Goal: Task Accomplishment & Management: Manage account settings

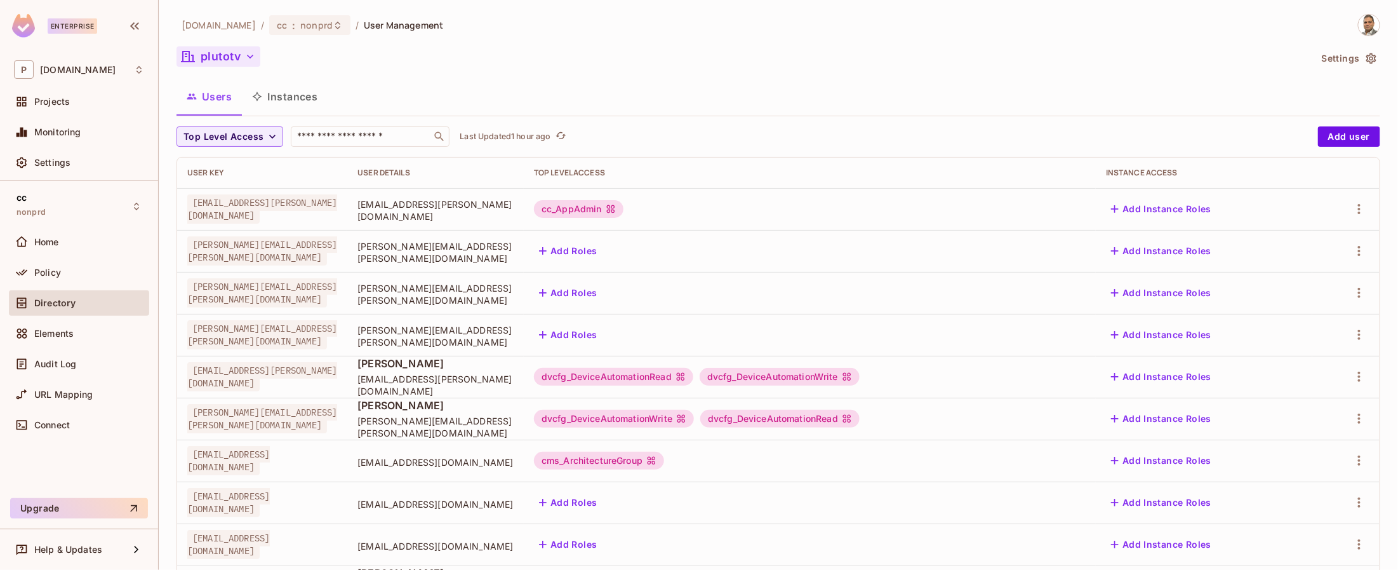
click at [250, 56] on icon "button" at bounding box center [250, 56] width 13 height 13
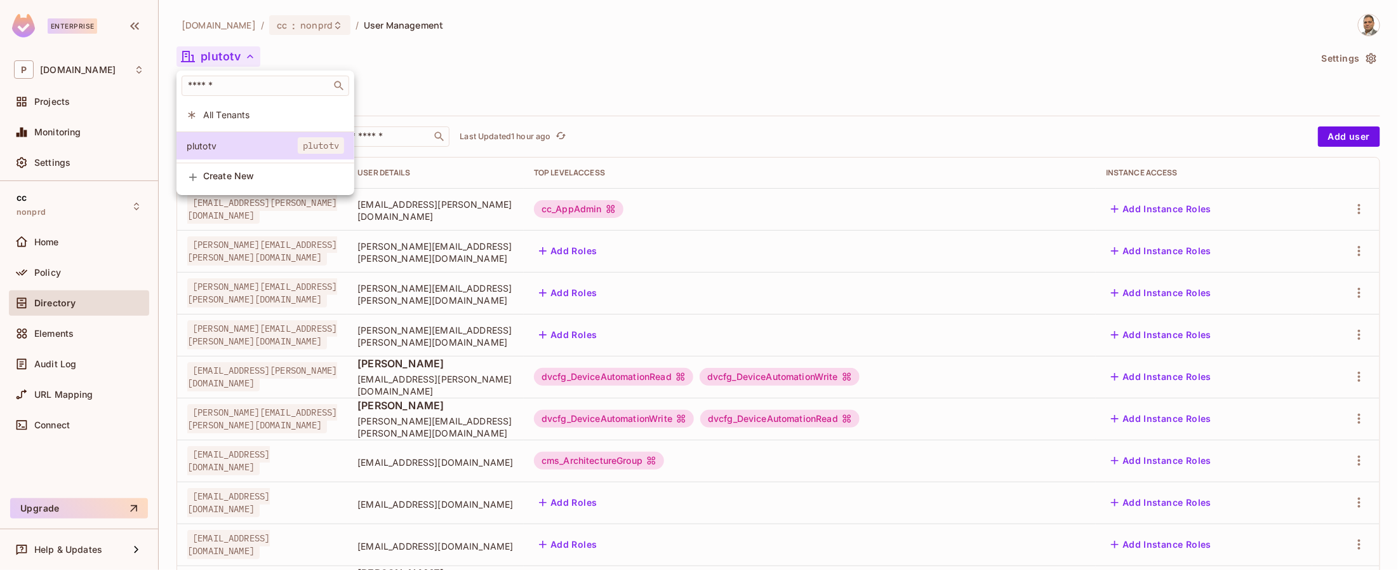
click at [278, 27] on div at bounding box center [699, 285] width 1398 height 570
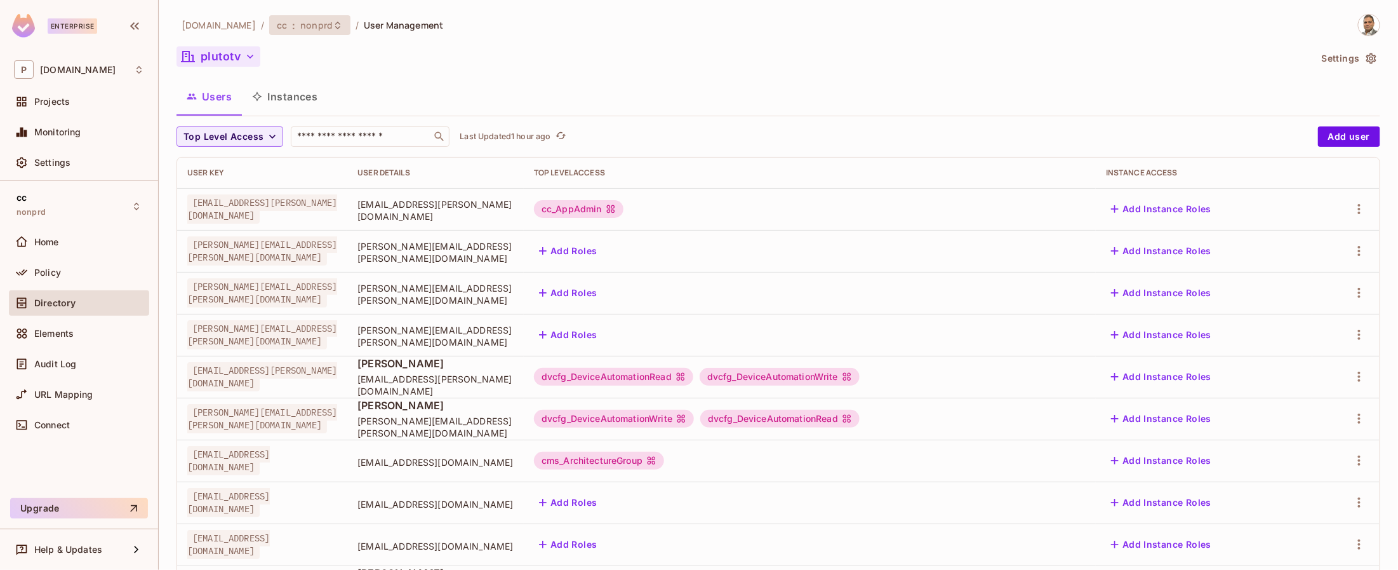
click at [300, 28] on span "nonprd" at bounding box center [316, 25] width 32 height 12
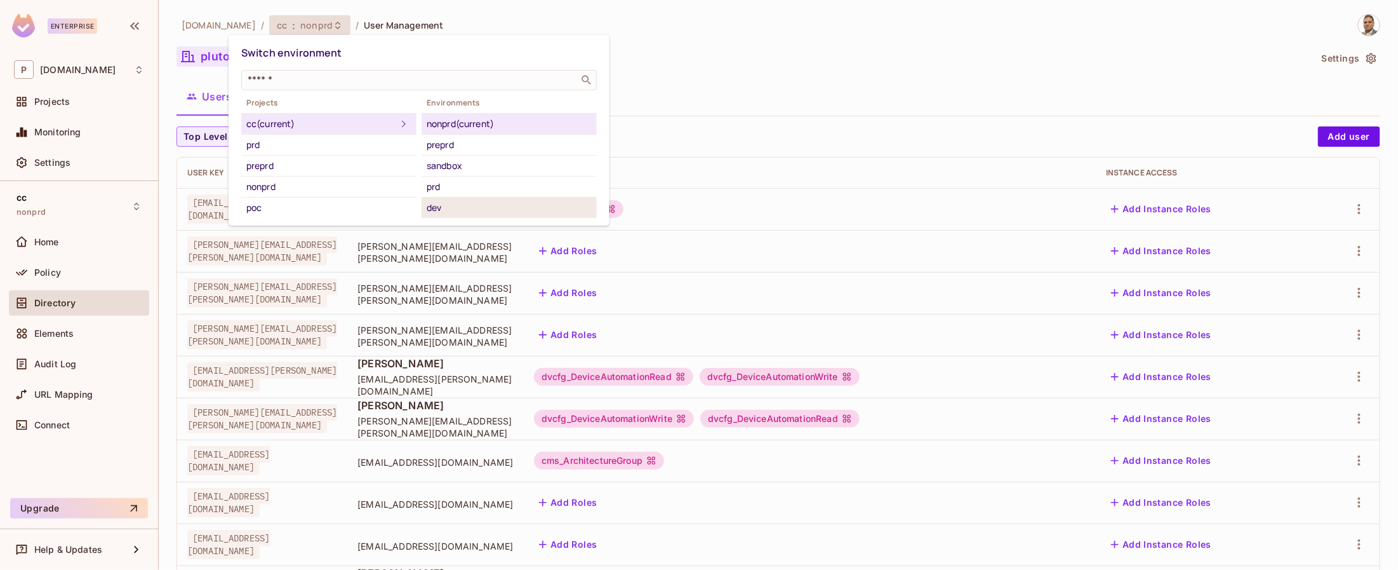
click at [443, 204] on div "dev" at bounding box center [509, 207] width 165 height 15
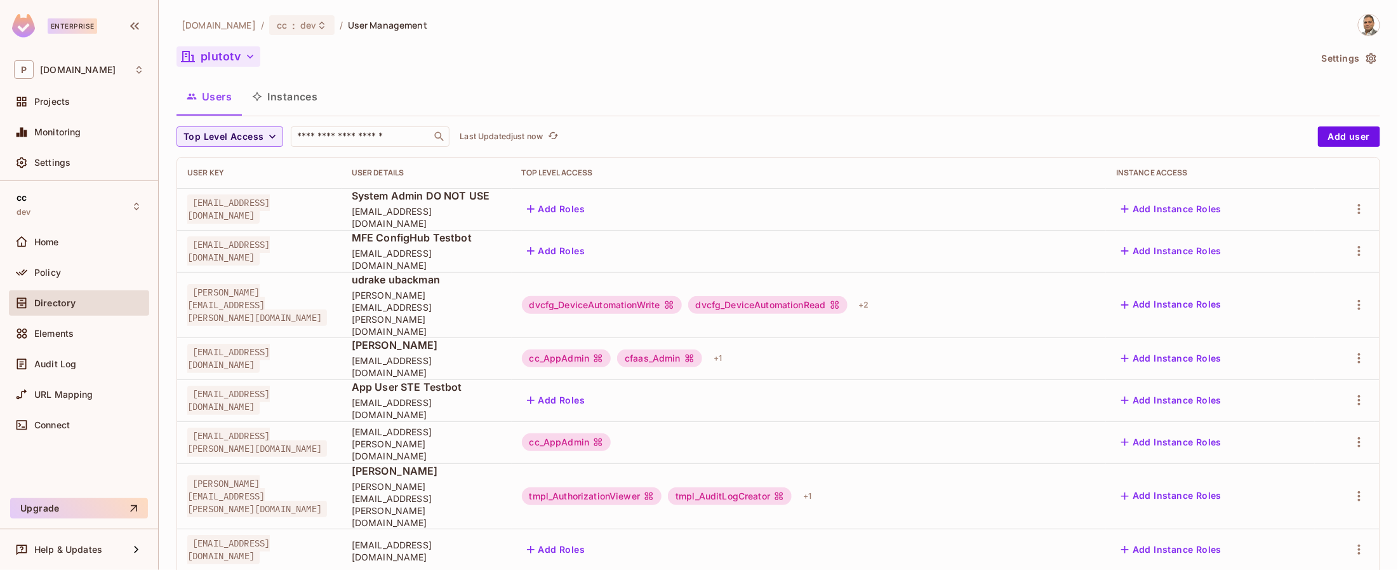
click at [247, 57] on icon "button" at bounding box center [250, 56] width 13 height 13
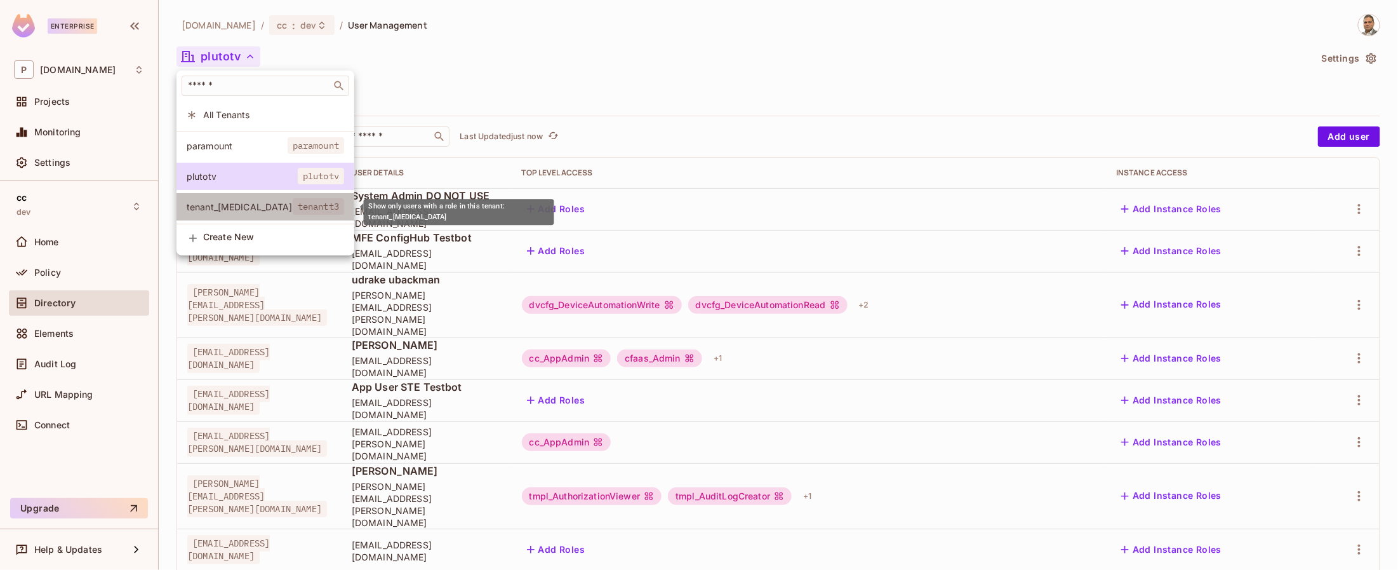
click at [251, 202] on span "tenant_[MEDICAL_DATA]" at bounding box center [240, 207] width 106 height 12
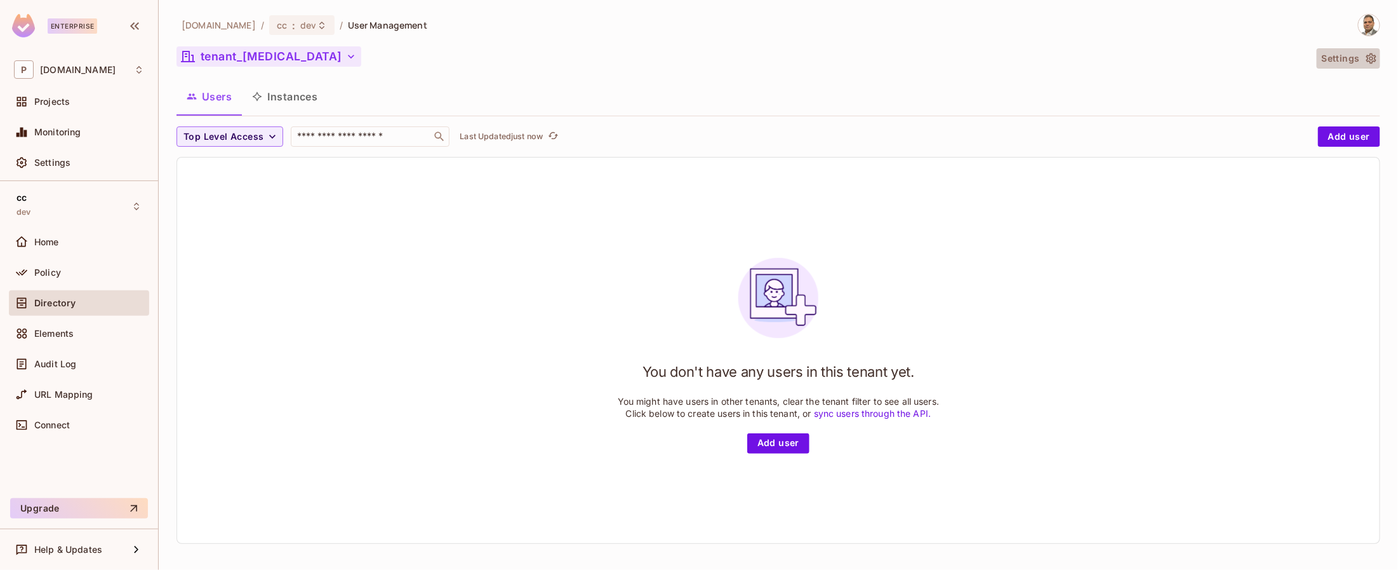
click at [1364, 58] on button "Settings" at bounding box center [1348, 58] width 63 height 20
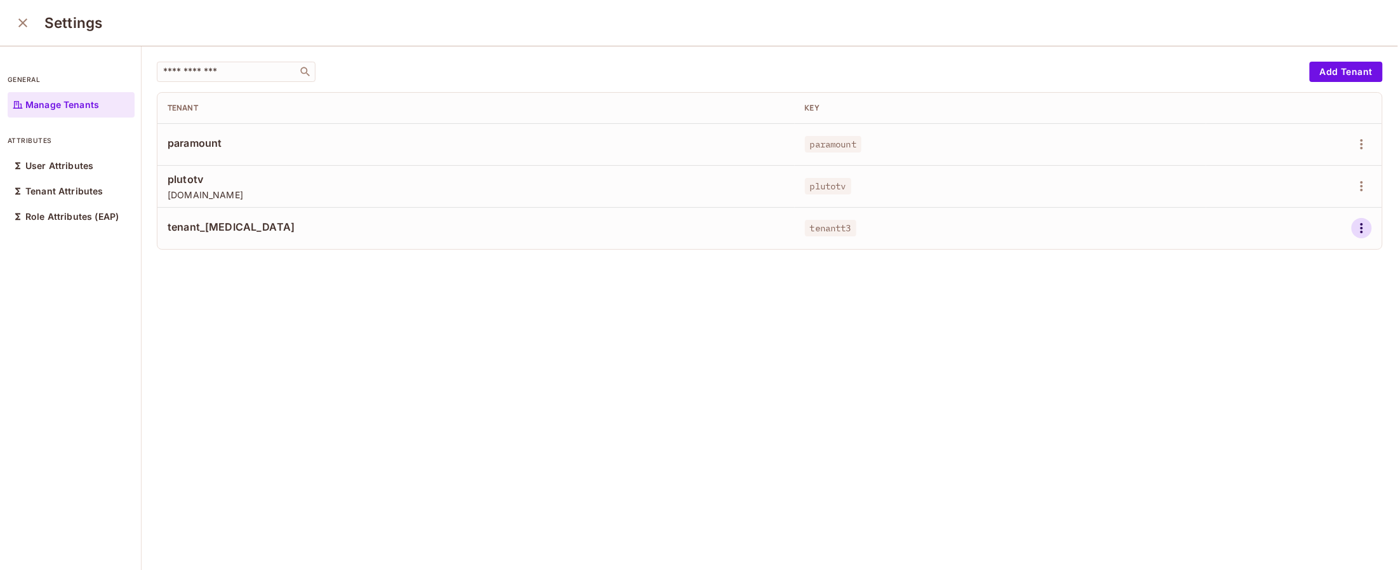
click at [1359, 229] on icon "button" at bounding box center [1361, 227] width 15 height 15
click at [1297, 260] on div "Edit" at bounding box center [1294, 257] width 17 height 13
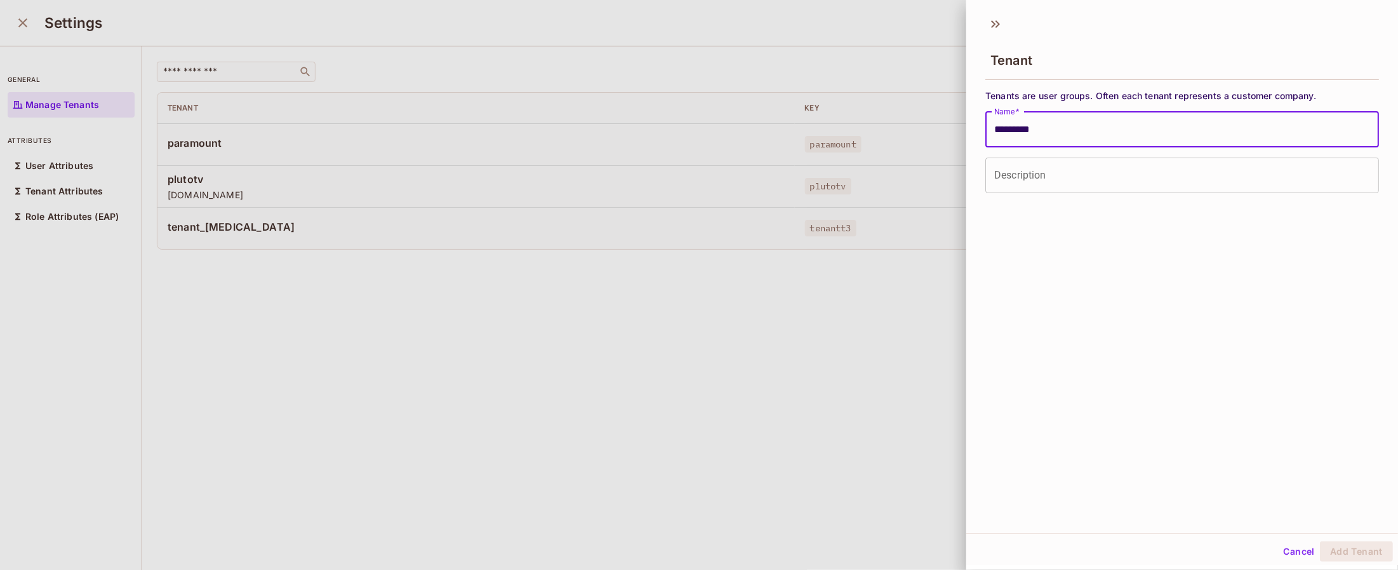
click at [1054, 126] on input "*********" at bounding box center [1182, 130] width 394 height 36
click at [1348, 549] on button "Add Tenant" at bounding box center [1356, 551] width 73 height 20
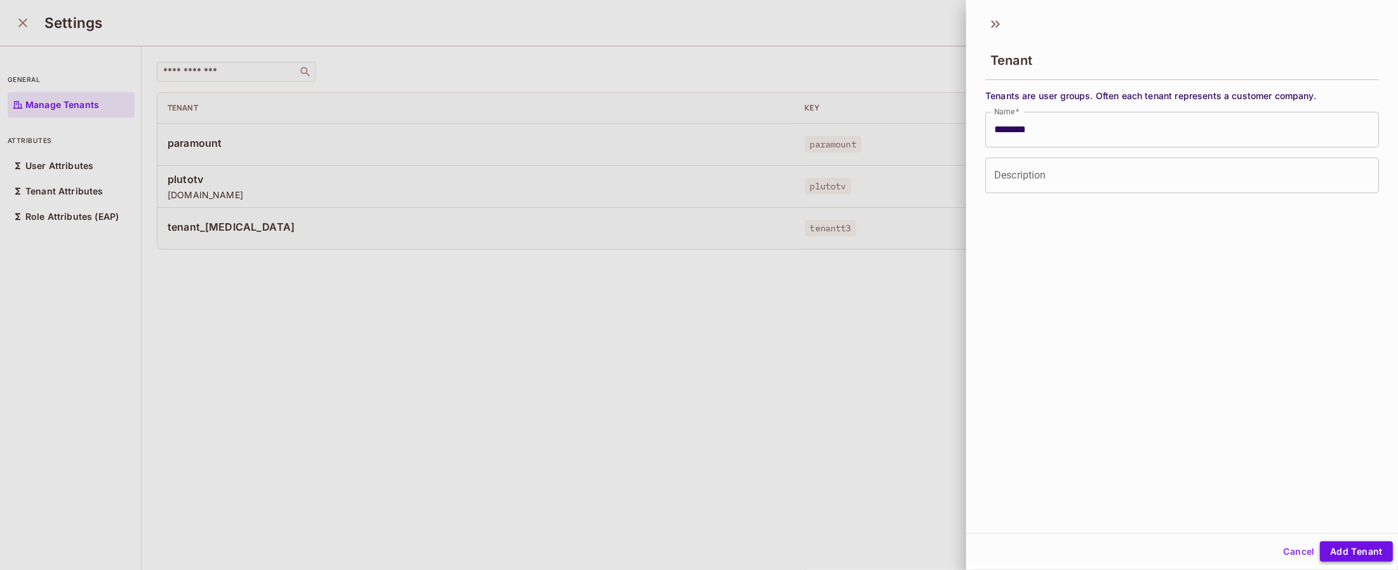
type input "*********"
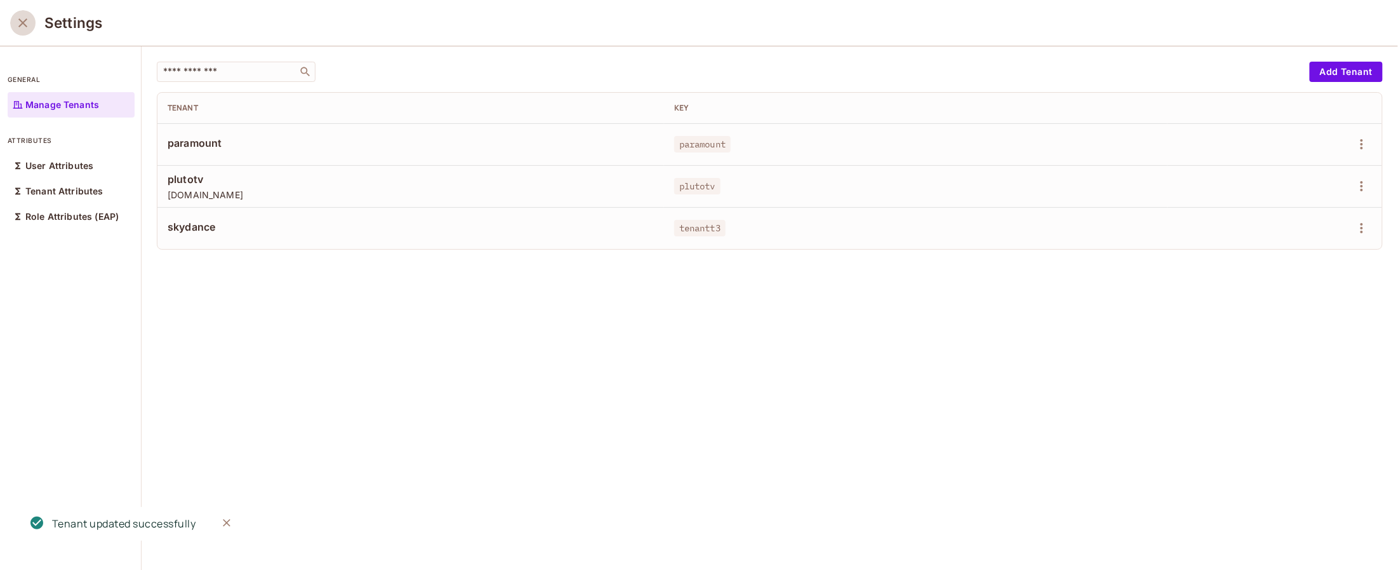
click at [24, 25] on icon "close" at bounding box center [22, 22] width 15 height 15
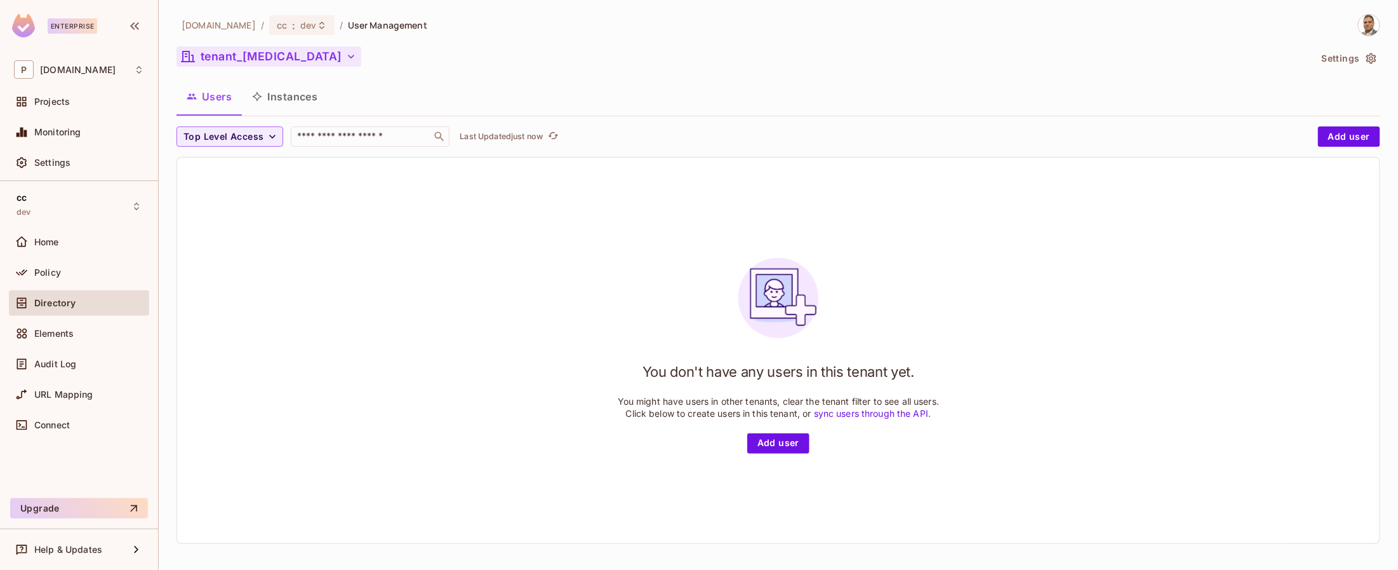
click at [229, 55] on button "tenant_[MEDICAL_DATA]" at bounding box center [269, 56] width 185 height 20
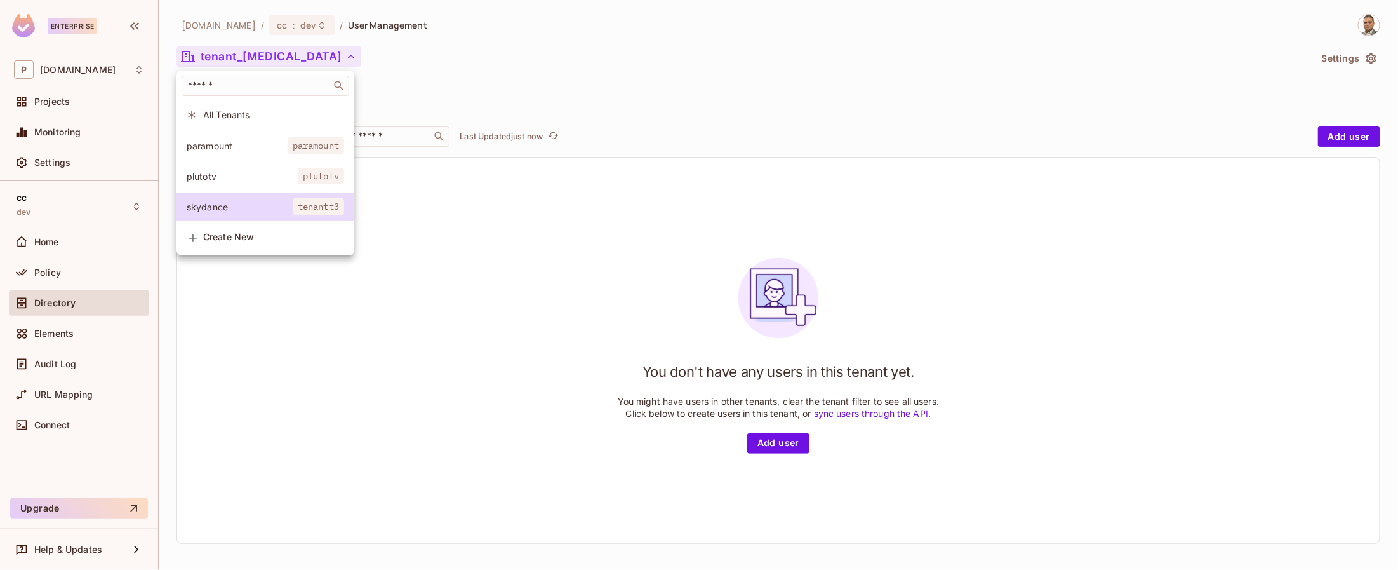
click at [234, 171] on span "plutotv" at bounding box center [242, 176] width 111 height 12
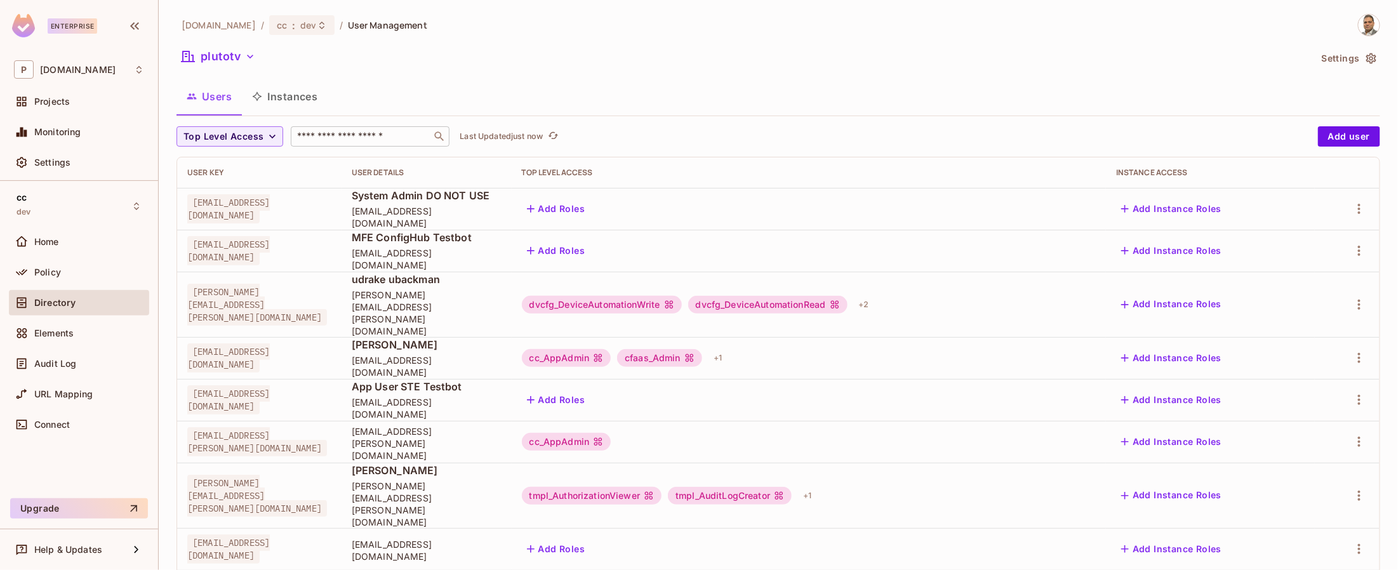
click at [330, 138] on input "text" at bounding box center [361, 136] width 133 height 13
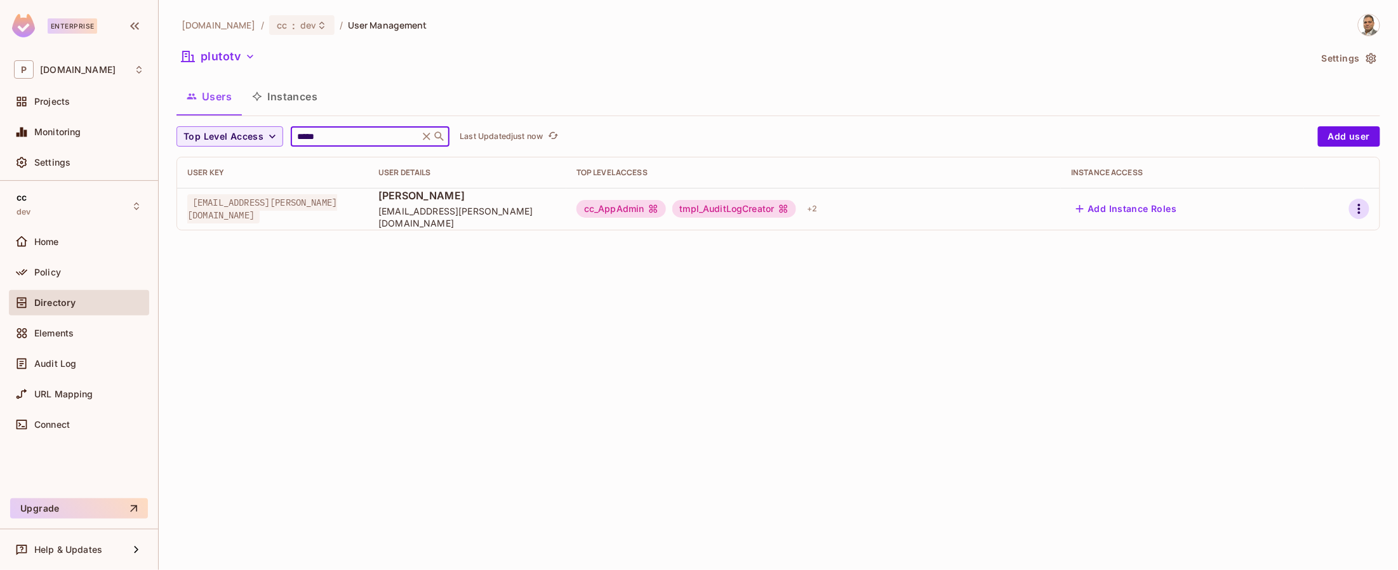
type input "*****"
click at [1358, 206] on icon "button" at bounding box center [1359, 208] width 15 height 15
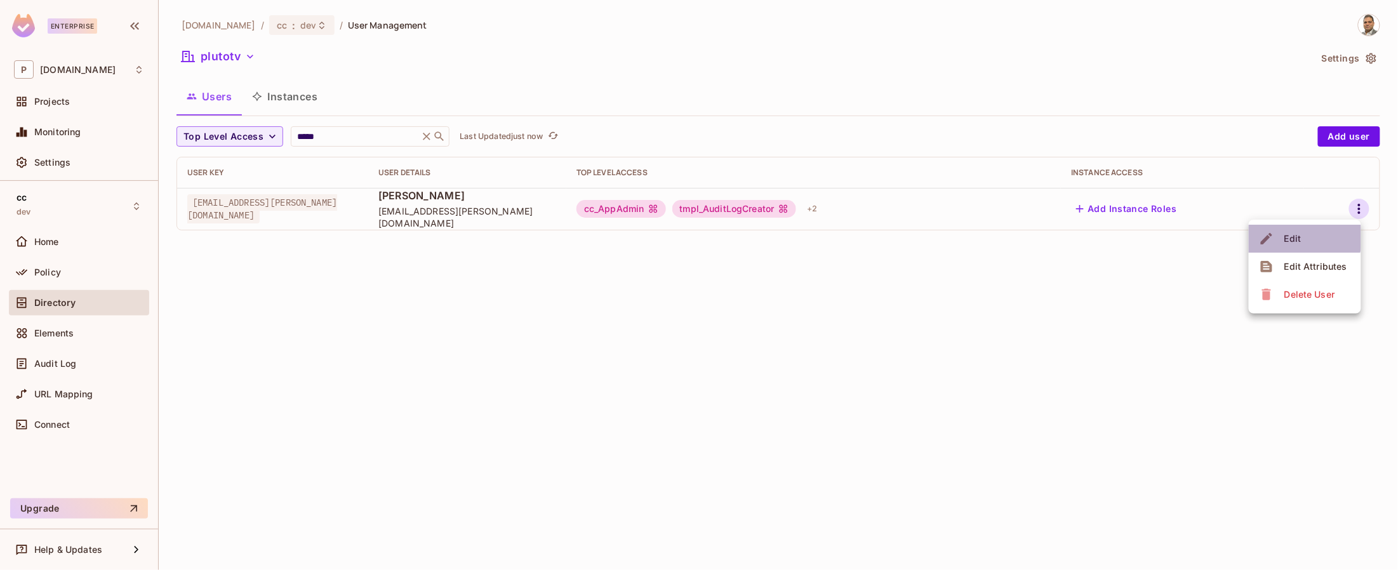
click at [1293, 237] on div "Edit" at bounding box center [1292, 238] width 17 height 13
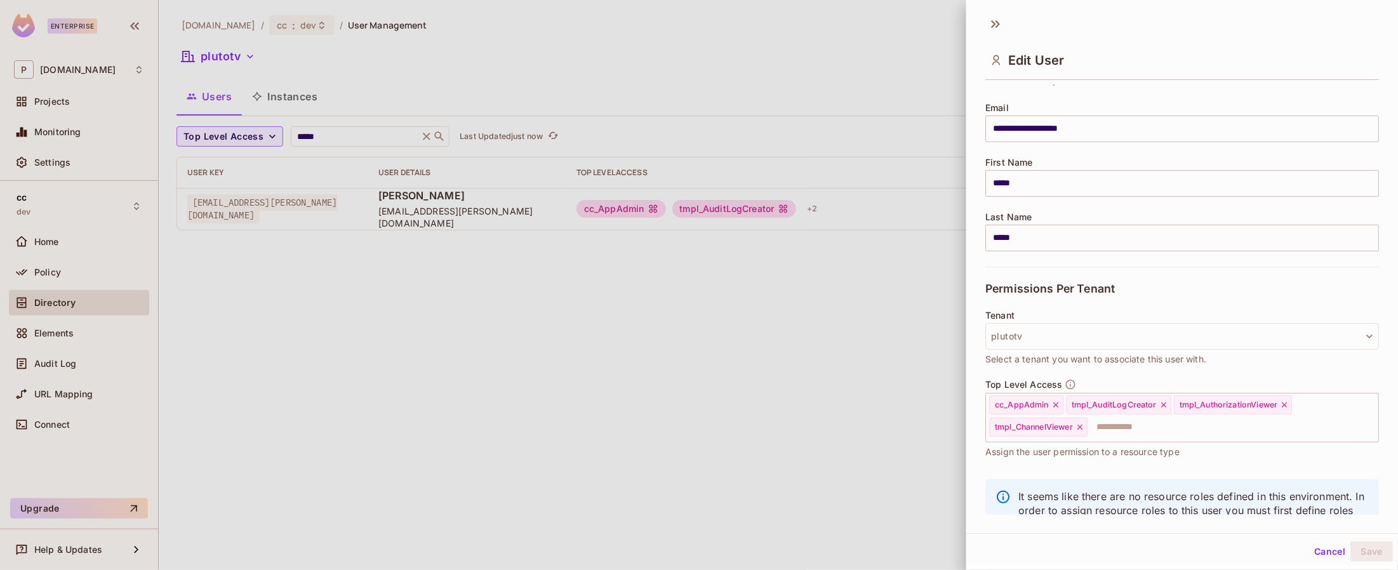
scroll to position [135, 0]
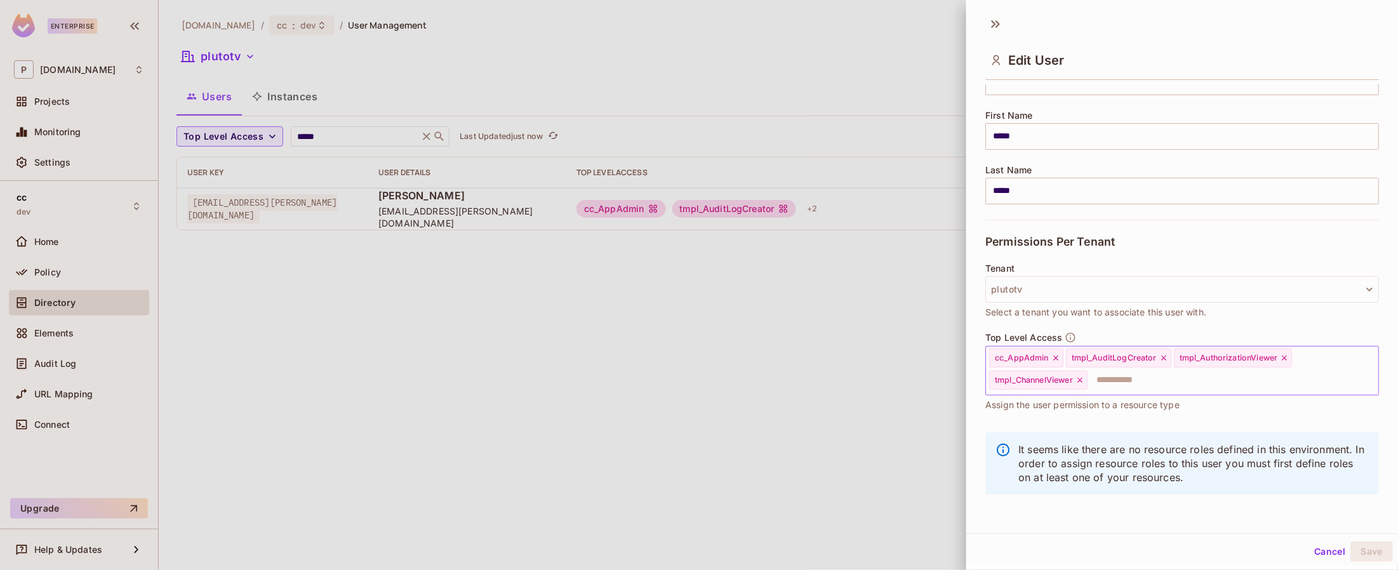
click at [1055, 358] on icon at bounding box center [1055, 358] width 5 height 5
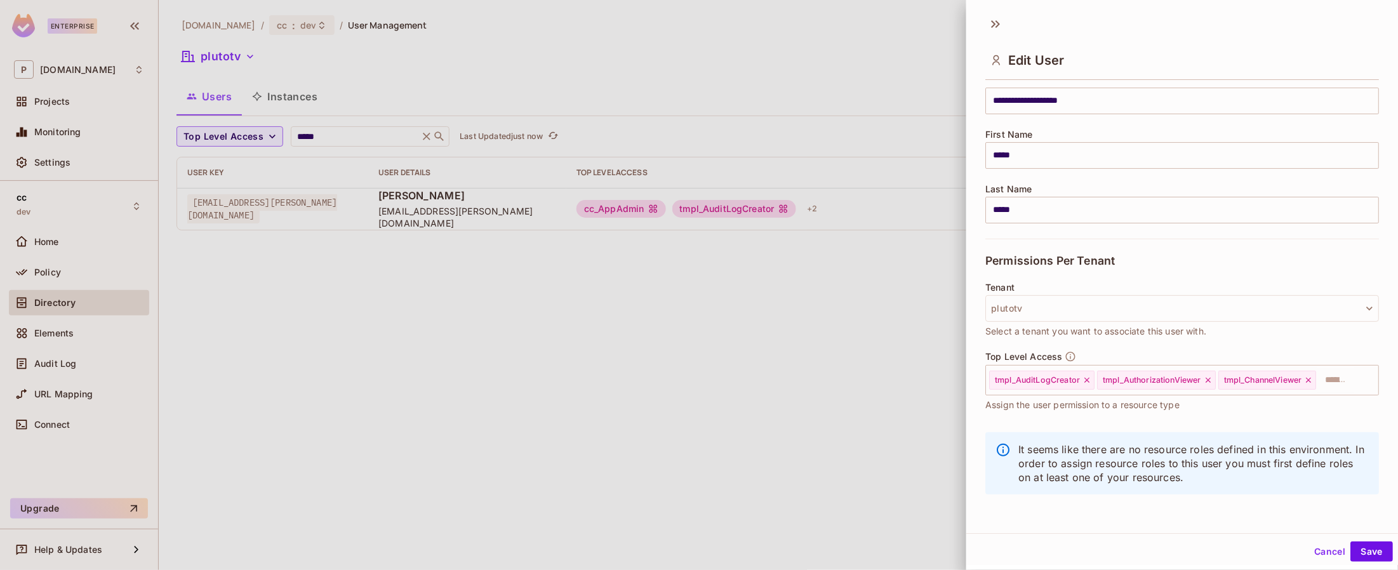
scroll to position [116, 0]
click at [1085, 381] on icon at bounding box center [1087, 381] width 9 height 9
click at [1101, 380] on icon at bounding box center [1100, 380] width 5 height 5
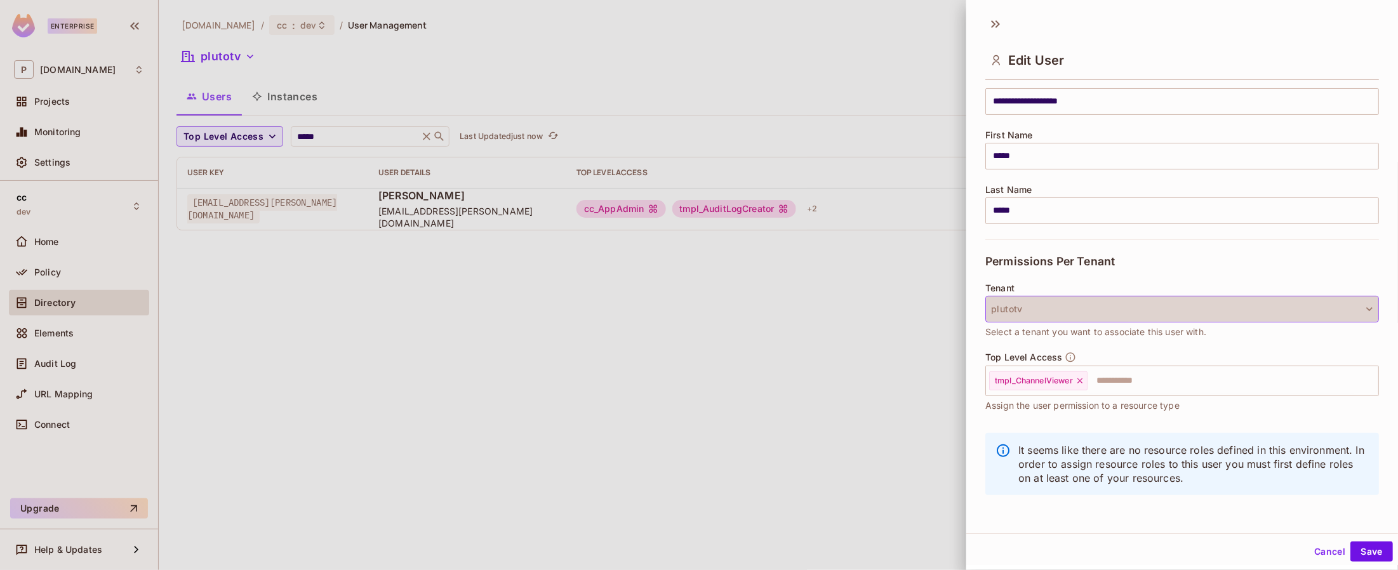
click at [1032, 312] on button "plutotv" at bounding box center [1182, 309] width 394 height 27
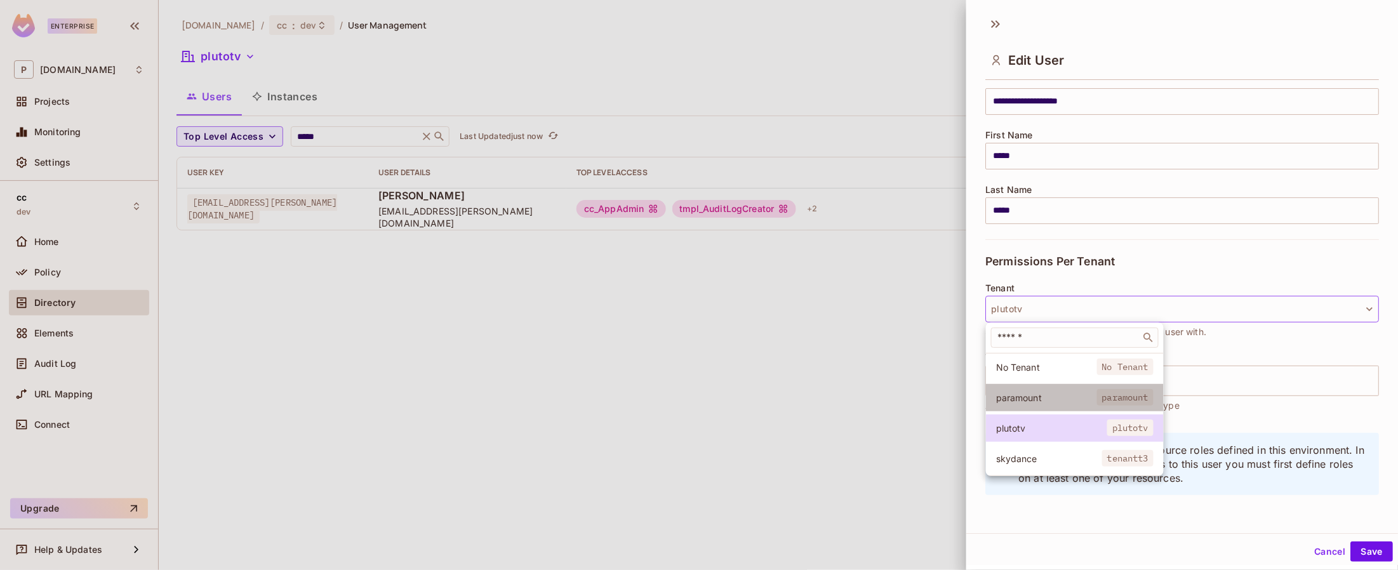
click at [1011, 390] on li "paramount paramount" at bounding box center [1075, 397] width 178 height 27
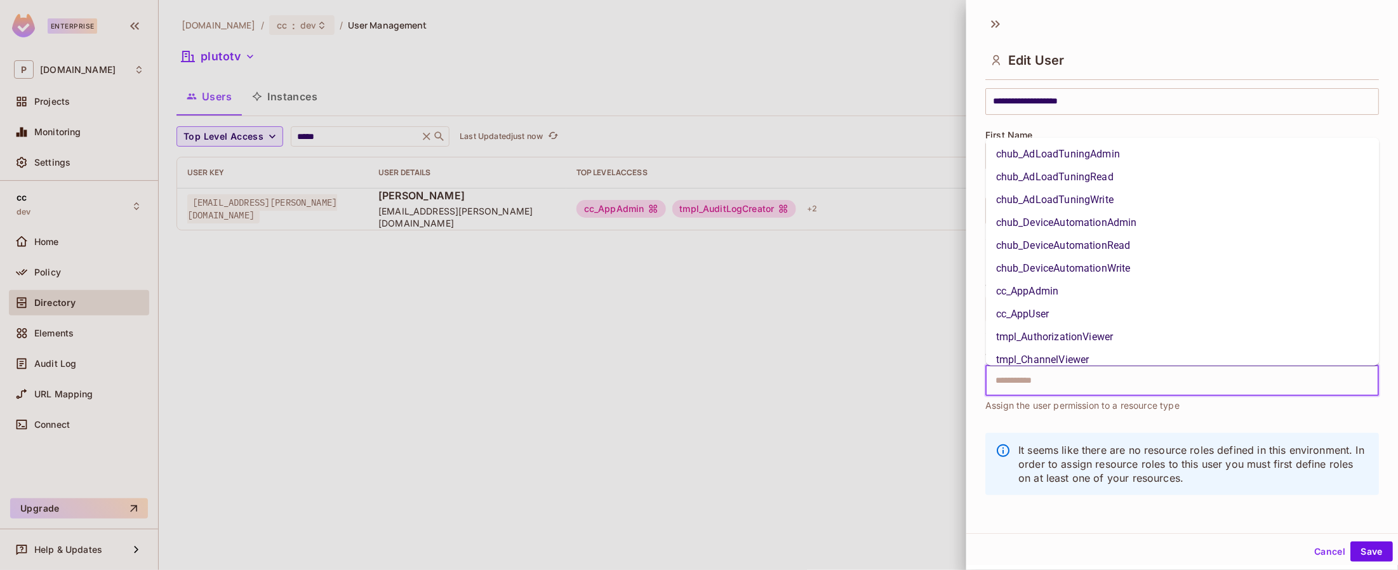
click at [1040, 382] on input "text" at bounding box center [1171, 380] width 366 height 25
click at [1042, 337] on li "tmpl_AuthorizationViewer" at bounding box center [1183, 337] width 394 height 23
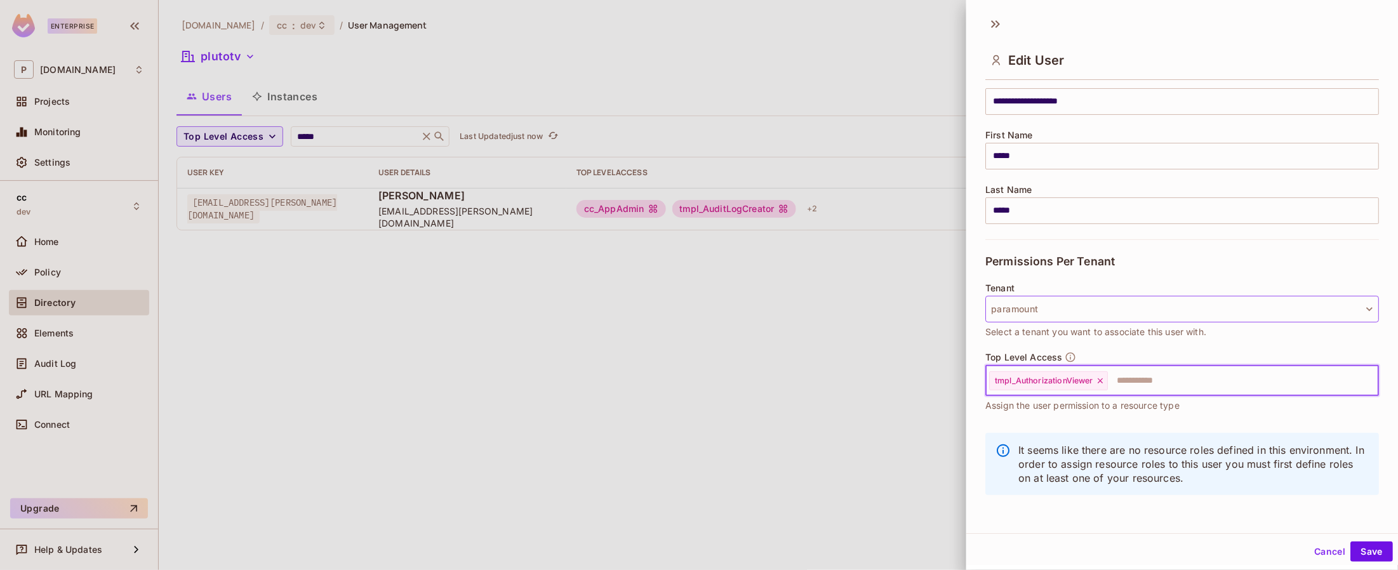
click at [1050, 307] on button "paramount" at bounding box center [1182, 309] width 394 height 27
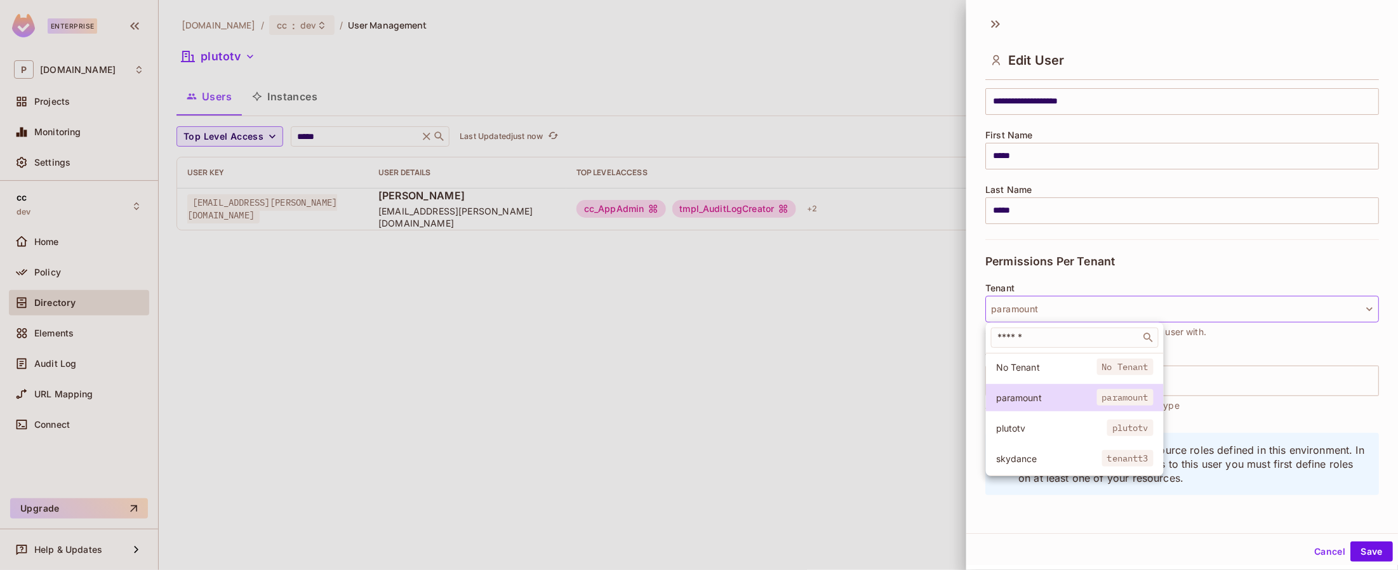
click at [1030, 458] on span "skydance" at bounding box center [1049, 459] width 106 height 12
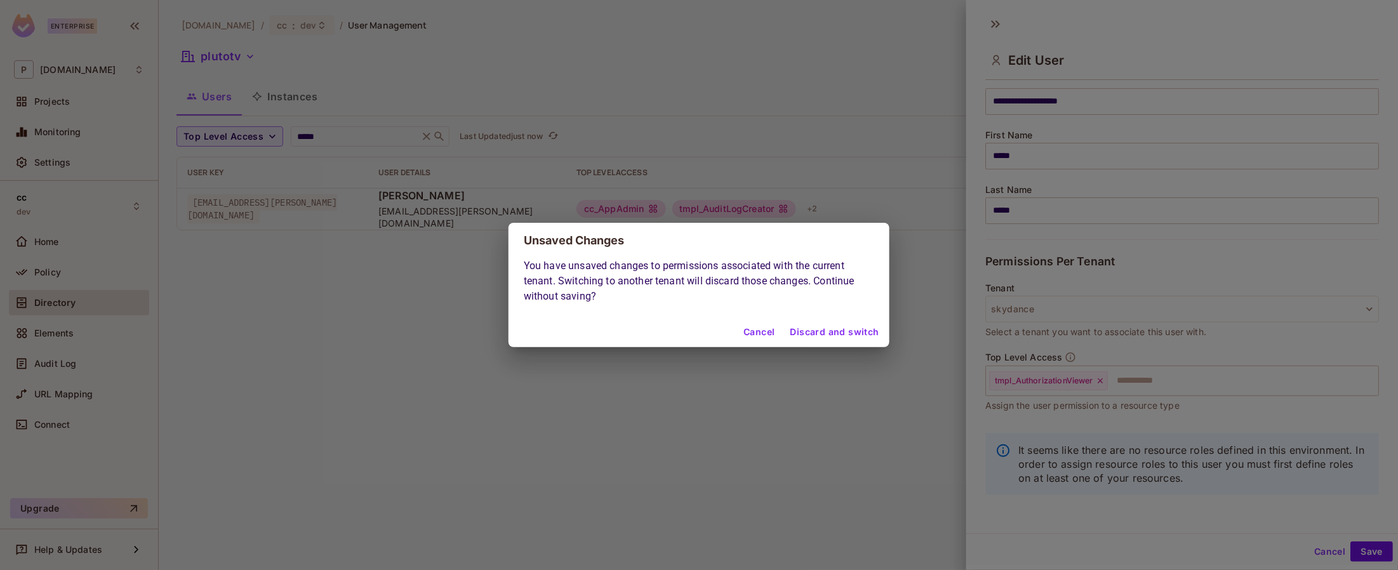
click at [762, 333] on button "Cancel" at bounding box center [758, 332] width 41 height 20
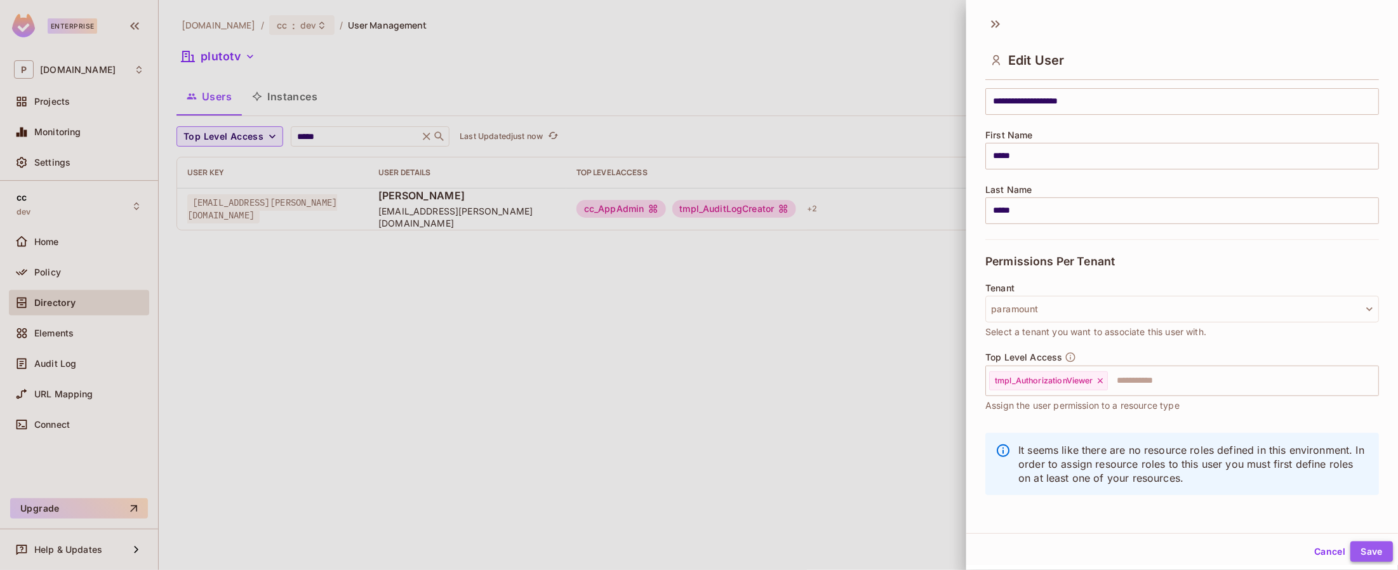
click at [1374, 554] on button "Save" at bounding box center [1372, 552] width 43 height 20
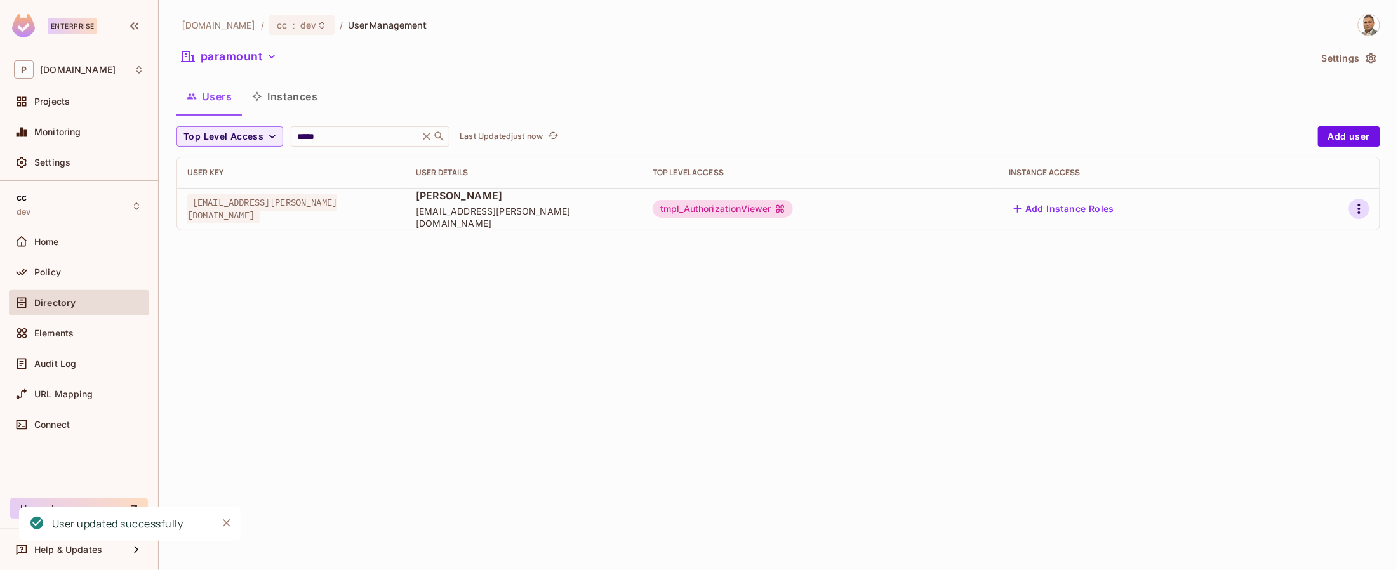
click at [1363, 213] on icon "button" at bounding box center [1359, 208] width 15 height 15
click at [1298, 243] on div "Edit" at bounding box center [1292, 238] width 17 height 13
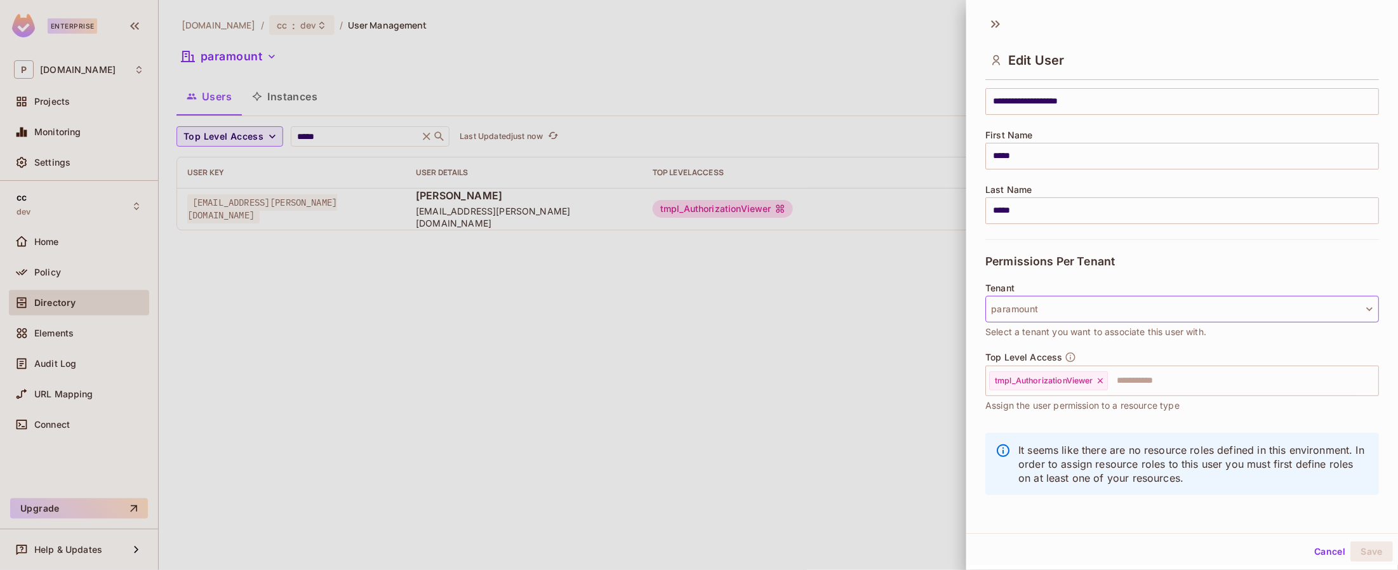
click at [1028, 303] on button "paramount" at bounding box center [1182, 309] width 394 height 27
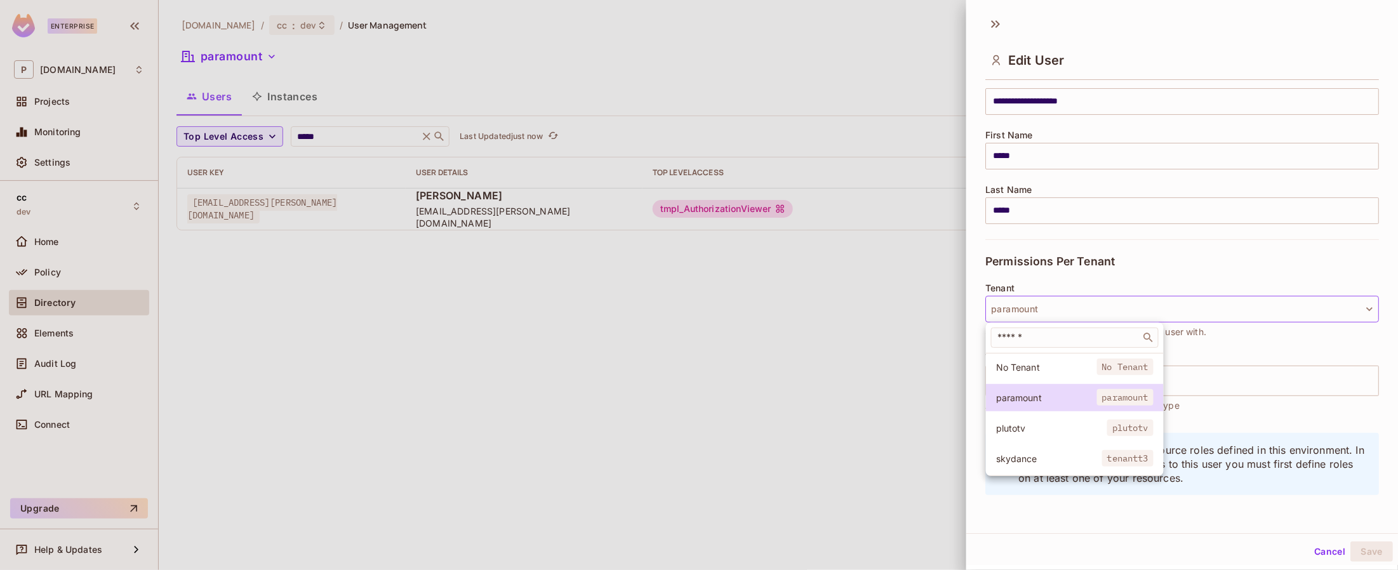
click at [1024, 423] on span "plutotv" at bounding box center [1051, 428] width 111 height 12
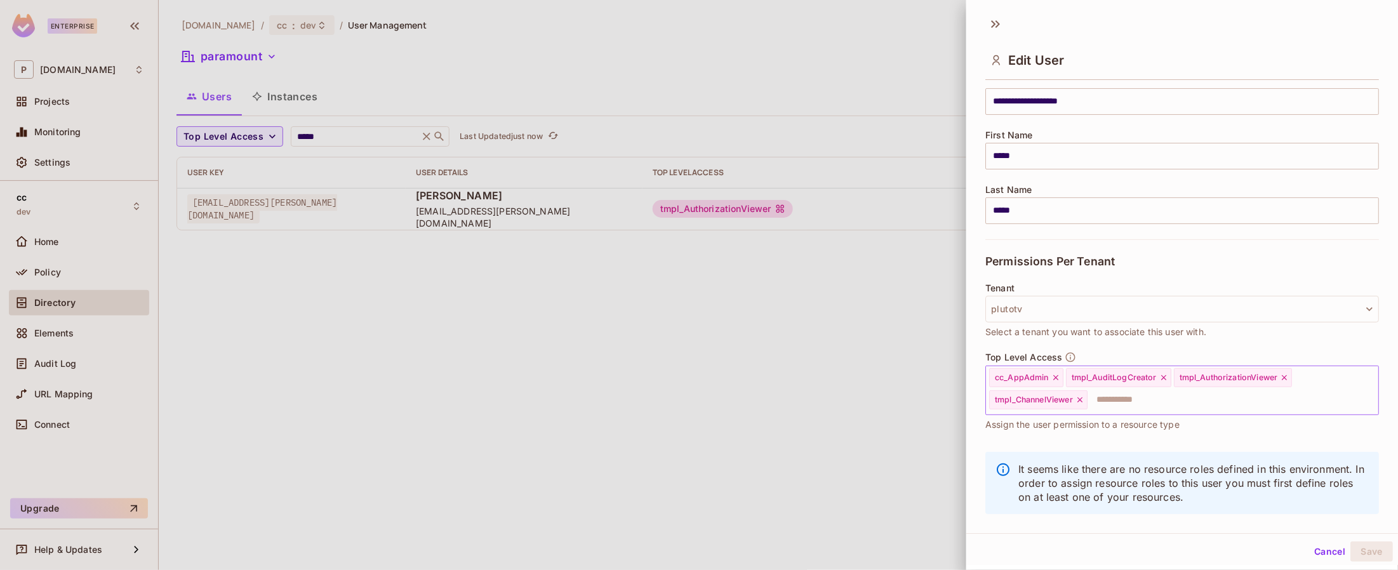
click at [1055, 378] on icon at bounding box center [1055, 377] width 9 height 9
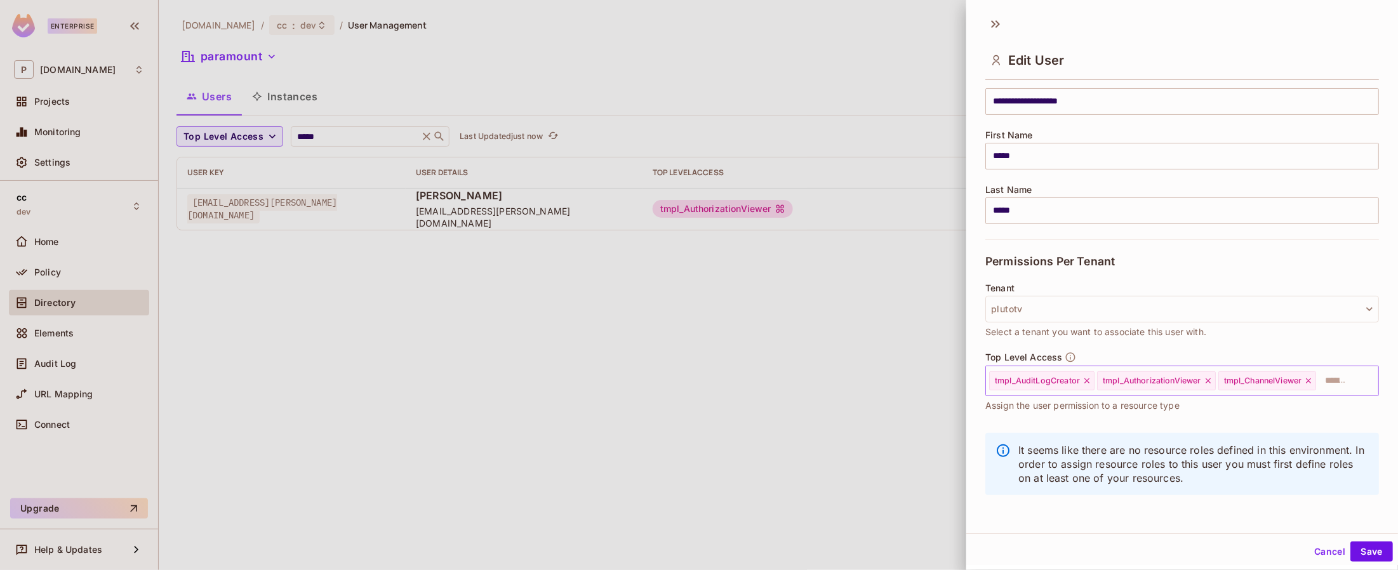
click at [1088, 381] on icon at bounding box center [1087, 381] width 9 height 9
click at [1101, 378] on icon at bounding box center [1100, 381] width 9 height 9
click at [1372, 555] on button "Save" at bounding box center [1372, 552] width 43 height 20
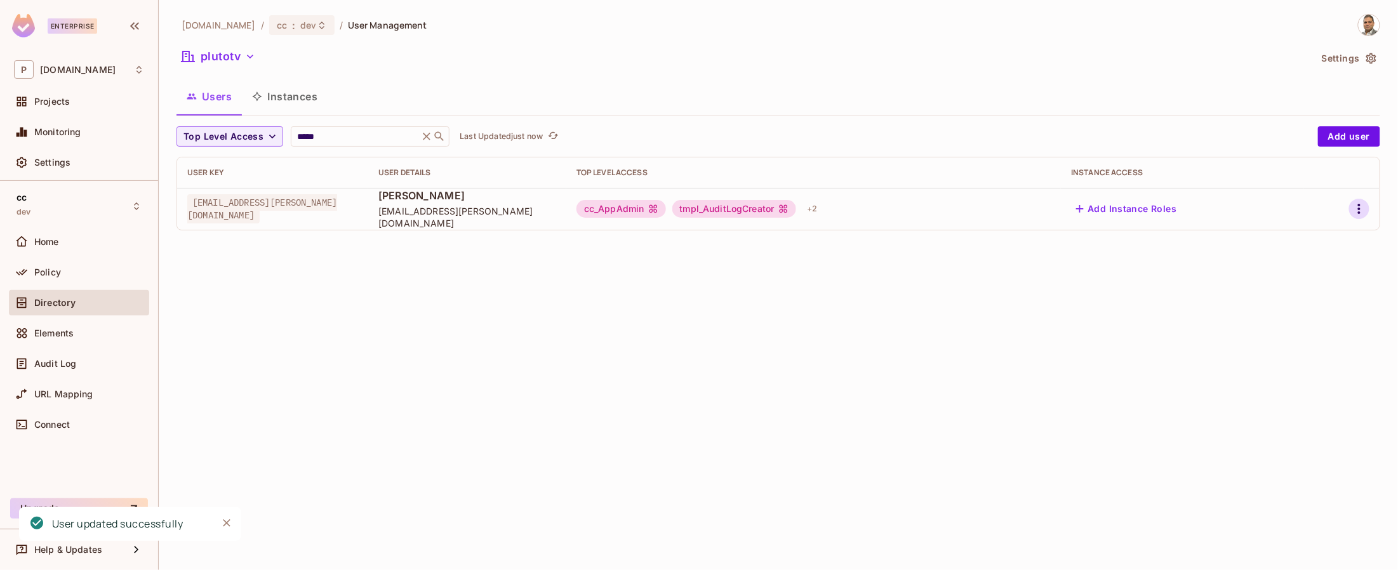
click at [1364, 206] on icon "button" at bounding box center [1359, 208] width 15 height 15
click at [1296, 239] on div "Edit" at bounding box center [1292, 238] width 17 height 13
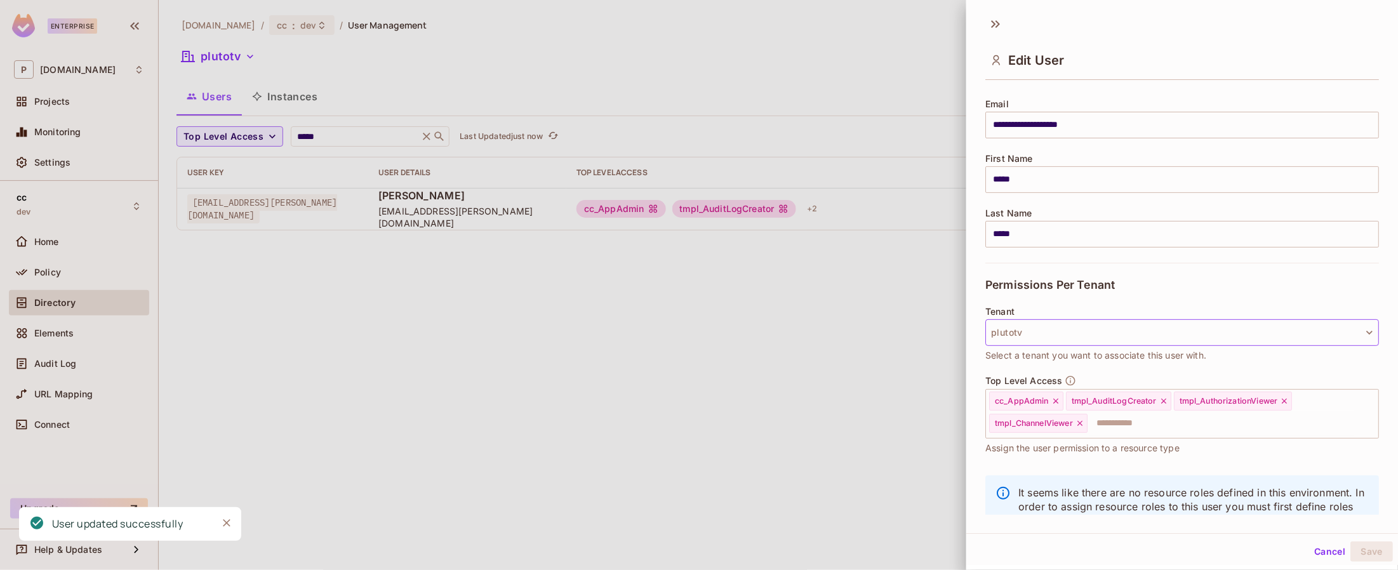
scroll to position [135, 0]
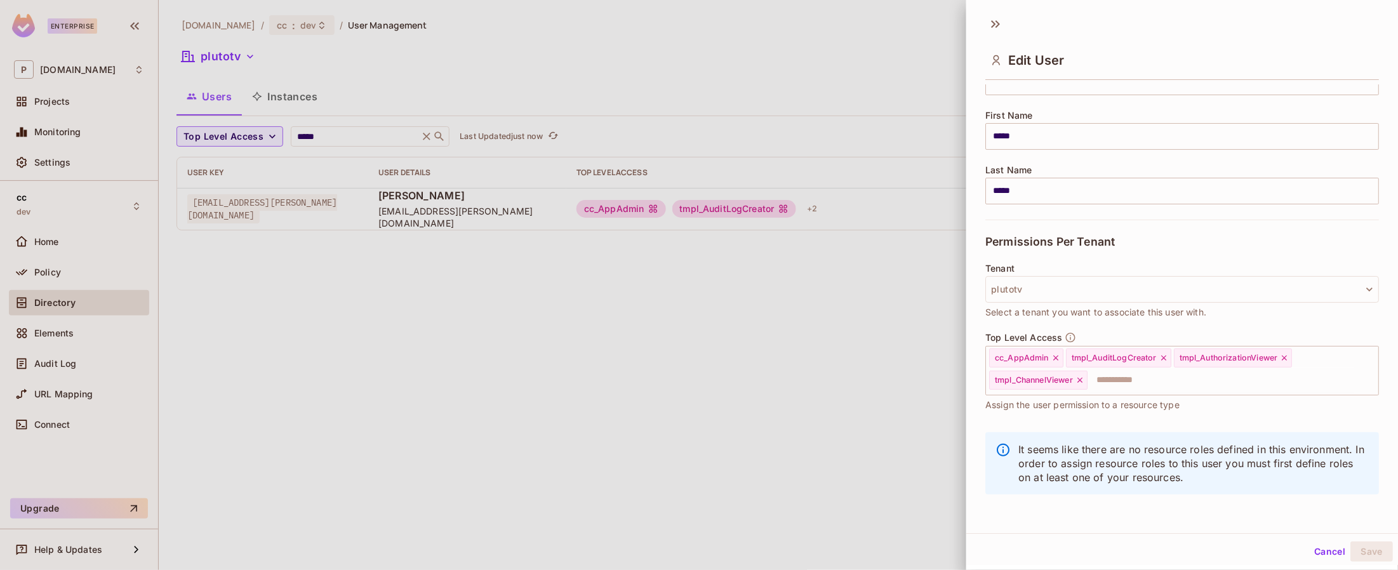
click at [1055, 359] on icon at bounding box center [1055, 358] width 9 height 9
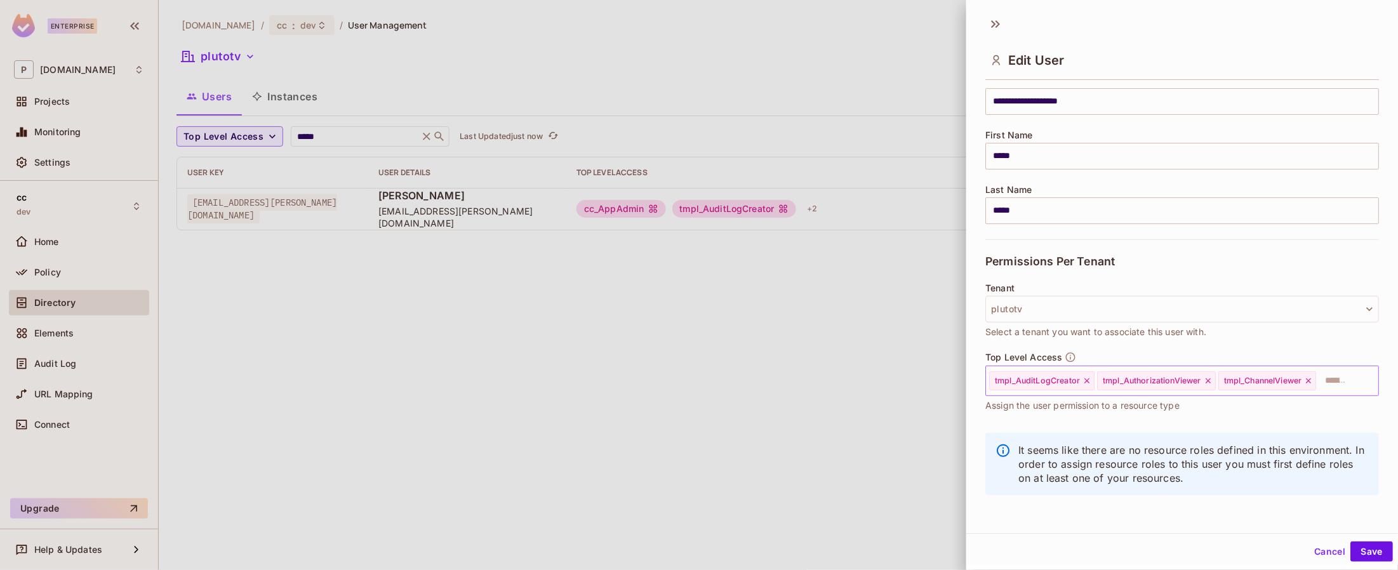
click at [1088, 381] on icon at bounding box center [1087, 381] width 9 height 9
click at [1203, 379] on icon at bounding box center [1200, 381] width 9 height 9
click at [1370, 551] on button "Save" at bounding box center [1372, 552] width 43 height 20
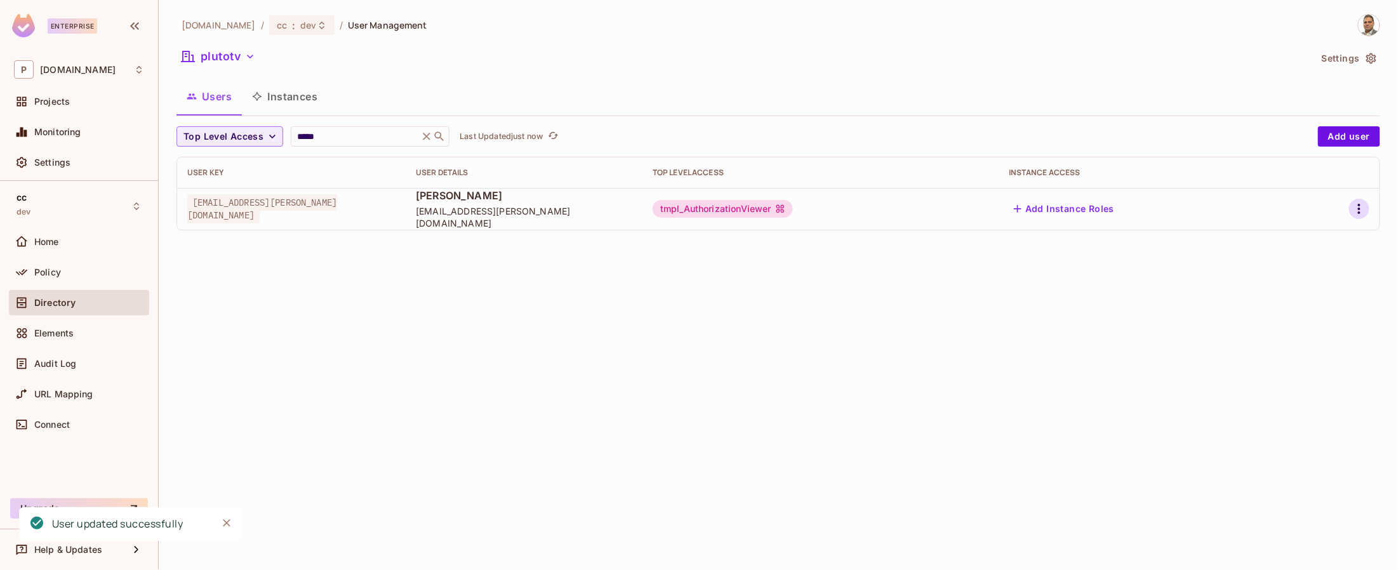
click at [1363, 207] on icon "button" at bounding box center [1359, 208] width 15 height 15
click at [1293, 243] on div "Edit" at bounding box center [1292, 238] width 17 height 13
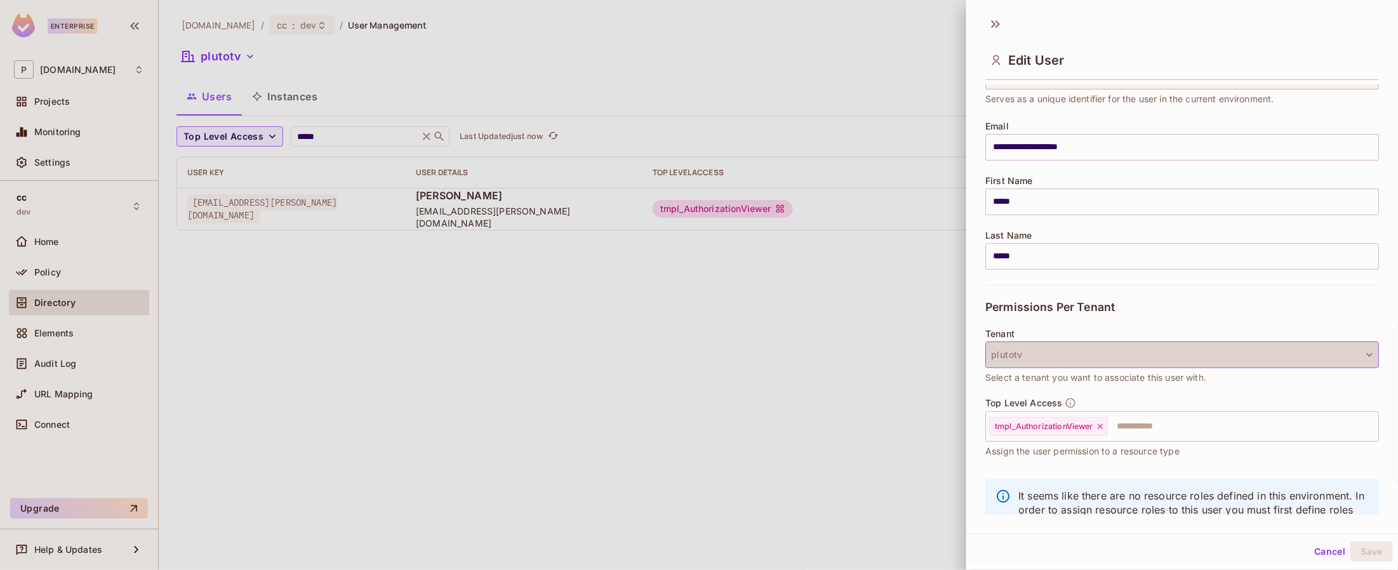
click at [1036, 347] on button "plutotv" at bounding box center [1182, 355] width 394 height 27
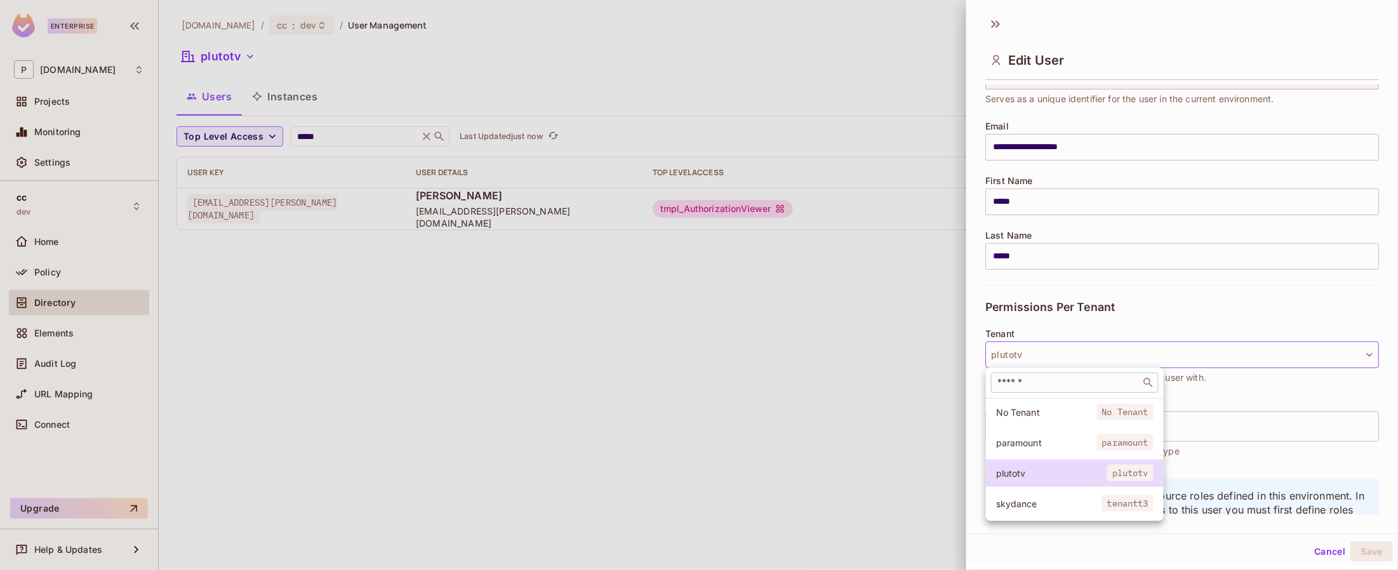
scroll to position [70, 0]
click at [1036, 439] on span "paramount" at bounding box center [1046, 443] width 101 height 12
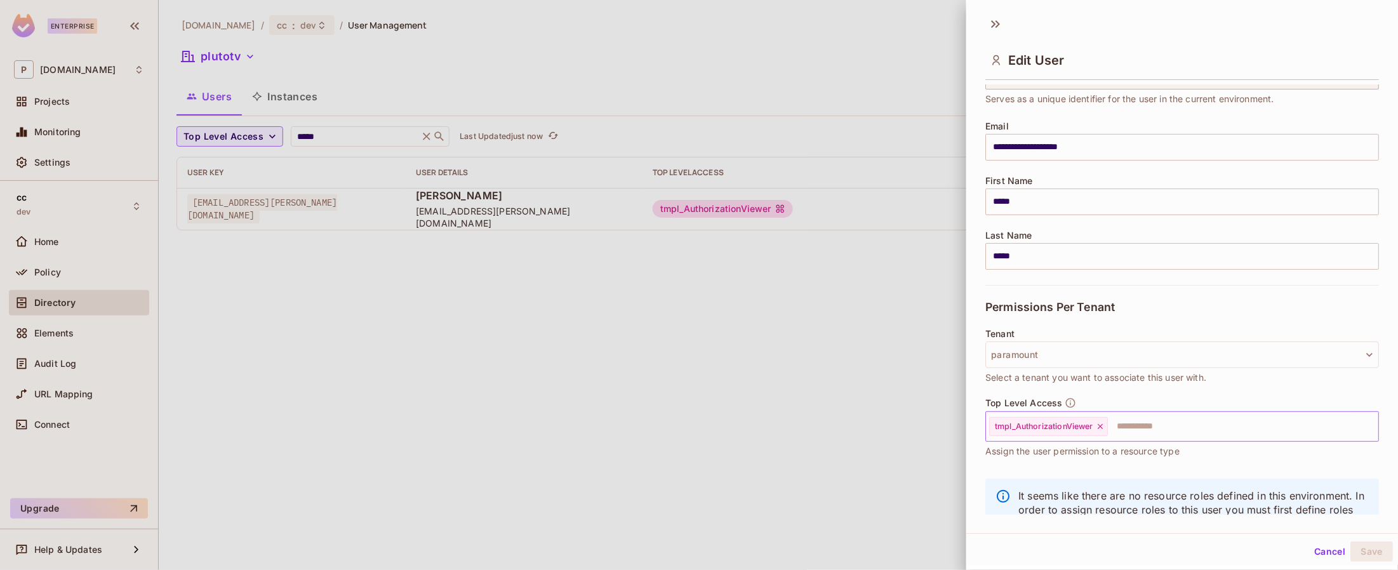
click at [1102, 426] on icon at bounding box center [1100, 426] width 5 height 5
click at [1368, 552] on button "Save" at bounding box center [1372, 552] width 43 height 20
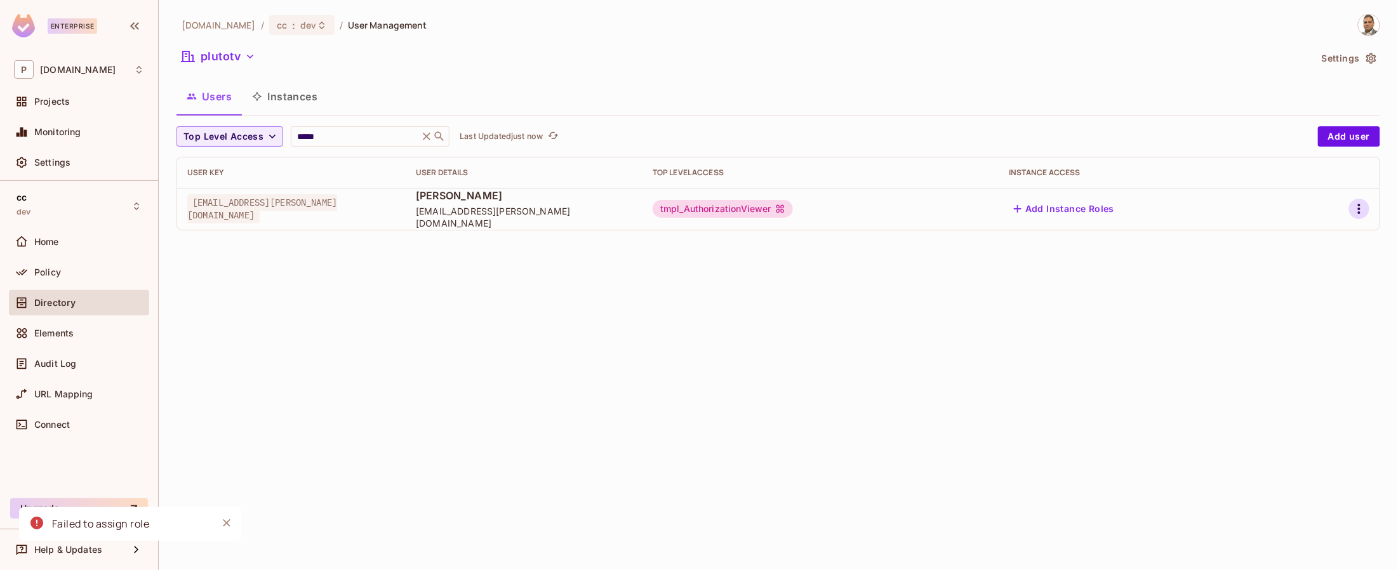
click at [1358, 209] on icon "button" at bounding box center [1359, 209] width 3 height 10
click at [1300, 239] on div "Edit" at bounding box center [1292, 238] width 17 height 13
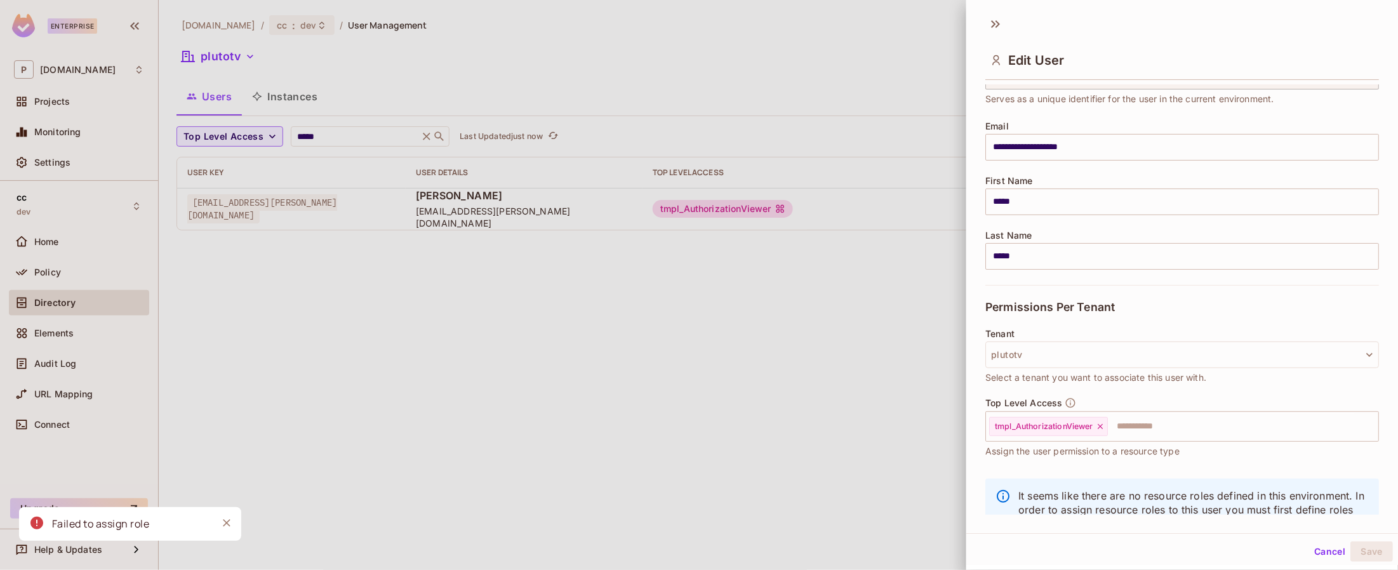
scroll to position [74, 0]
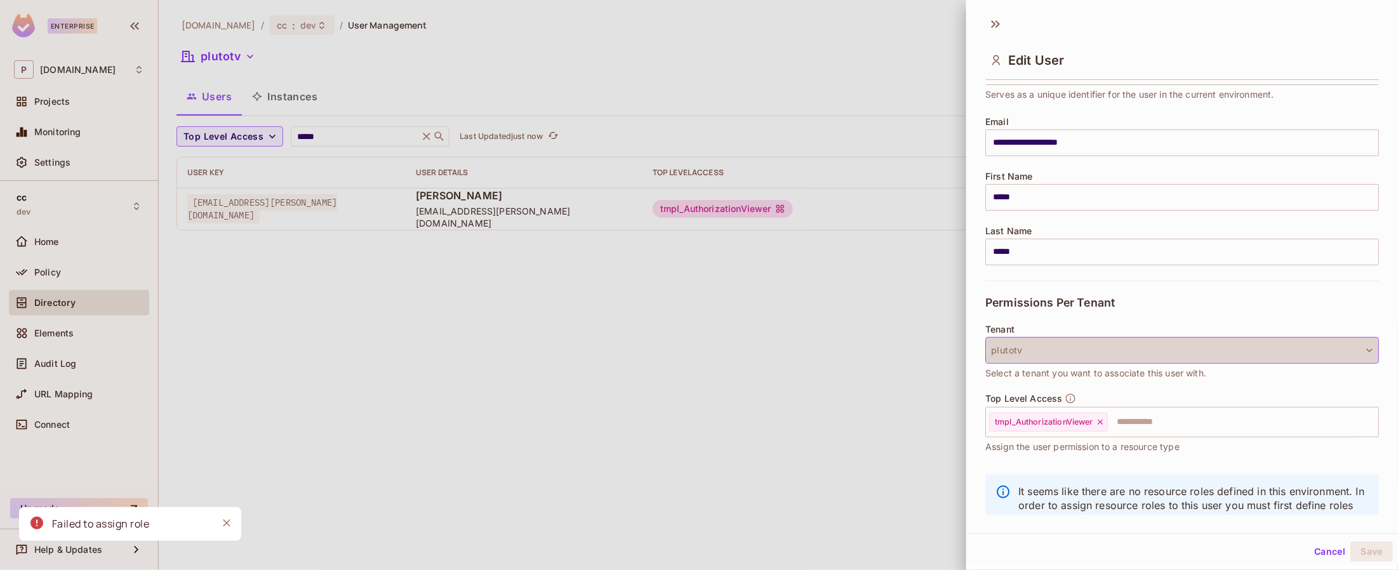
click at [1043, 349] on button "plutotv" at bounding box center [1182, 350] width 394 height 27
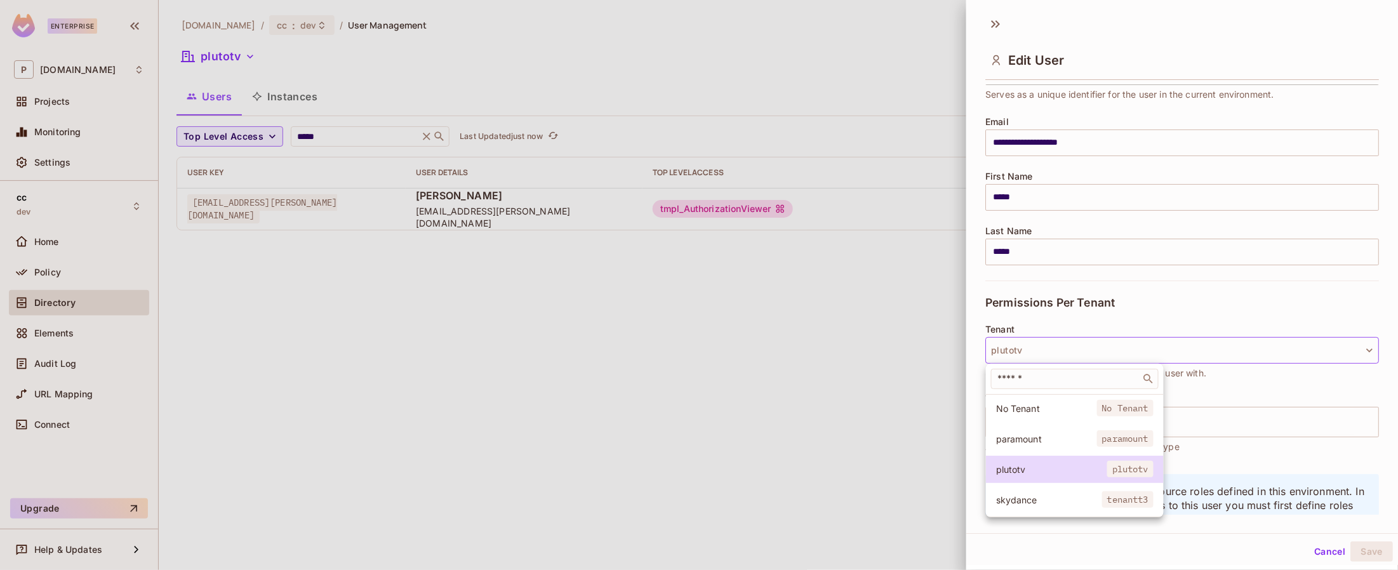
click at [1033, 435] on span "paramount" at bounding box center [1046, 439] width 101 height 12
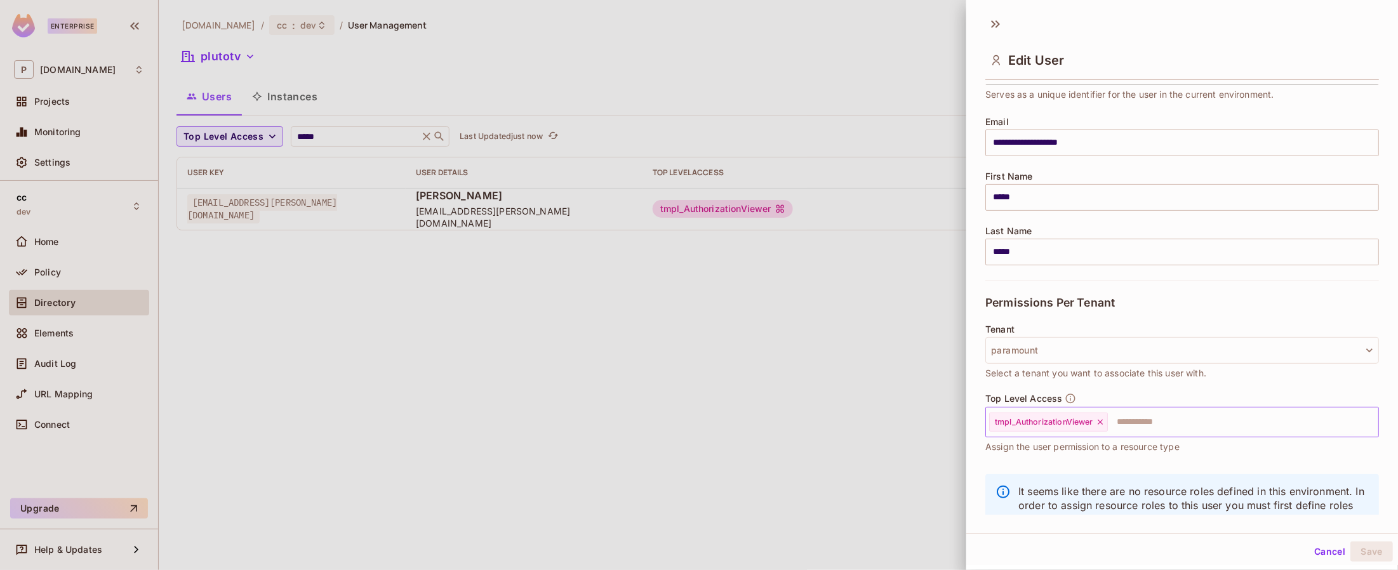
click at [1102, 420] on icon at bounding box center [1100, 422] width 5 height 5
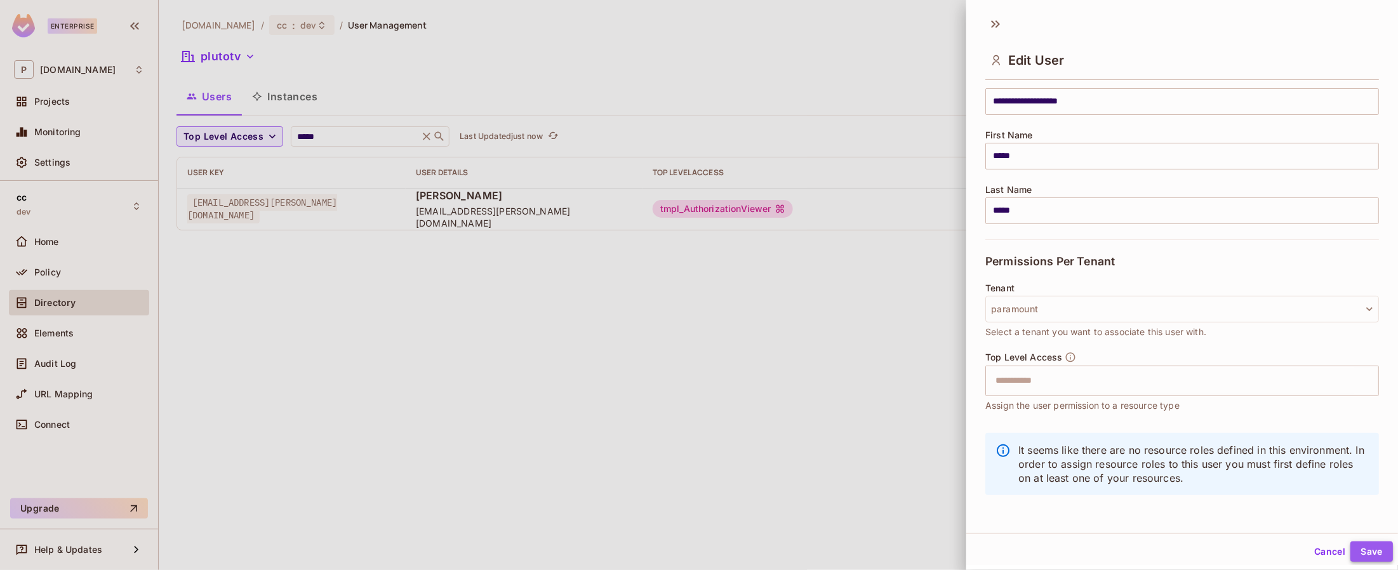
click at [1362, 550] on button "Save" at bounding box center [1372, 552] width 43 height 20
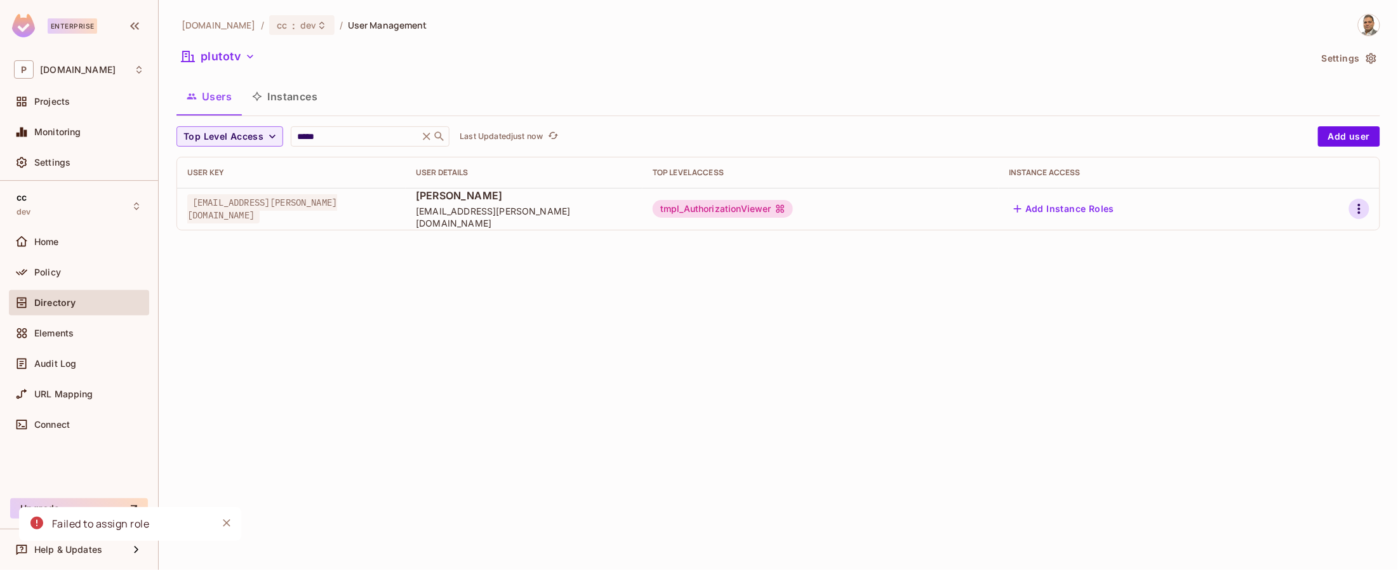
click at [1351, 211] on button "button" at bounding box center [1359, 209] width 20 height 20
click at [1290, 241] on div "Edit" at bounding box center [1292, 238] width 17 height 13
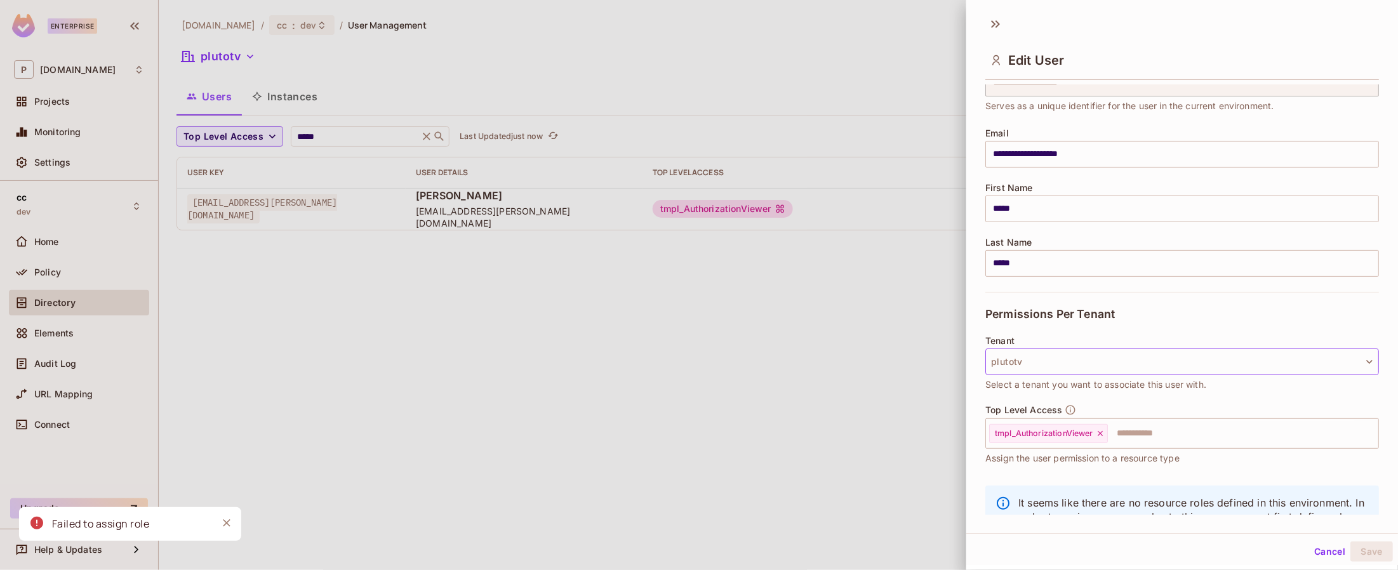
click at [1091, 355] on button "plutotv" at bounding box center [1182, 362] width 394 height 27
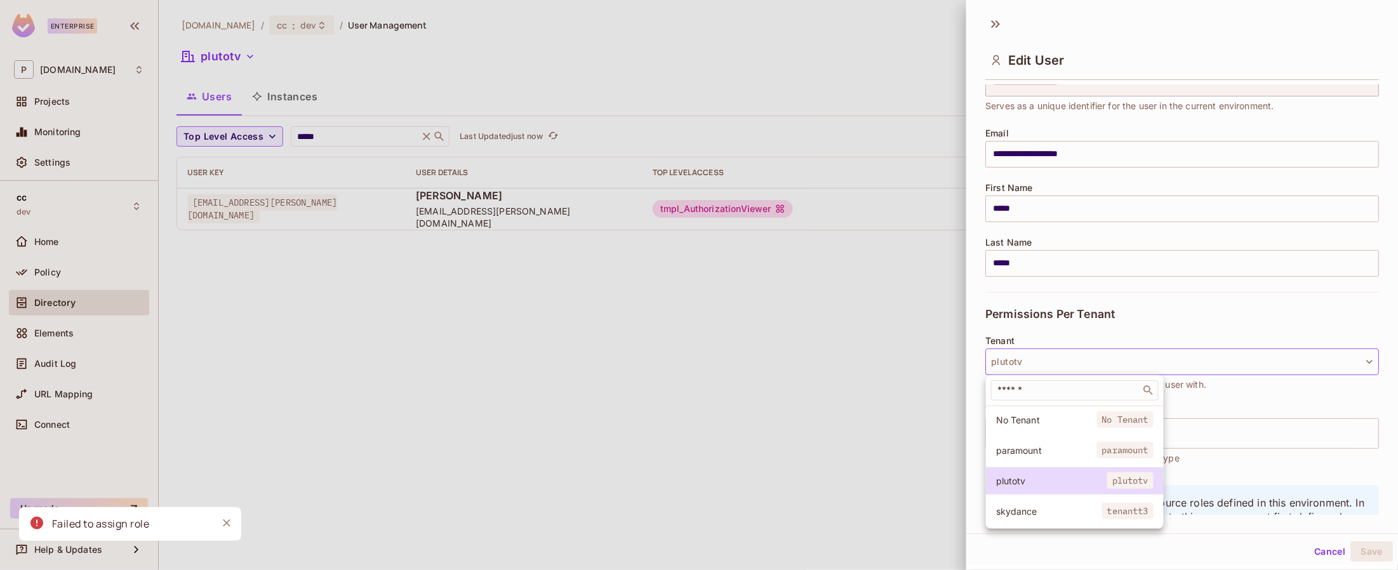
scroll to position [63, 0]
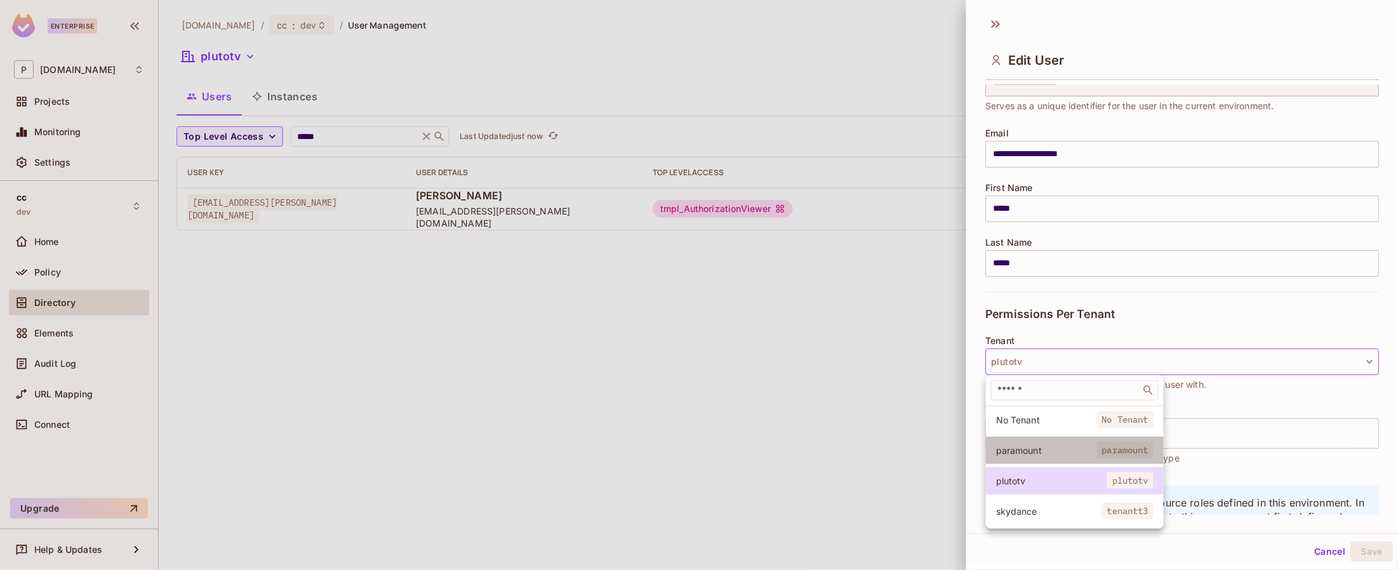
click at [1068, 451] on span "paramount" at bounding box center [1046, 450] width 101 height 12
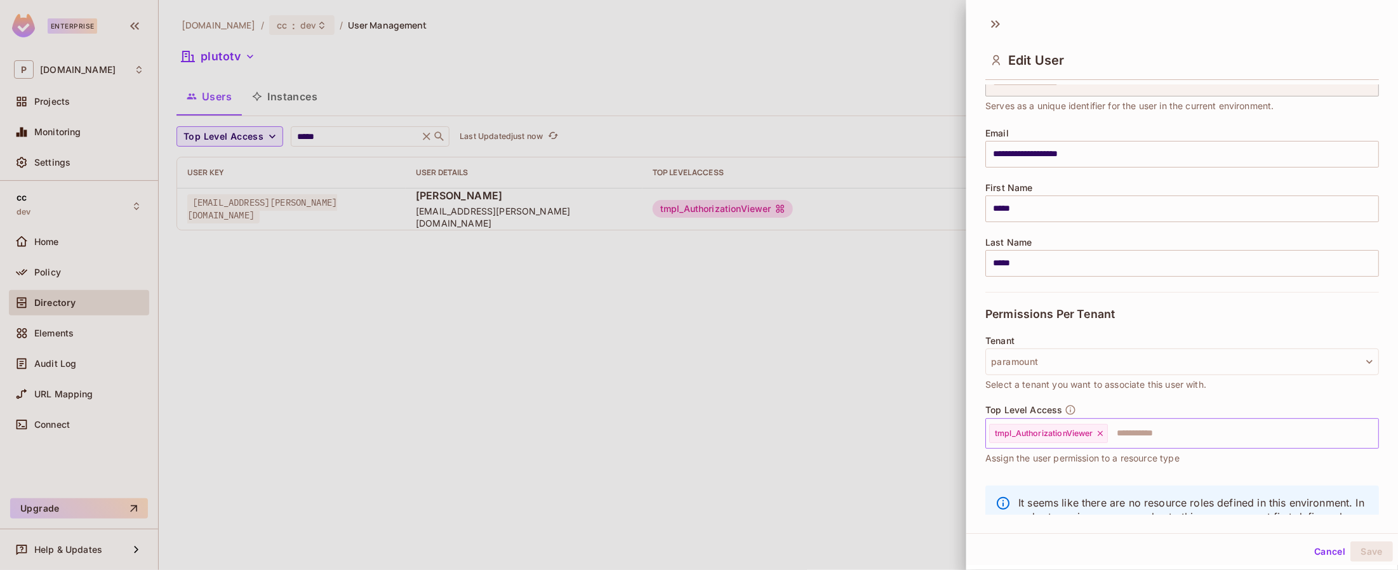
click at [1101, 431] on icon at bounding box center [1100, 433] width 9 height 9
click at [1368, 548] on button "Save" at bounding box center [1372, 552] width 43 height 20
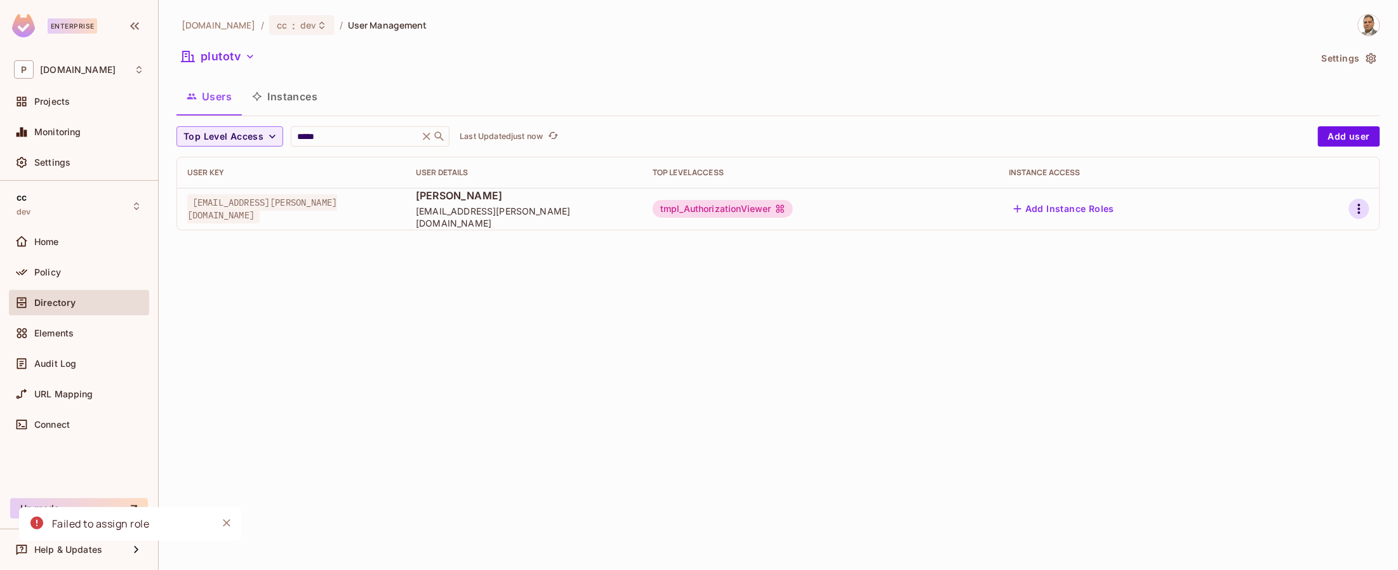
click at [1352, 215] on icon "button" at bounding box center [1359, 208] width 15 height 15
drag, startPoint x: 1295, startPoint y: 265, endPoint x: 1166, endPoint y: 255, distance: 129.3
click at [1165, 255] on div "Edit Edit Attributes Delete User" at bounding box center [699, 285] width 1398 height 570
click at [1277, 239] on div "Edit" at bounding box center [1282, 239] width 46 height 20
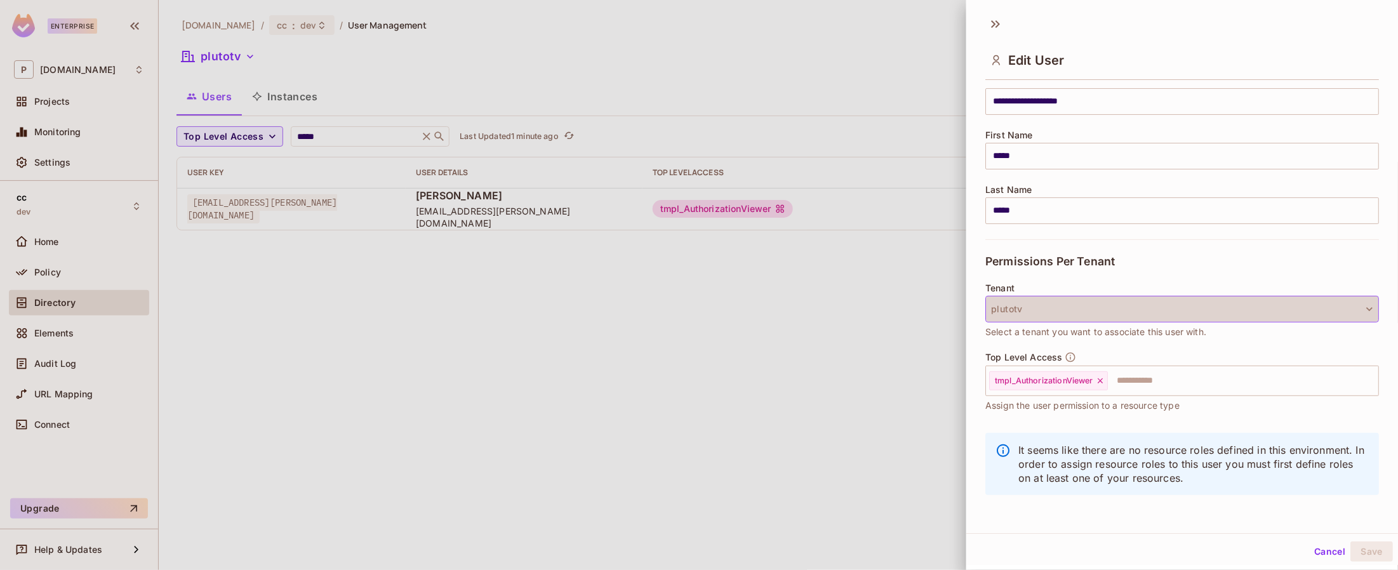
click at [1084, 305] on button "plutotv" at bounding box center [1182, 309] width 394 height 27
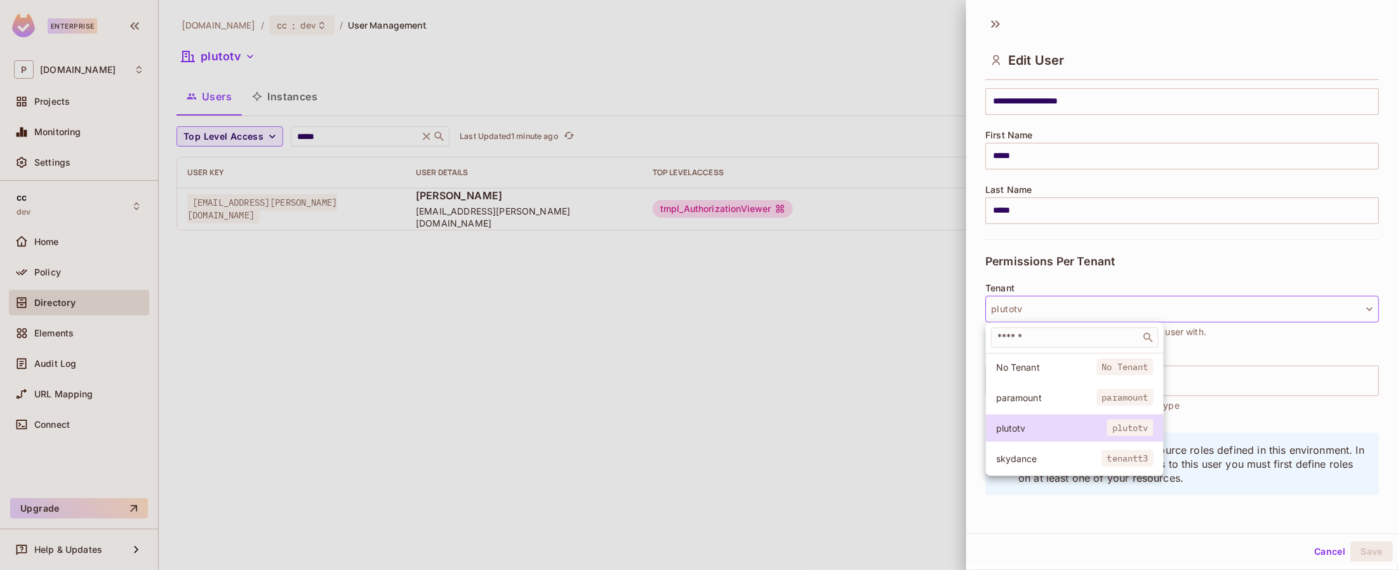
scroll to position [116, 0]
click at [1036, 397] on span "paramount" at bounding box center [1046, 398] width 101 height 12
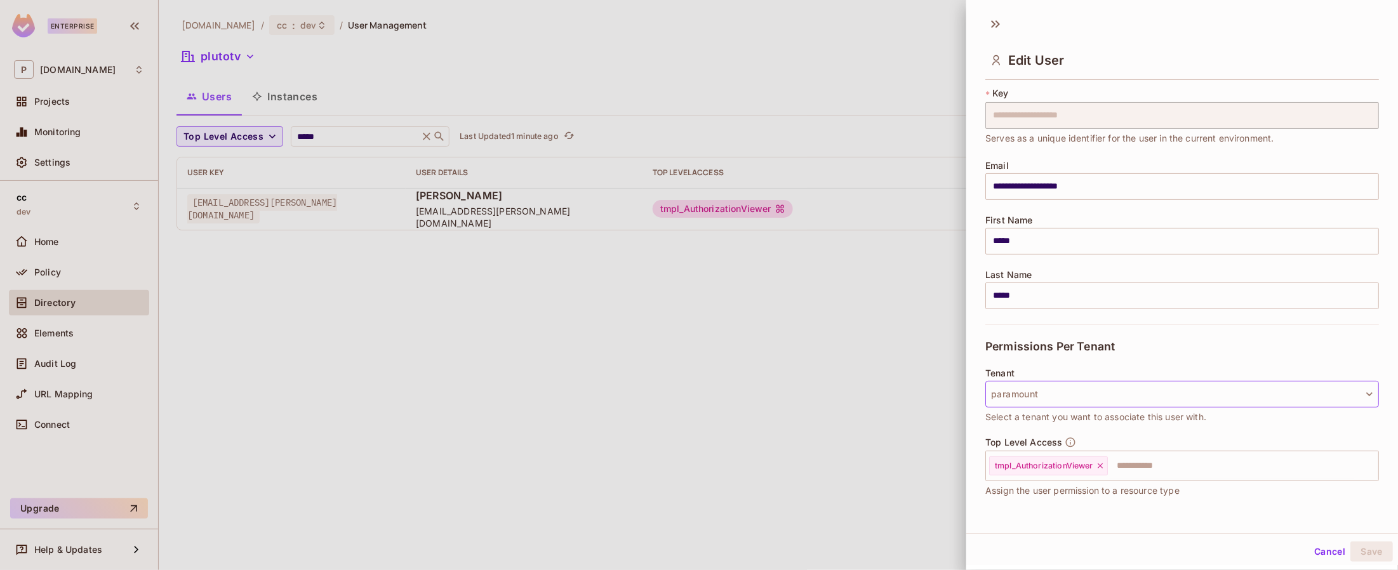
scroll to position [0, 0]
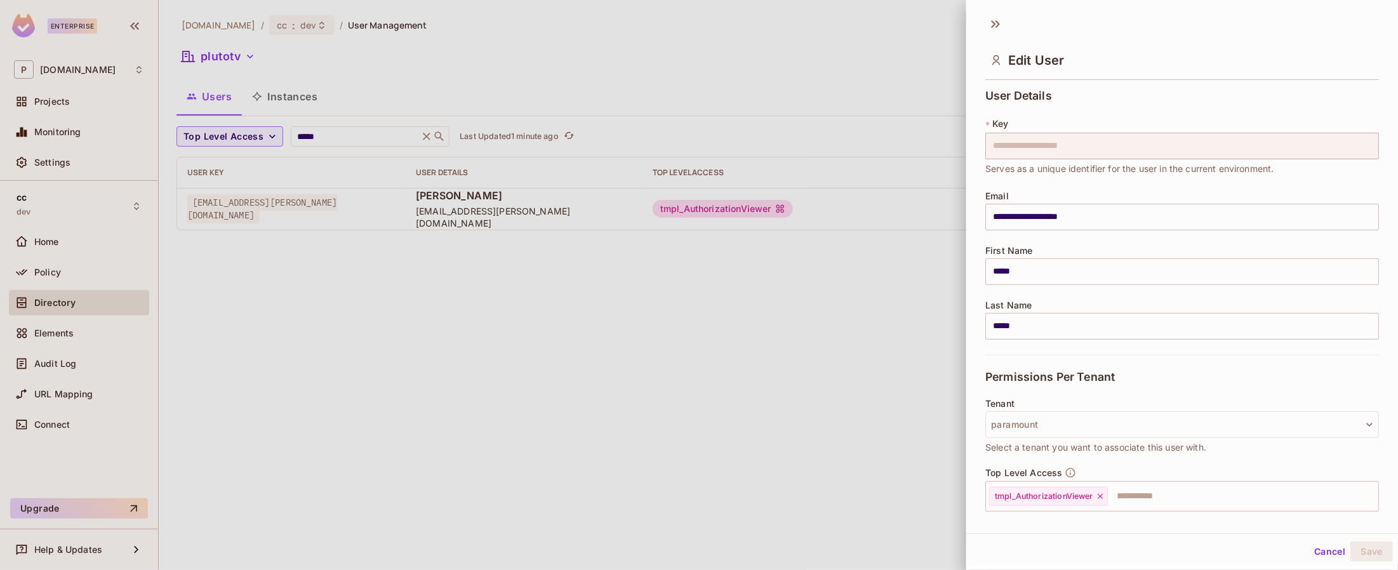
click at [1318, 549] on button "Cancel" at bounding box center [1329, 552] width 41 height 20
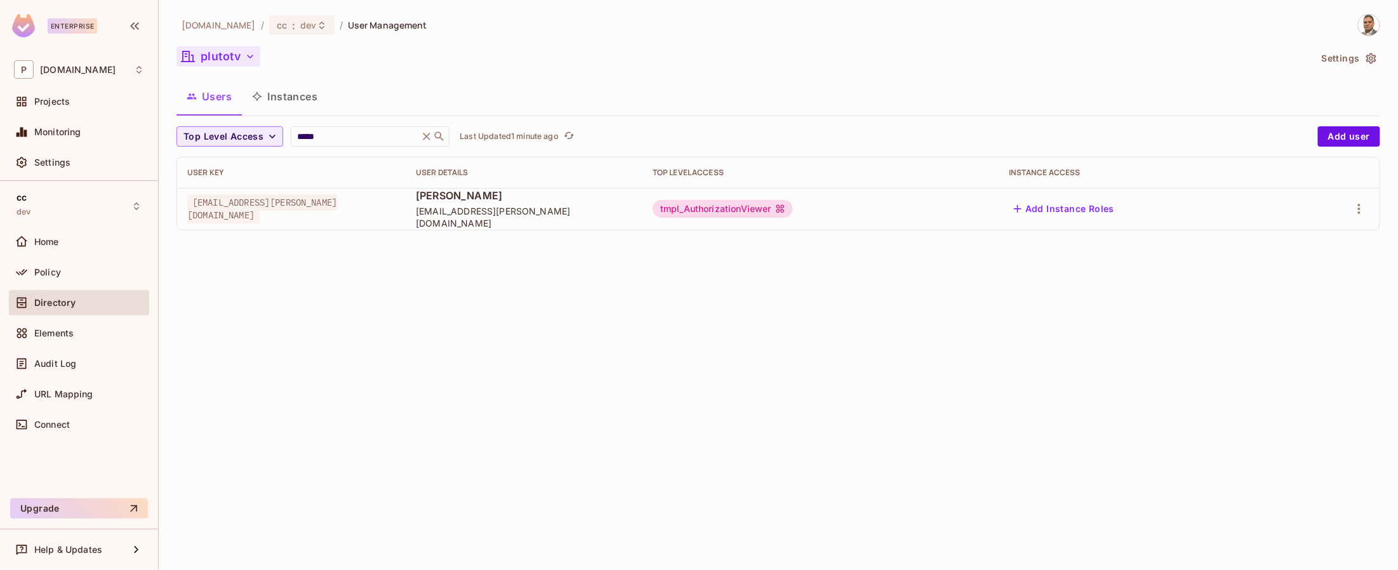
click at [230, 55] on button "plutotv" at bounding box center [219, 56] width 84 height 20
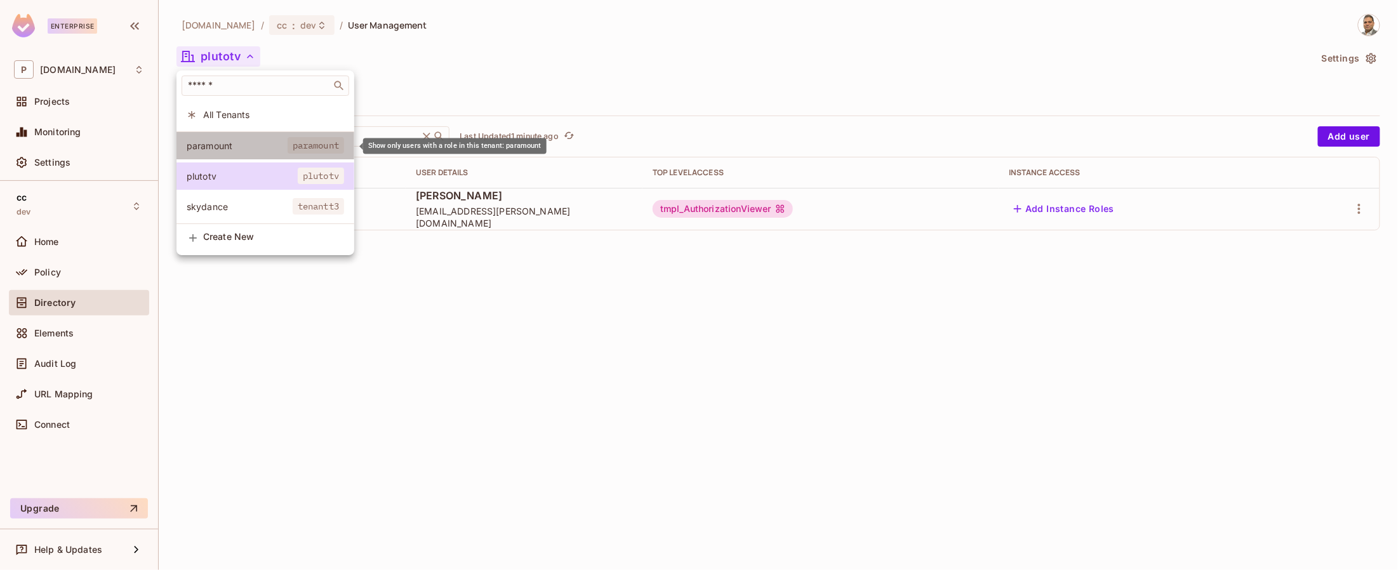
click at [210, 143] on span "paramount" at bounding box center [237, 146] width 101 height 12
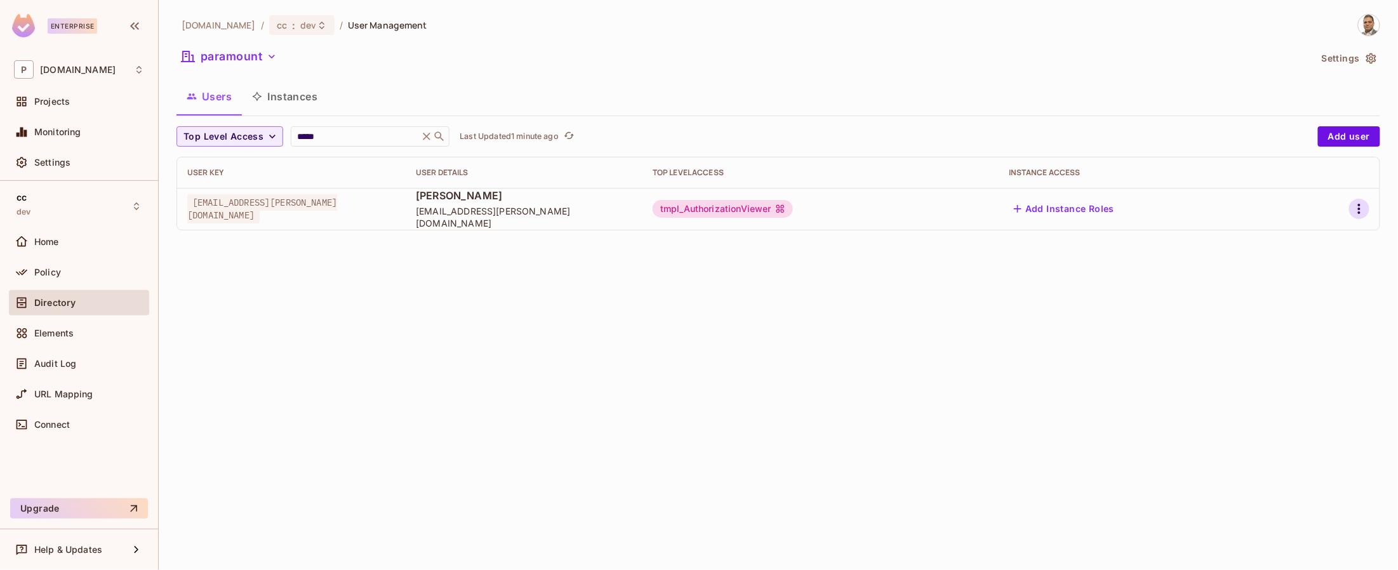
click at [1359, 212] on icon "button" at bounding box center [1359, 209] width 3 height 10
click at [1302, 243] on span "Edit" at bounding box center [1293, 239] width 25 height 20
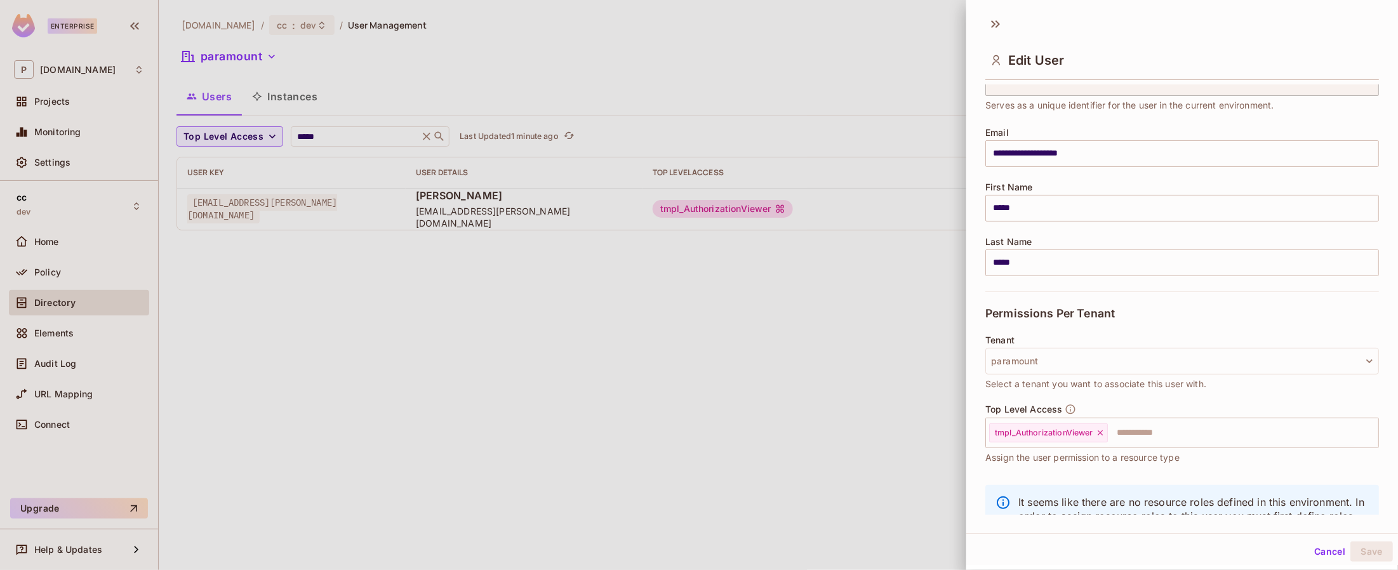
scroll to position [66, 0]
click at [1101, 430] on icon at bounding box center [1100, 430] width 5 height 5
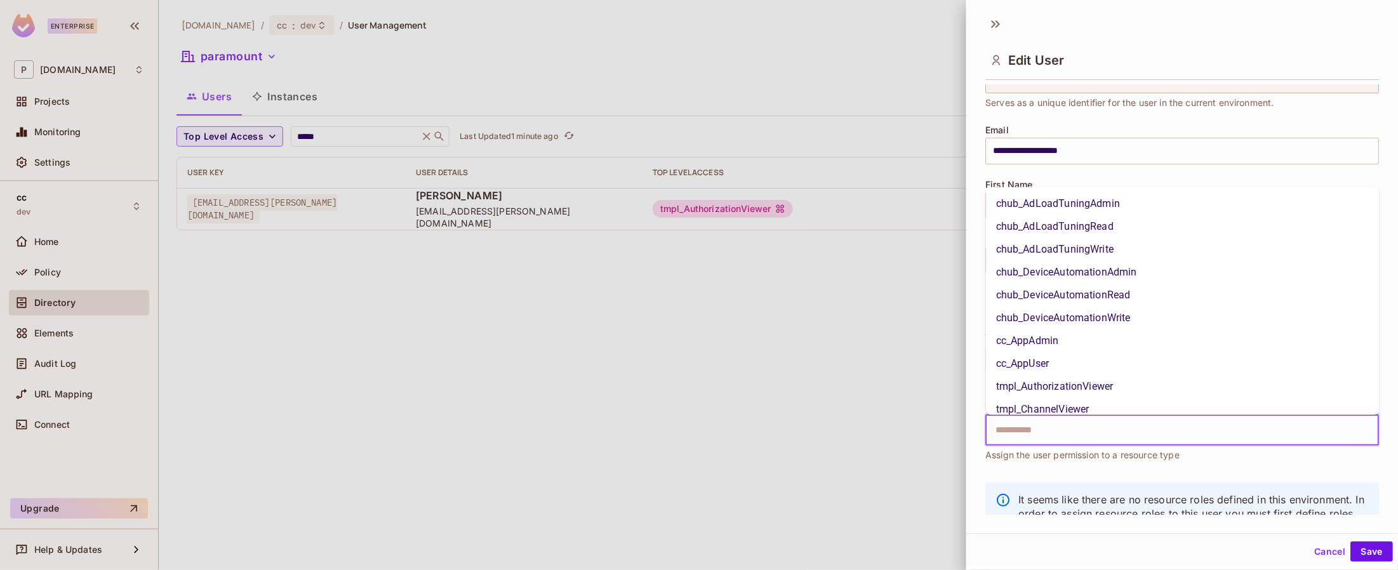
click at [1094, 430] on input "text" at bounding box center [1171, 430] width 366 height 25
click at [1062, 404] on li "tmpl_ChannelViewer" at bounding box center [1183, 409] width 394 height 23
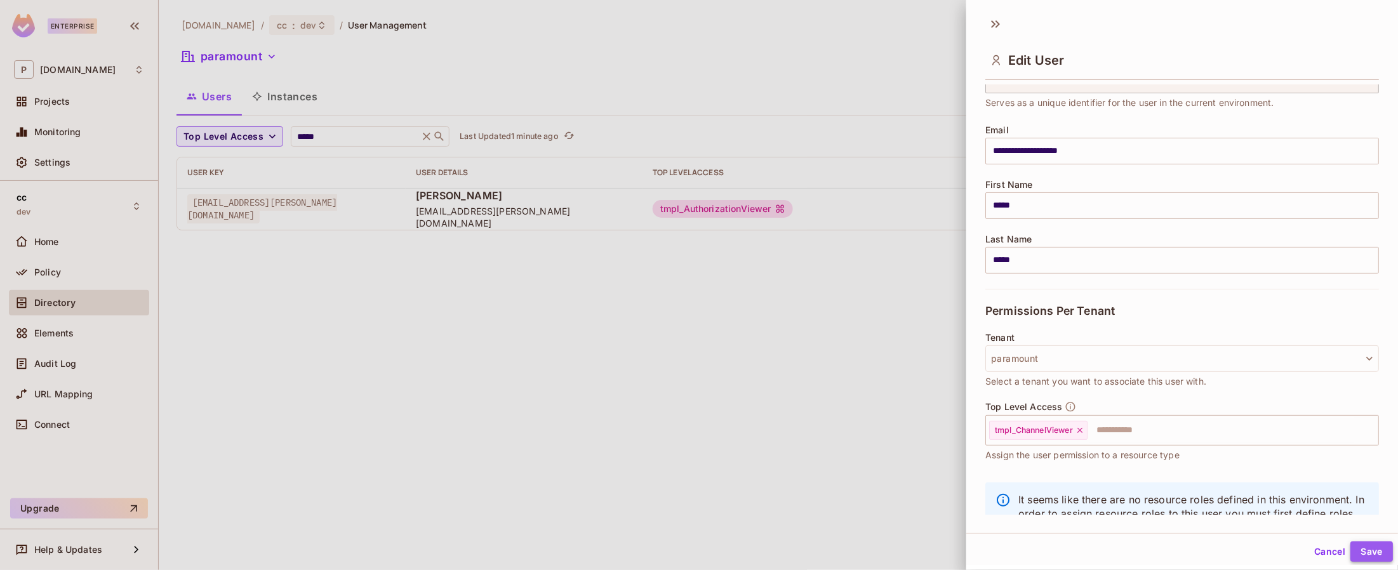
click at [1373, 548] on button "Save" at bounding box center [1372, 552] width 43 height 20
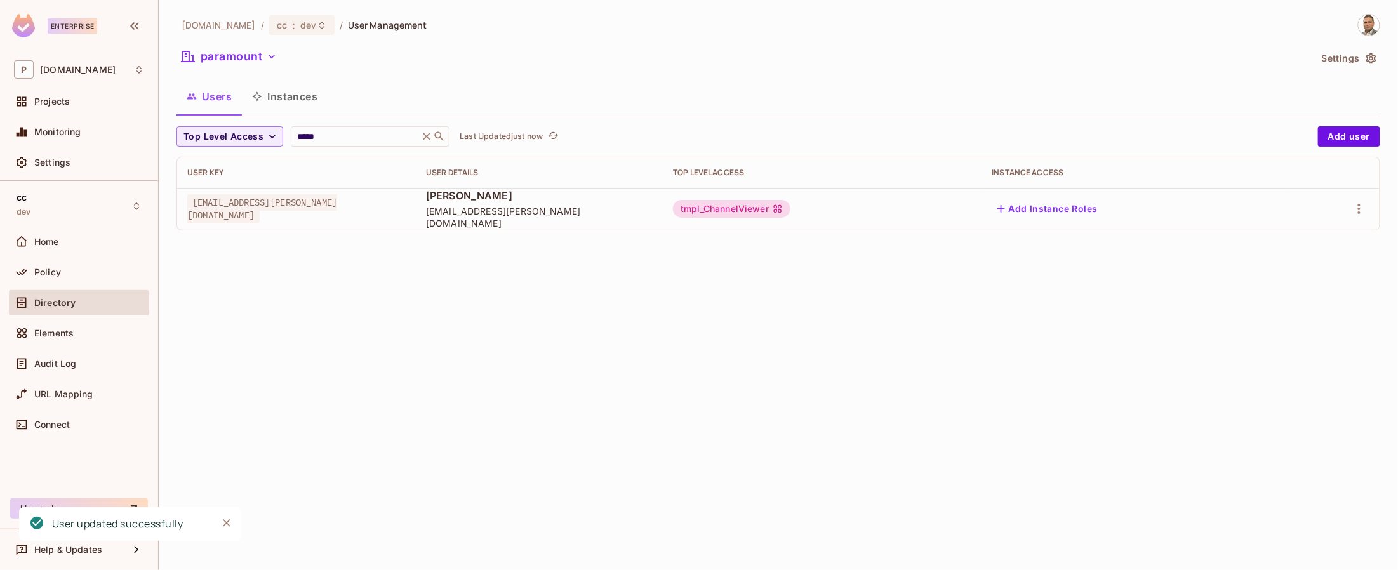
click at [270, 56] on icon "button" at bounding box center [271, 56] width 13 height 13
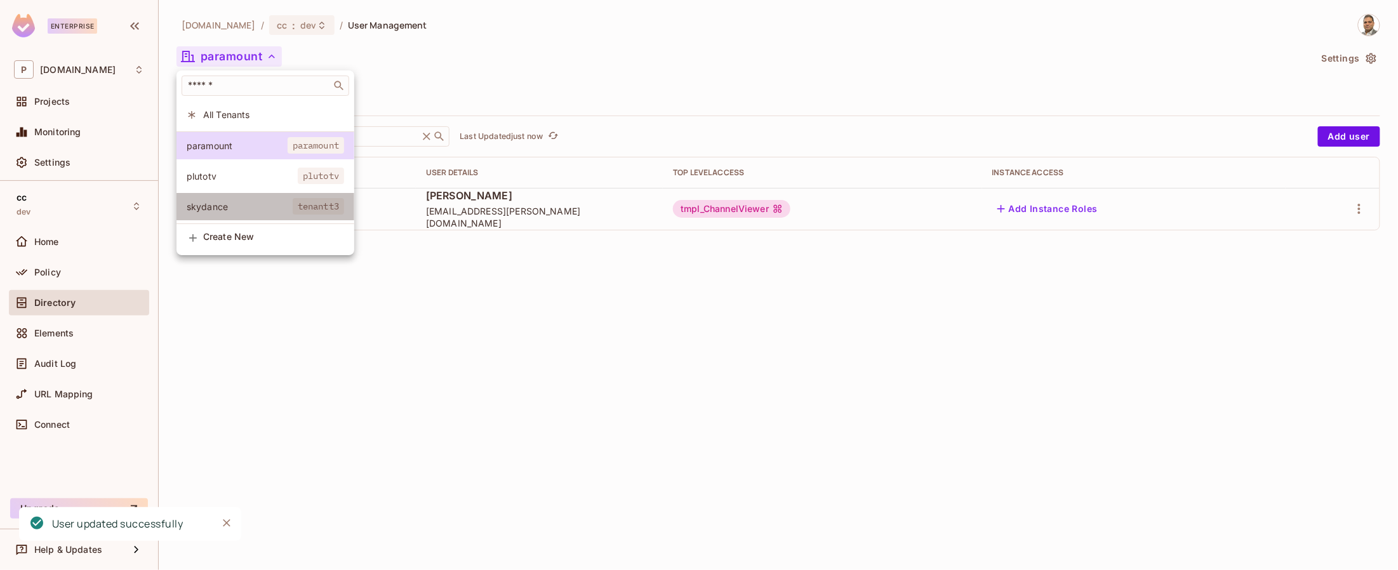
click at [225, 203] on span "skydance" at bounding box center [240, 207] width 106 height 12
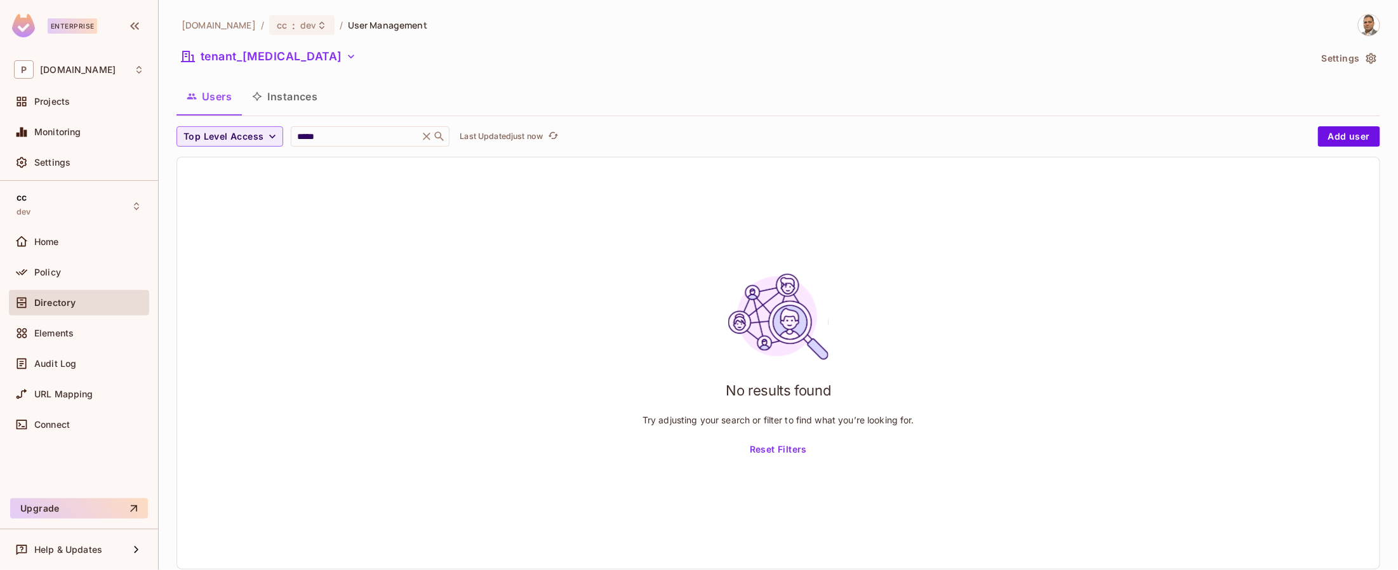
click at [345, 55] on icon "button" at bounding box center [351, 56] width 13 height 13
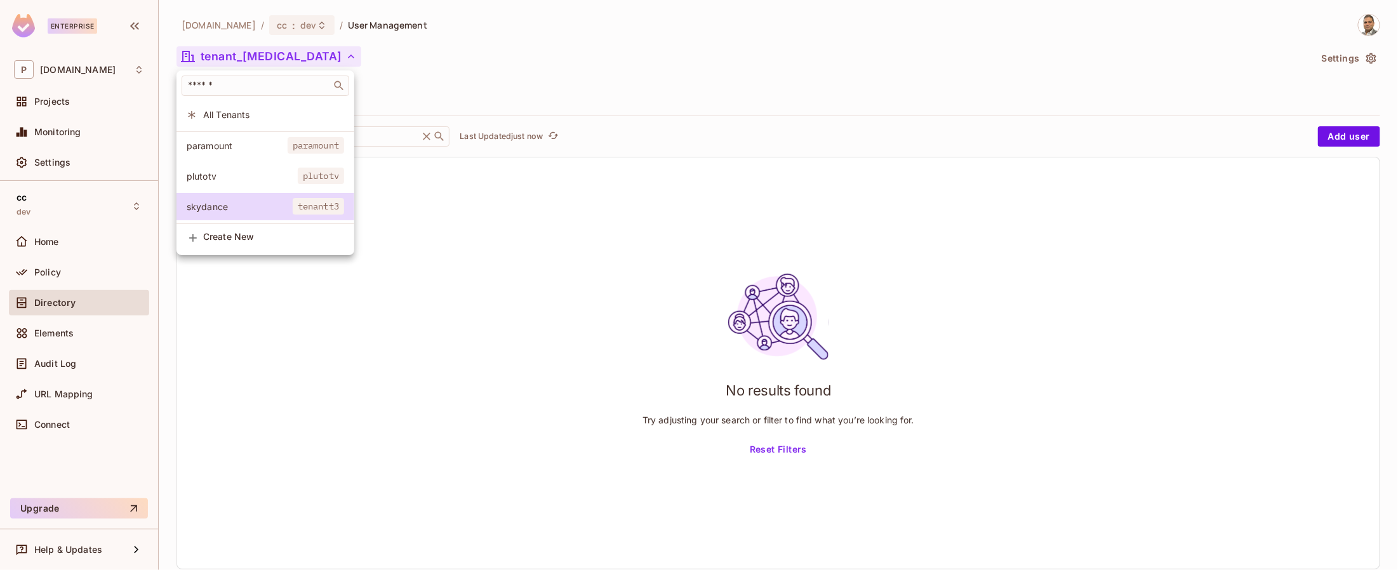
click at [524, 227] on div at bounding box center [699, 285] width 1398 height 570
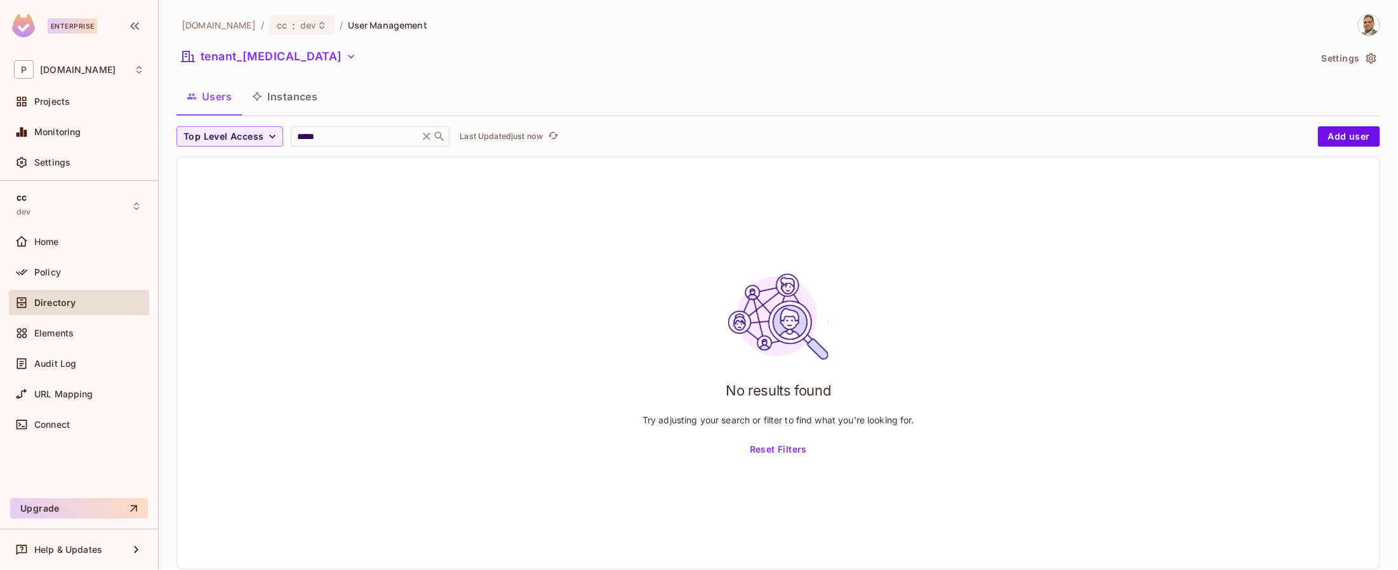
click at [1350, 65] on button "Settings" at bounding box center [1348, 58] width 63 height 20
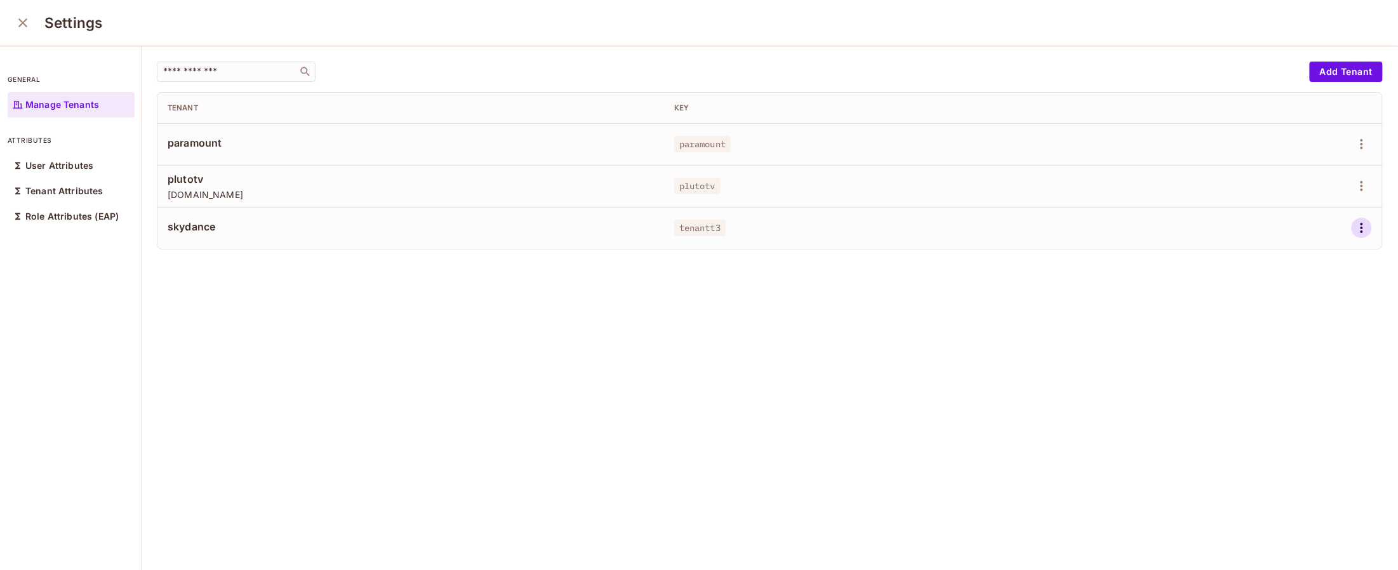
click at [1359, 231] on icon "button" at bounding box center [1361, 227] width 15 height 15
click at [1311, 309] on div "Delete Tenant" at bounding box center [1317, 313] width 60 height 13
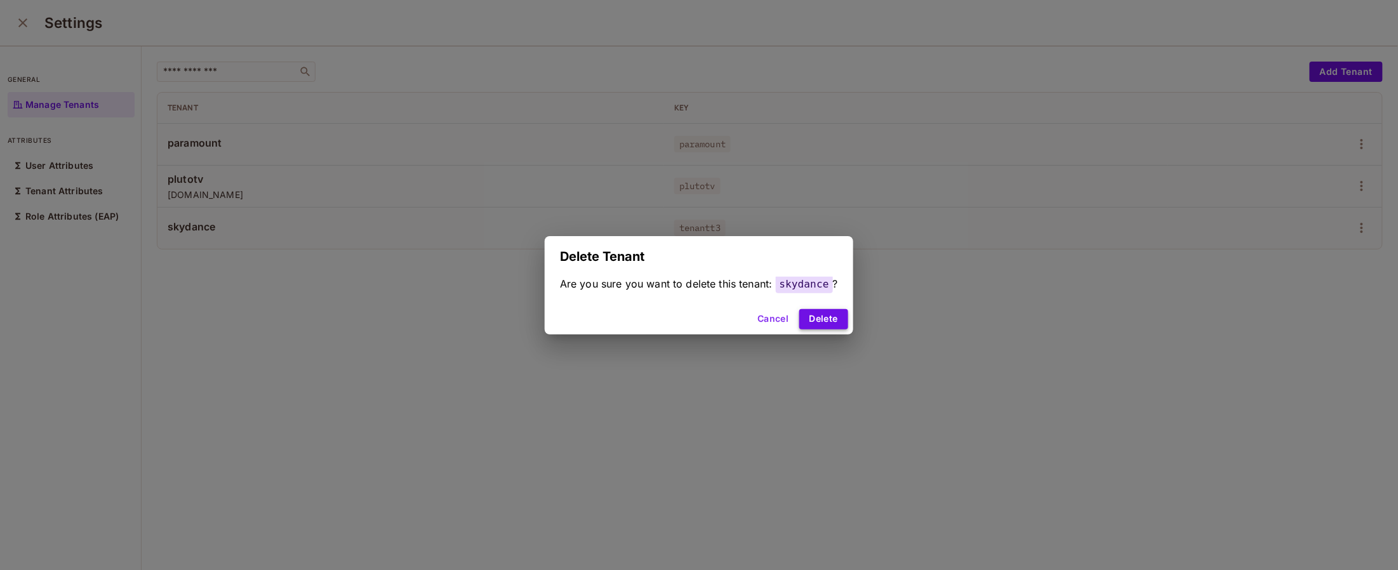
click at [829, 320] on button "Delete" at bounding box center [823, 319] width 49 height 20
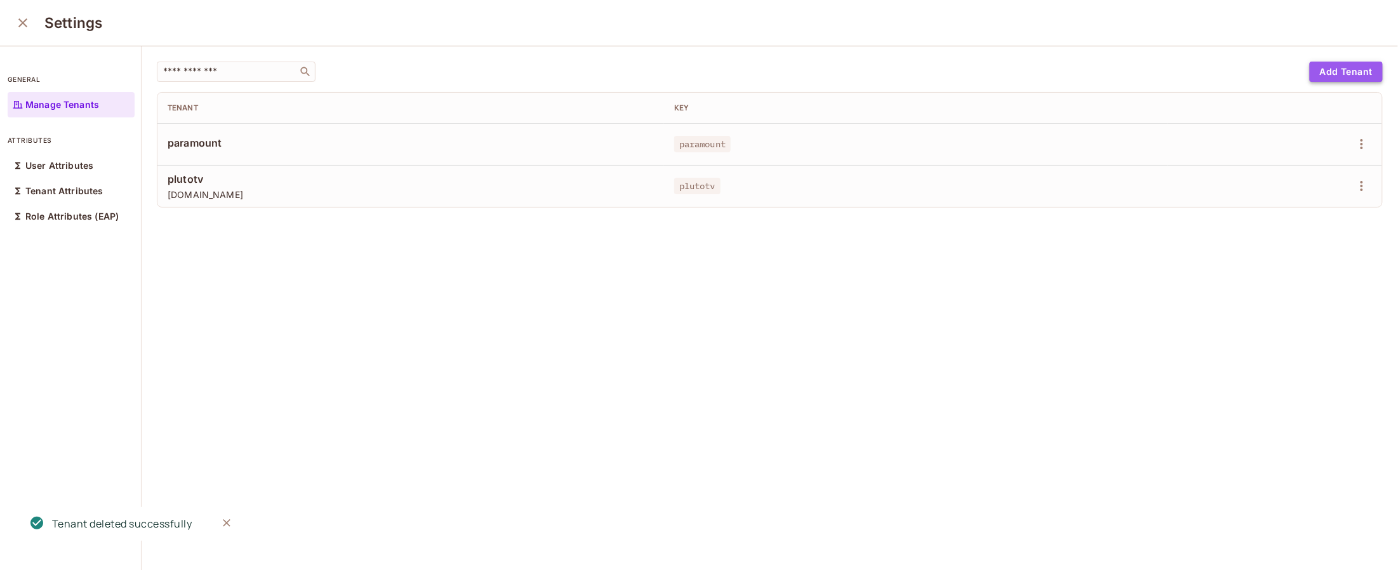
click at [1327, 74] on button "Add Tenant" at bounding box center [1346, 72] width 73 height 20
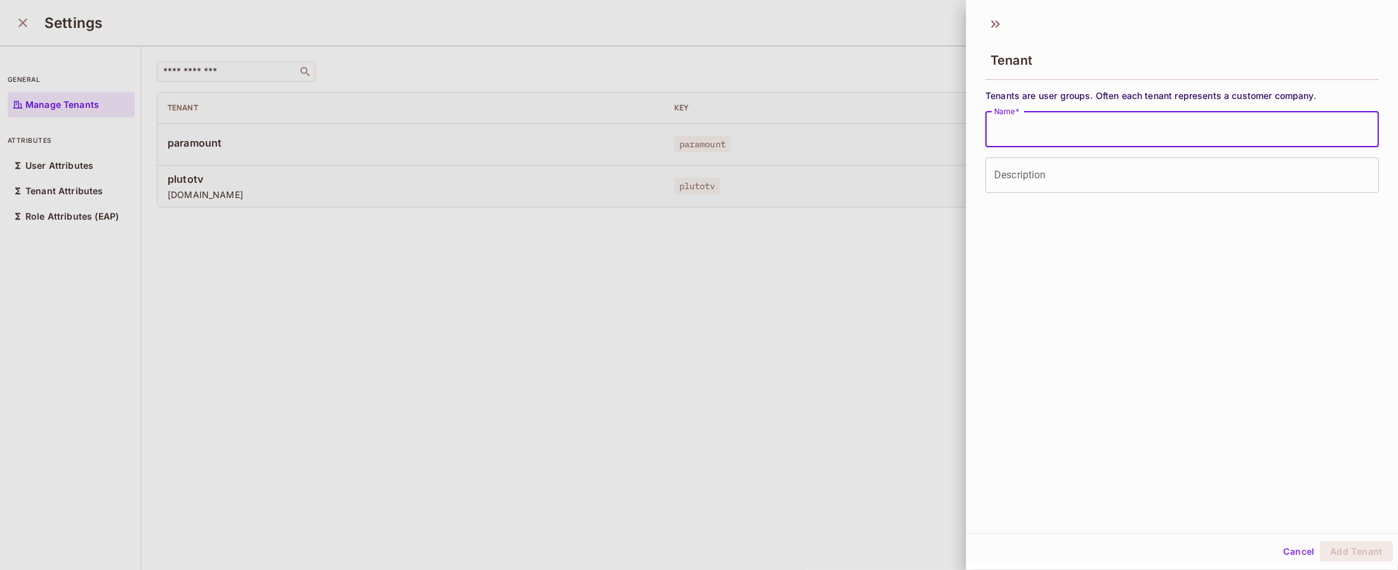
click at [1057, 135] on input "Name   *" at bounding box center [1182, 130] width 394 height 36
type input "********"
click at [1359, 550] on button "Add Tenant" at bounding box center [1356, 552] width 73 height 20
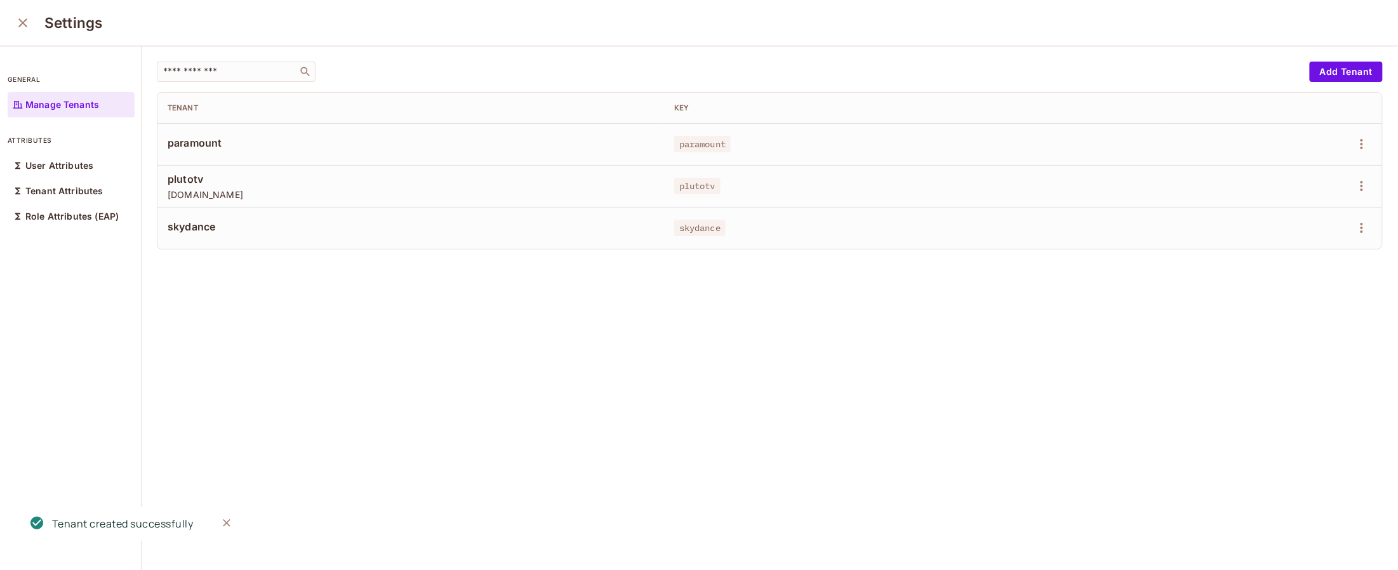
click at [24, 22] on icon "close" at bounding box center [22, 22] width 15 height 15
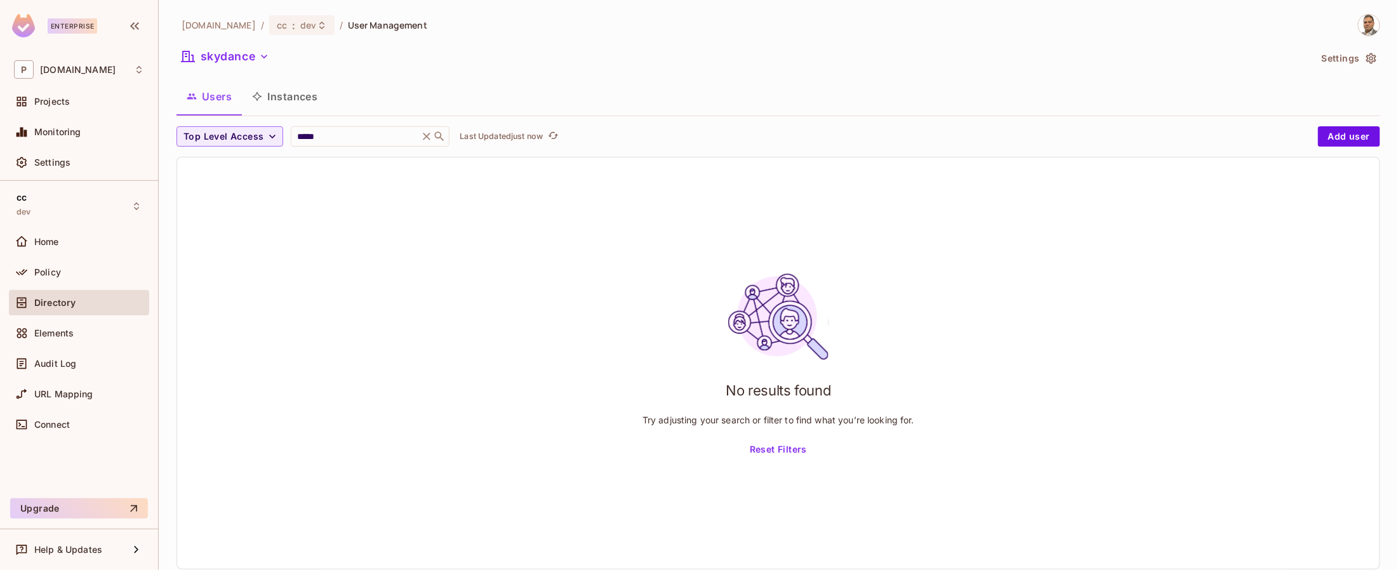
click at [263, 57] on icon "button" at bounding box center [264, 57] width 6 height 4
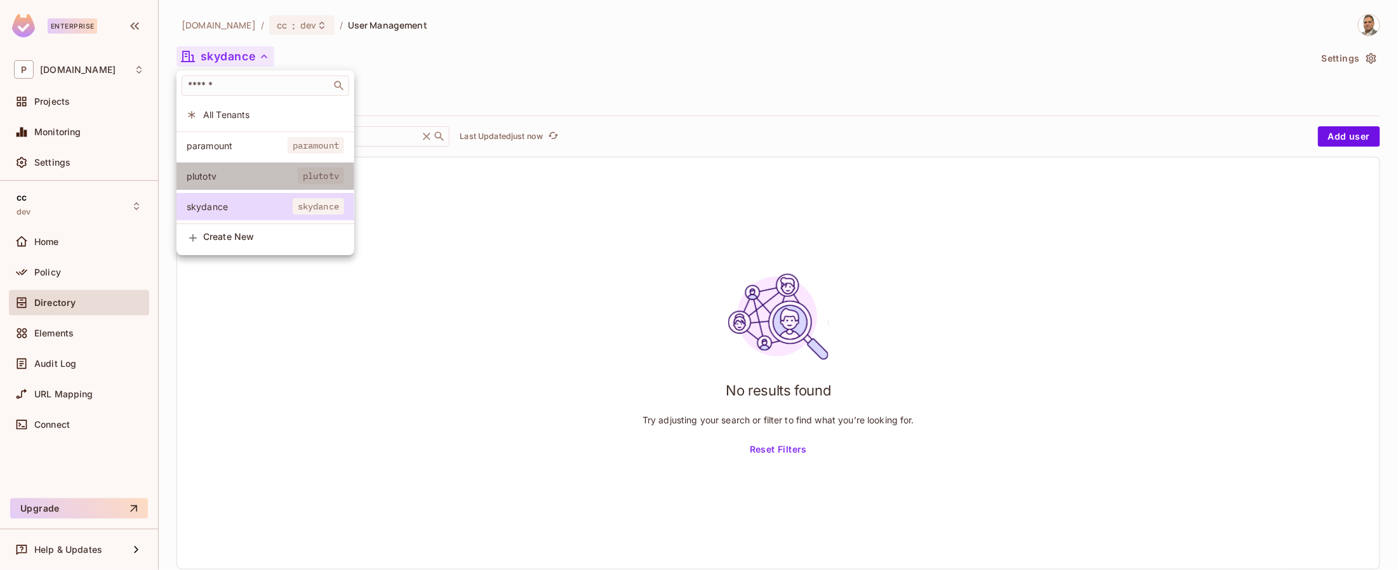
click at [232, 171] on span "plutotv" at bounding box center [242, 176] width 111 height 12
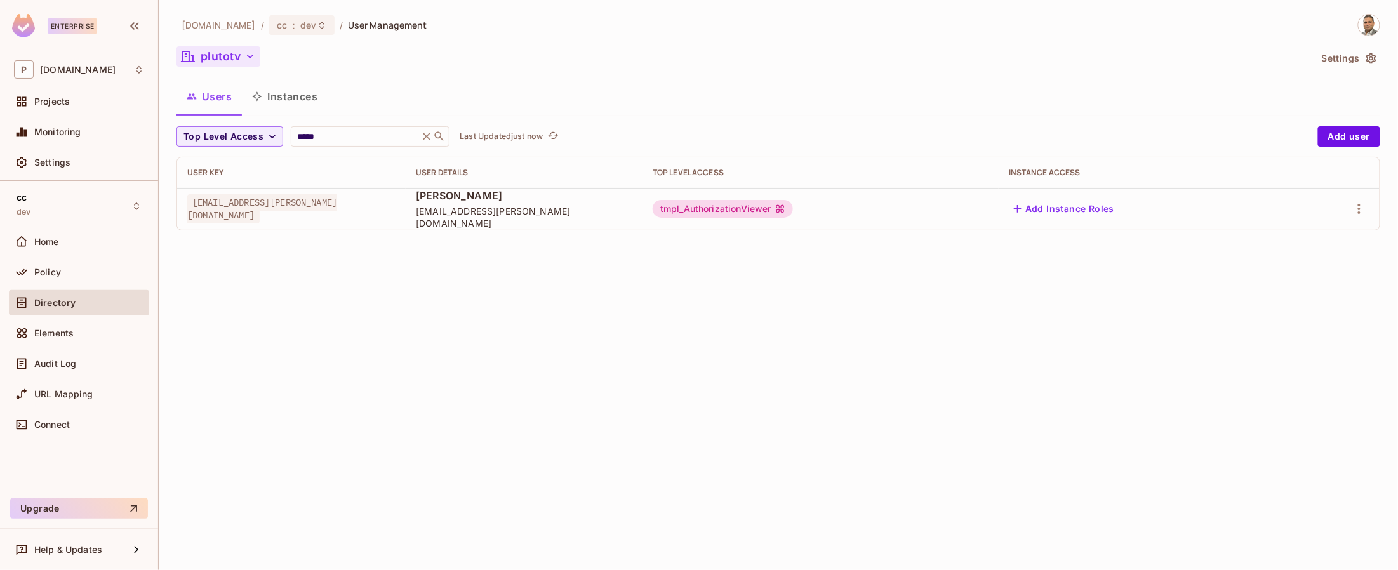
click at [223, 57] on button "plutotv" at bounding box center [219, 56] width 84 height 20
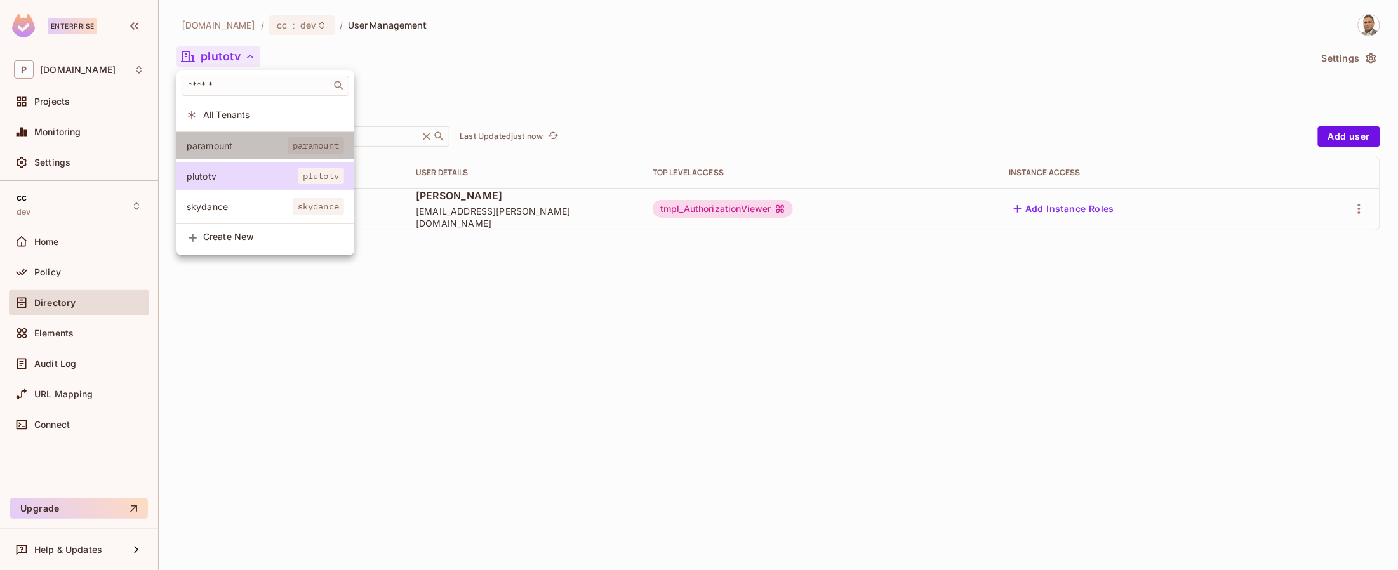
click at [224, 147] on span "paramount" at bounding box center [237, 146] width 101 height 12
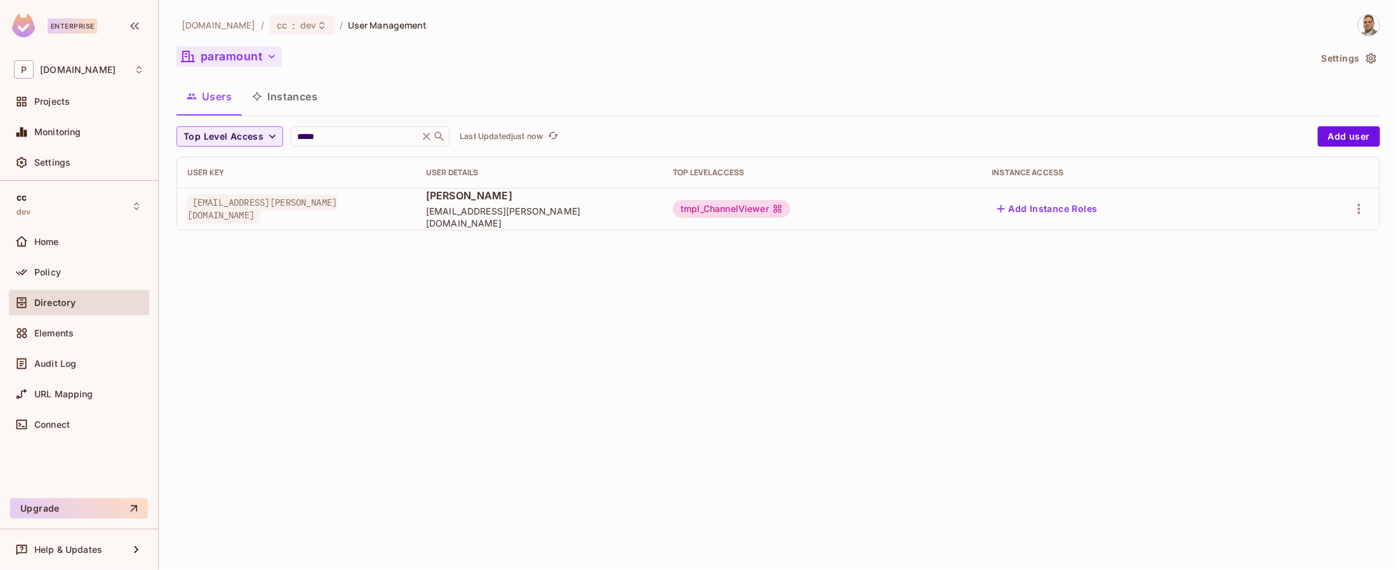
click at [236, 59] on button "paramount" at bounding box center [229, 56] width 105 height 20
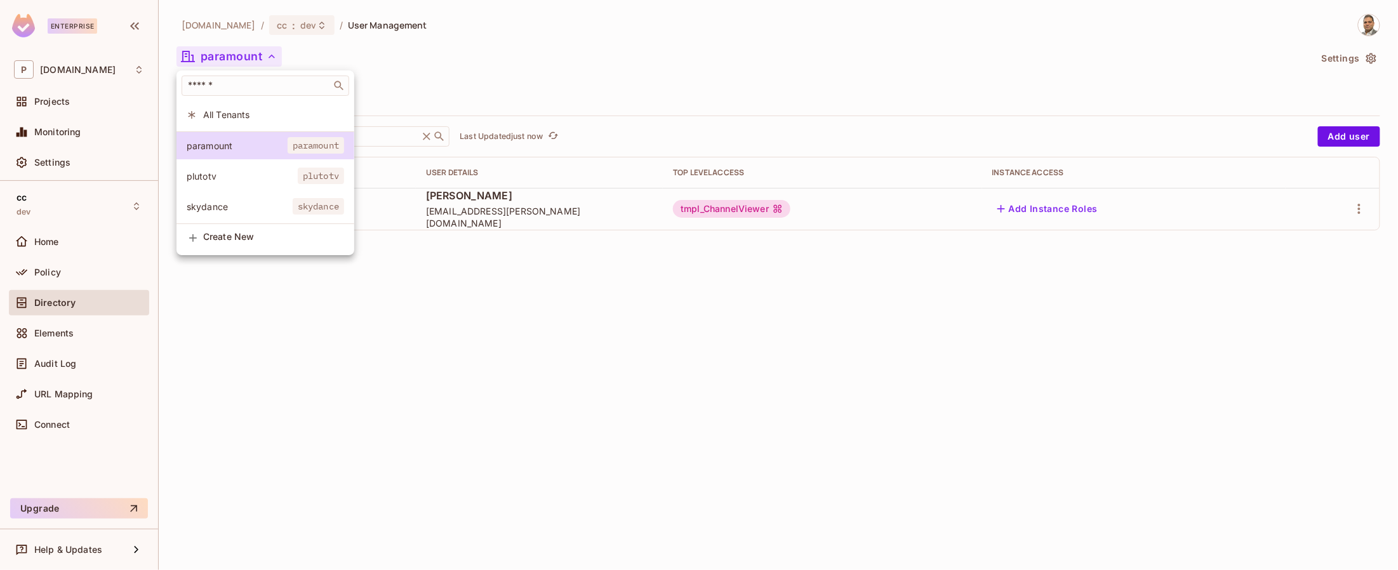
click at [493, 251] on div at bounding box center [699, 285] width 1398 height 570
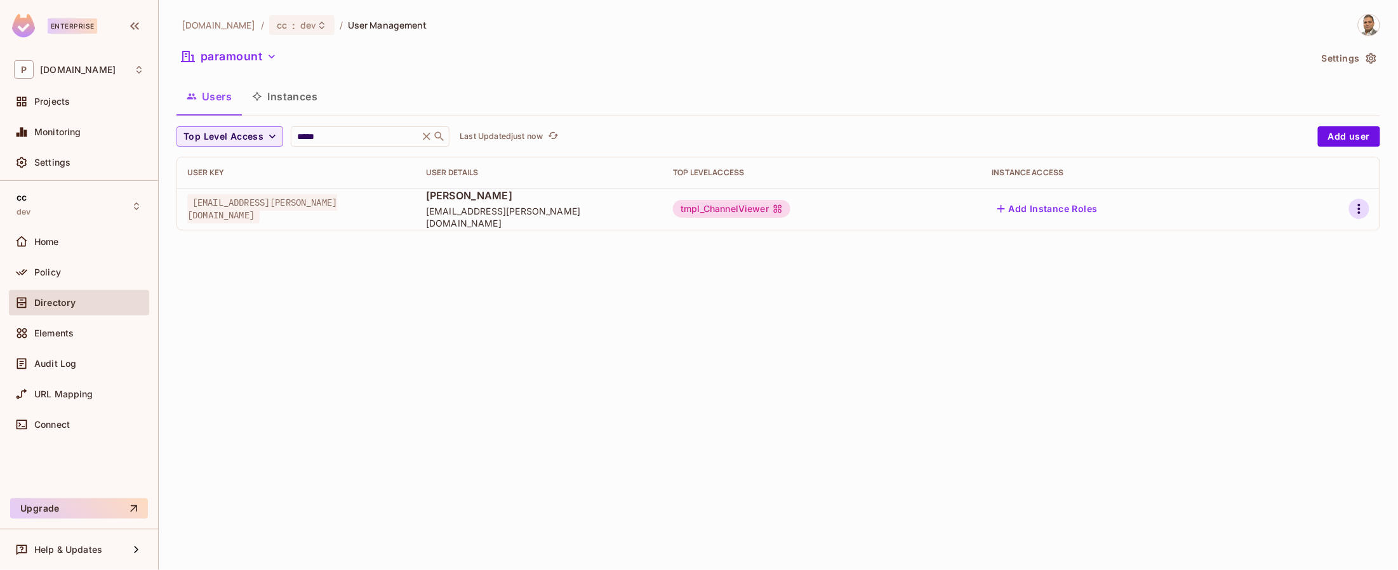
click at [1363, 210] on icon "button" at bounding box center [1359, 208] width 15 height 15
click at [1290, 242] on div "Edit" at bounding box center [1292, 238] width 17 height 13
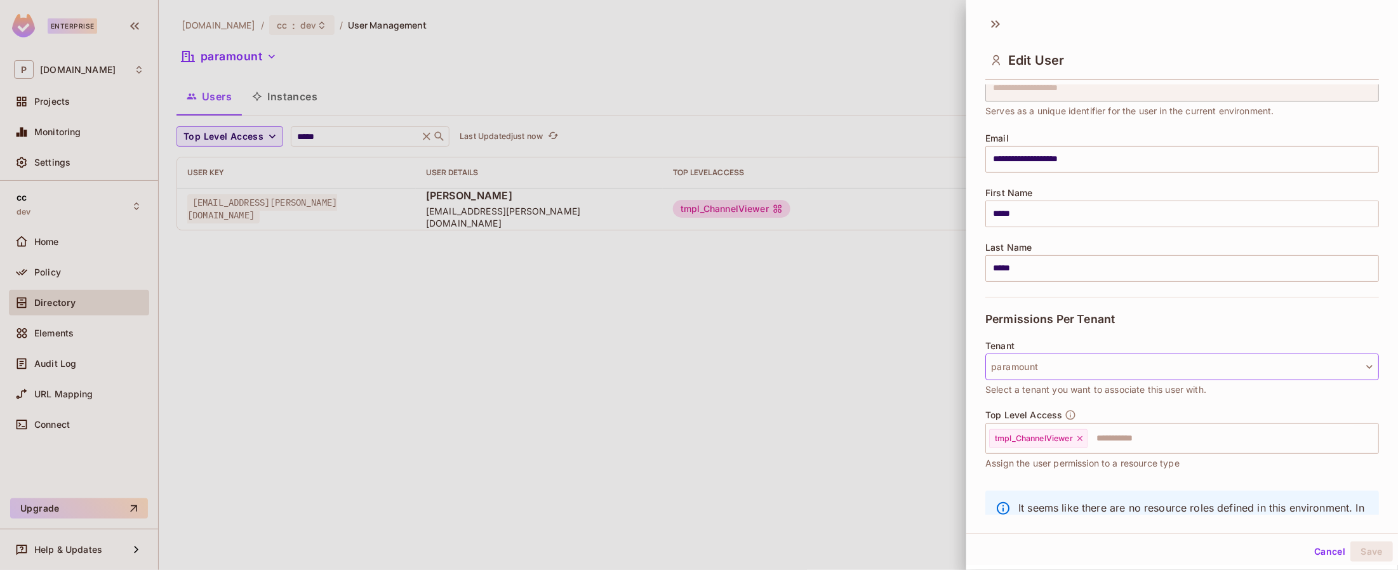
scroll to position [116, 0]
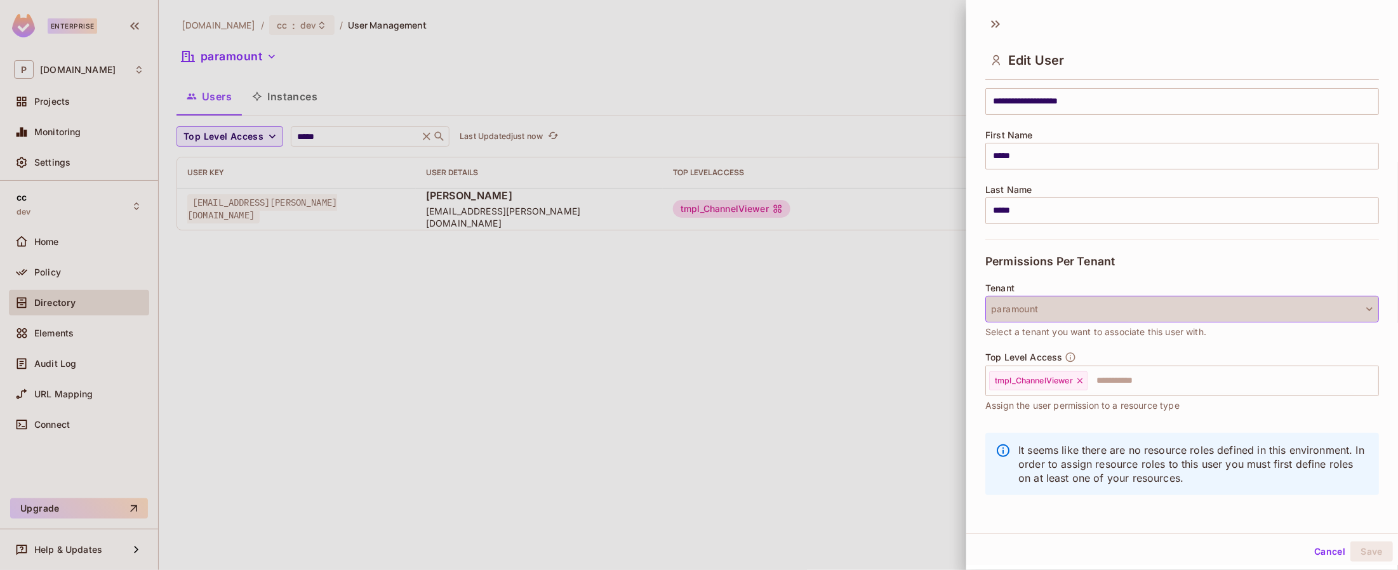
click at [1088, 309] on button "paramount" at bounding box center [1182, 309] width 394 height 27
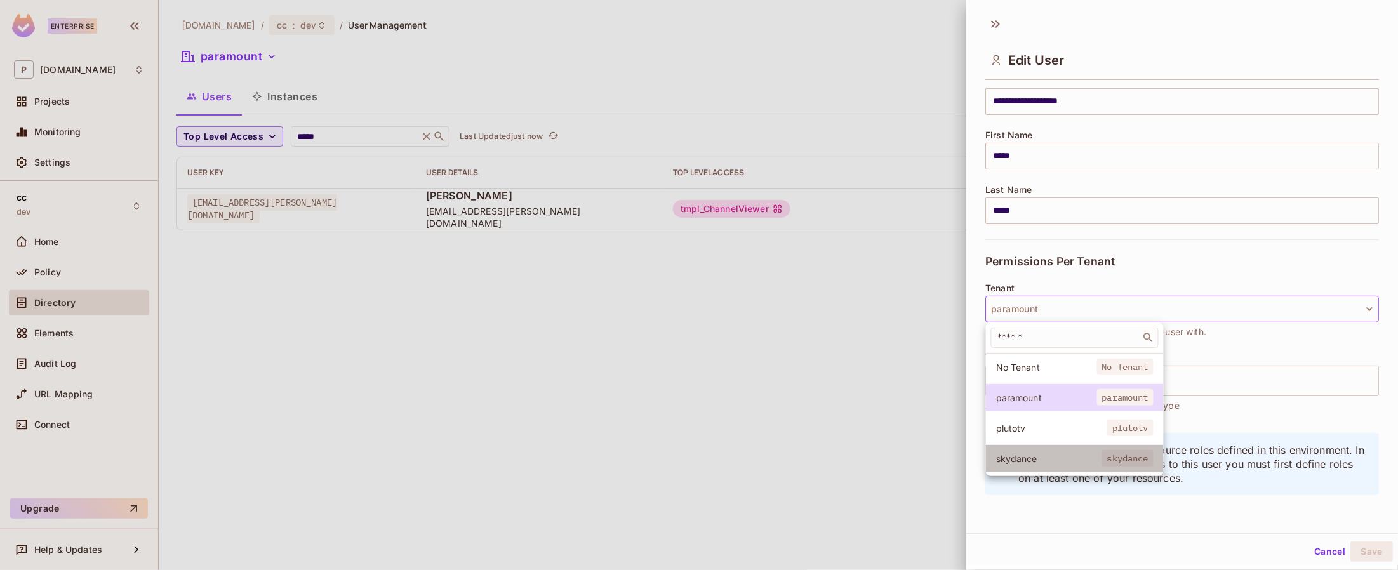
click at [1036, 454] on span "skydance" at bounding box center [1049, 459] width 106 height 12
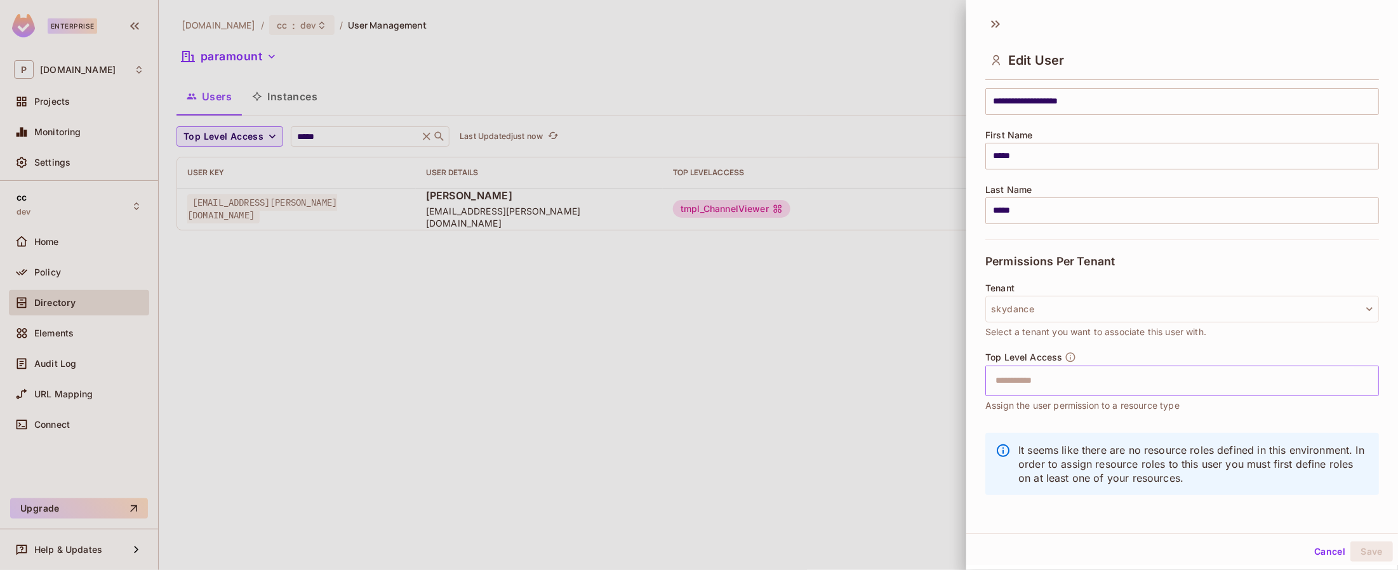
click at [1025, 382] on input "text" at bounding box center [1171, 380] width 366 height 25
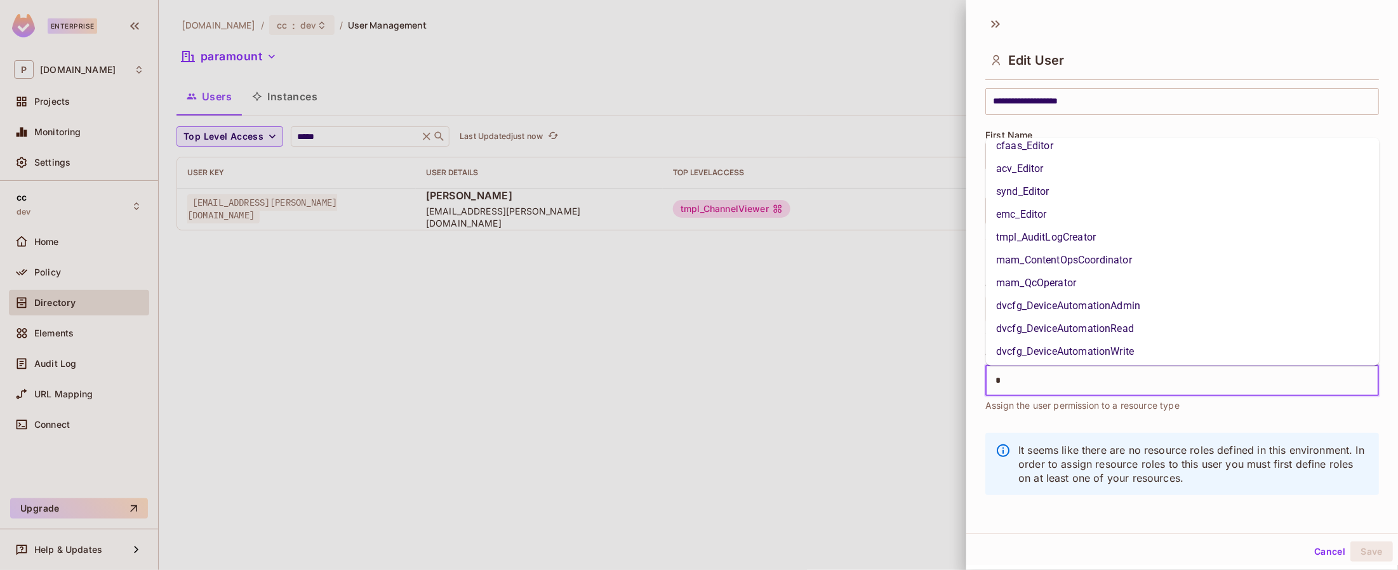
scroll to position [0, 0]
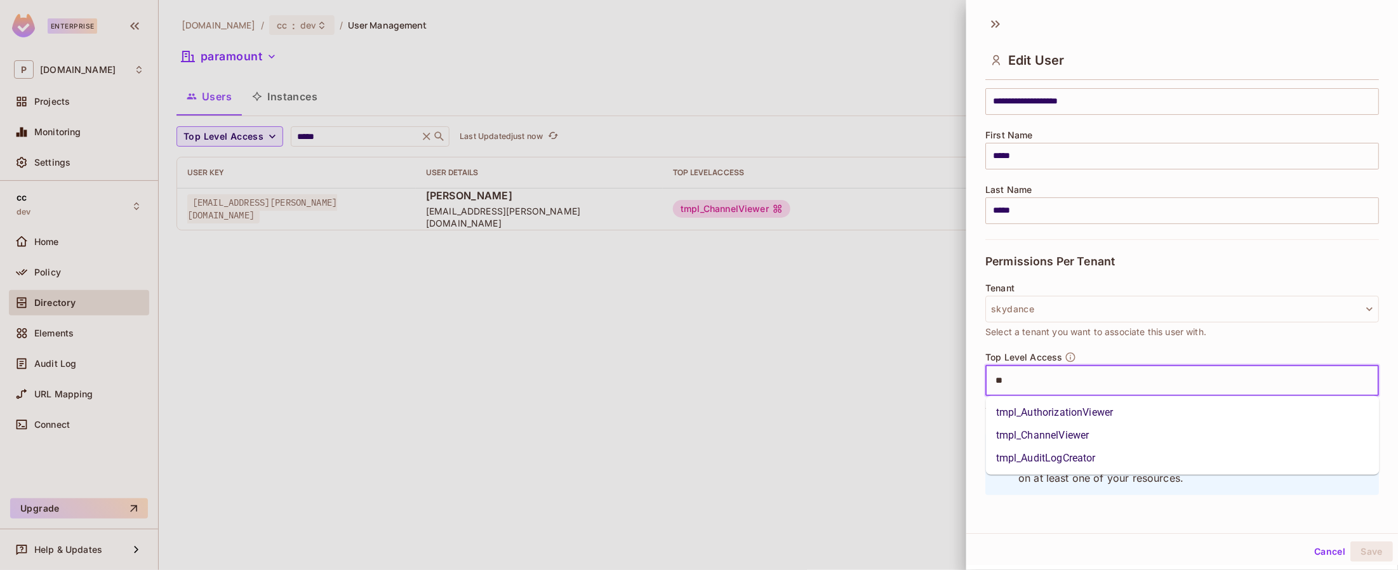
type input "***"
click at [1058, 455] on li "tmpl_AuditLogCreator" at bounding box center [1183, 458] width 394 height 23
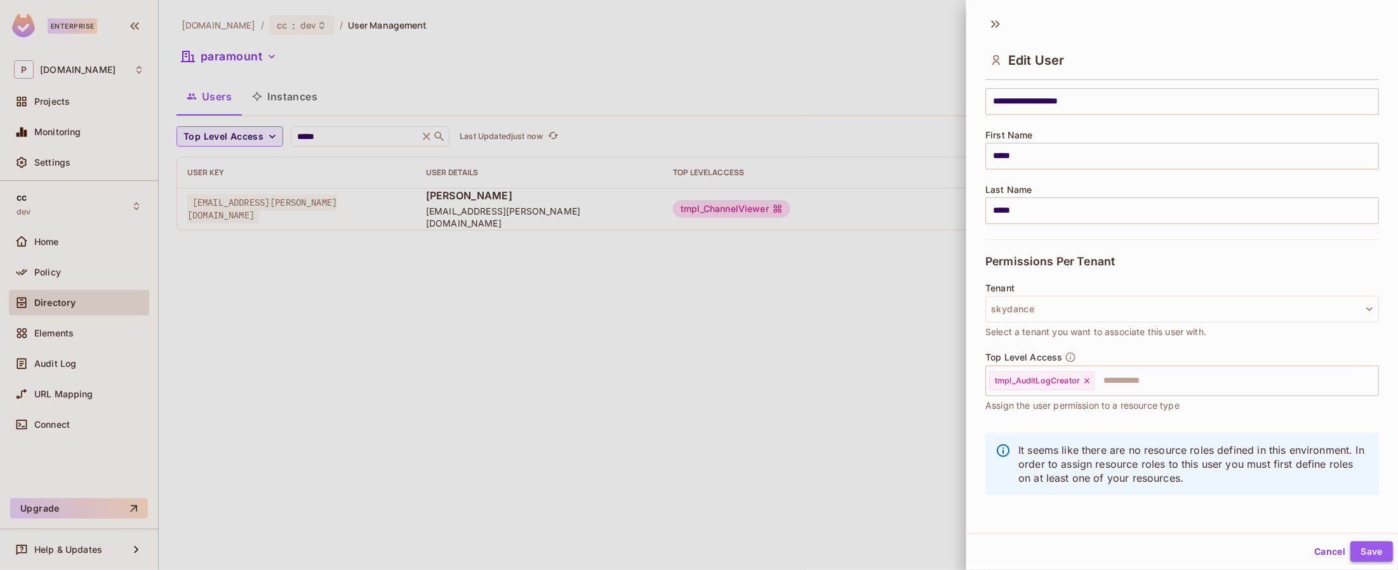
click at [1367, 549] on button "Save" at bounding box center [1372, 552] width 43 height 20
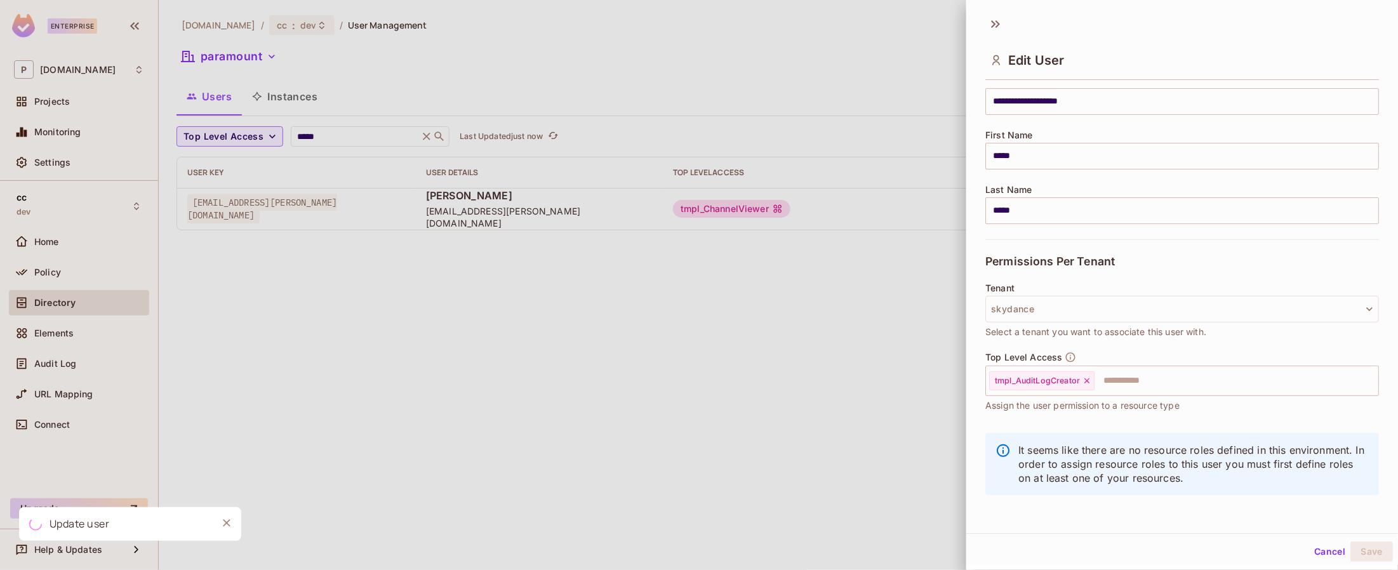
scroll to position [116, 0]
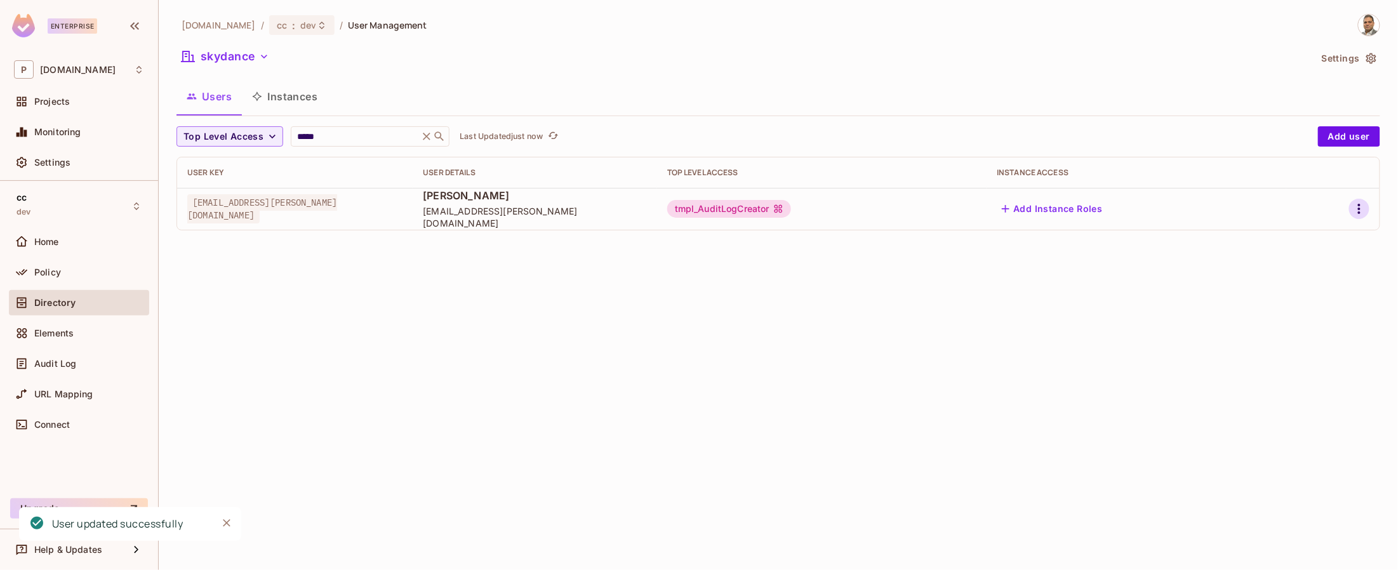
click at [1357, 207] on icon "button" at bounding box center [1359, 208] width 15 height 15
click at [1297, 240] on div "Edit" at bounding box center [1292, 238] width 17 height 13
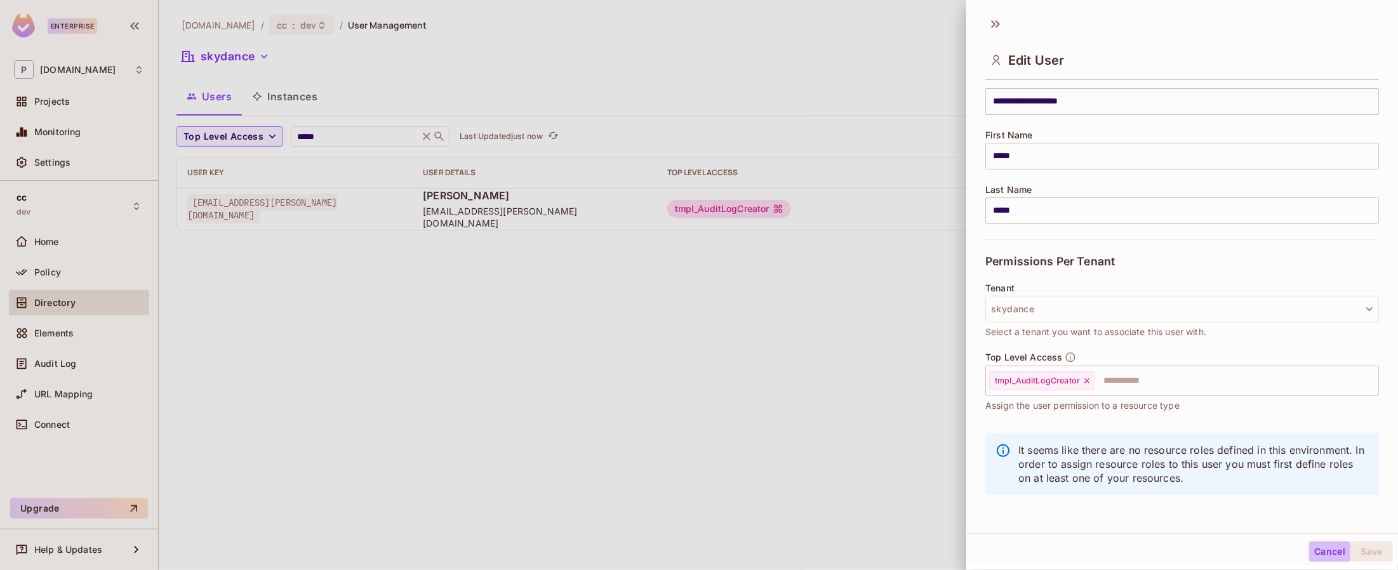
click at [1326, 550] on button "Cancel" at bounding box center [1329, 552] width 41 height 20
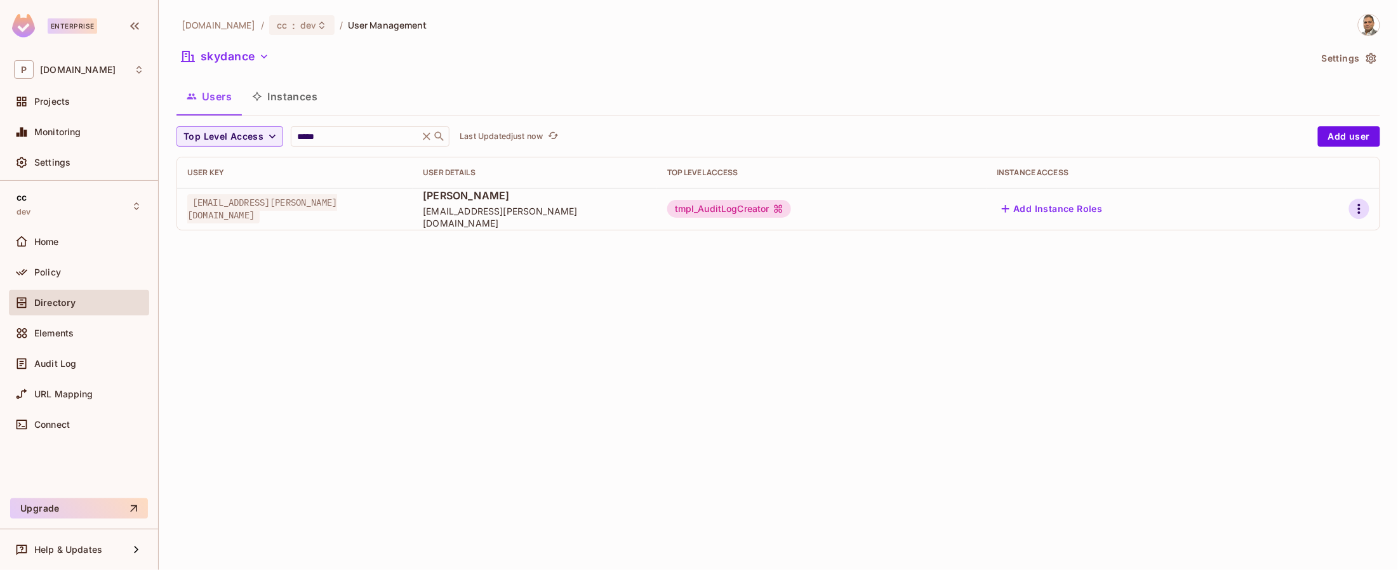
click at [1366, 210] on icon "button" at bounding box center [1359, 208] width 15 height 15
drag, startPoint x: 1312, startPoint y: 237, endPoint x: 1304, endPoint y: 262, distance: 25.3
click at [1304, 262] on ul "Edit Edit Attributes Delete User" at bounding box center [1305, 267] width 112 height 94
click at [1305, 264] on div "Edit Attributes" at bounding box center [1315, 266] width 63 height 13
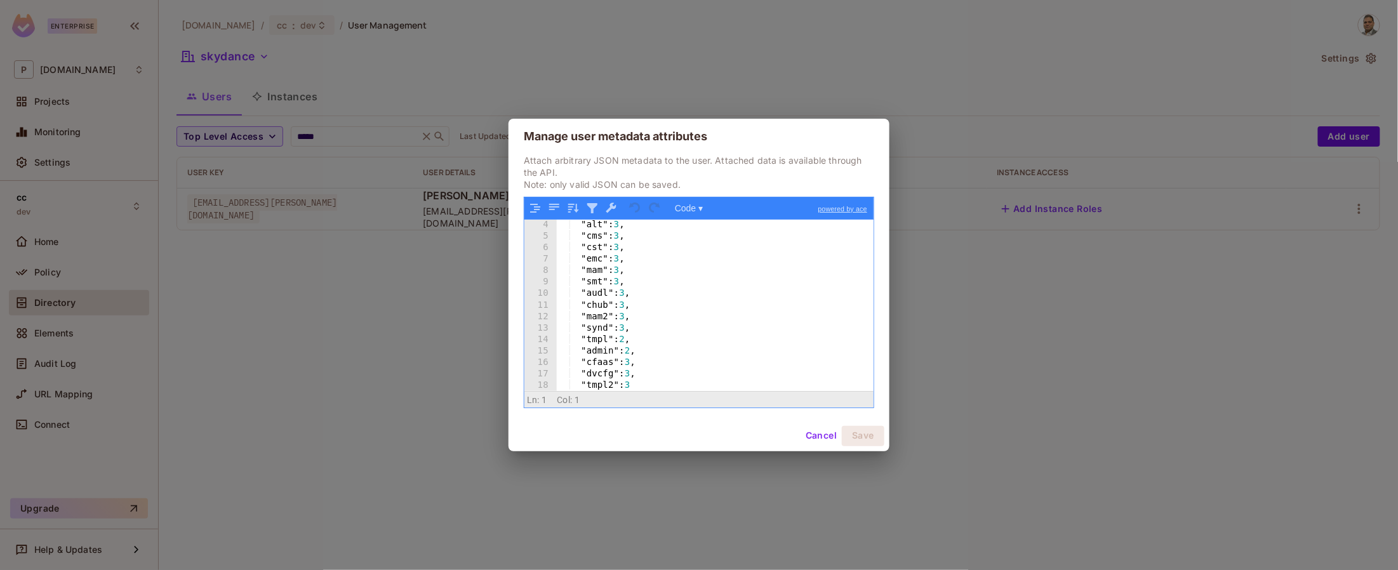
scroll to position [36, 0]
click at [826, 443] on button "Cancel" at bounding box center [821, 436] width 41 height 20
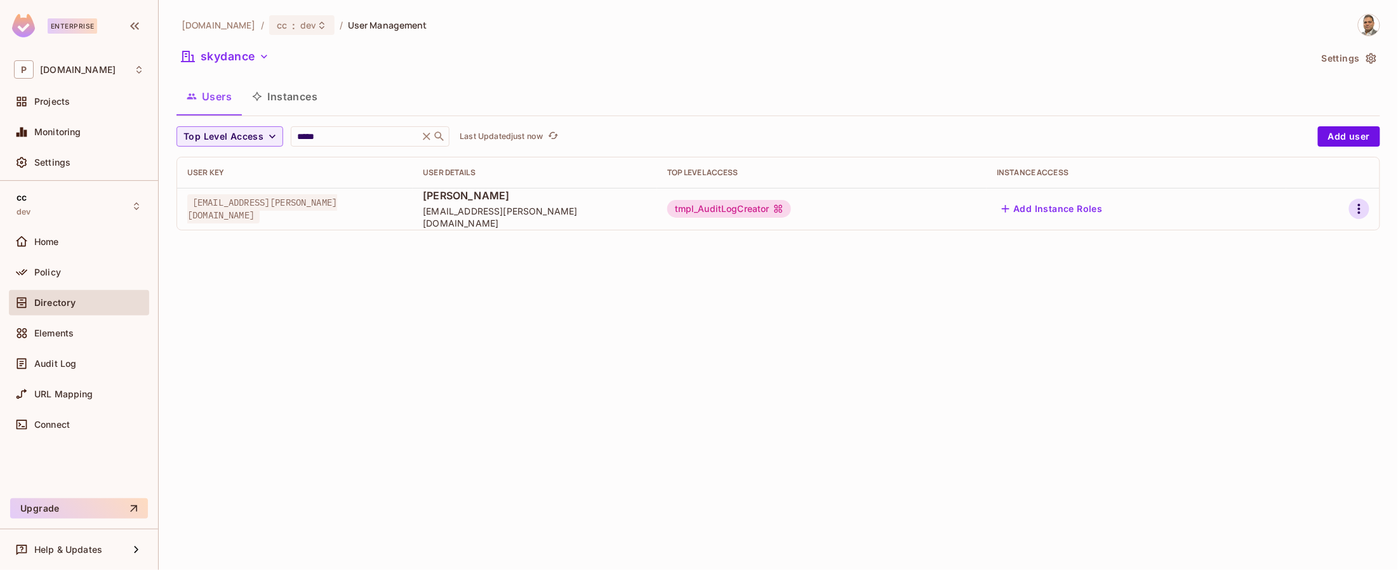
click at [1356, 210] on icon "button" at bounding box center [1359, 208] width 15 height 15
click at [1306, 239] on li "Edit" at bounding box center [1305, 239] width 112 height 28
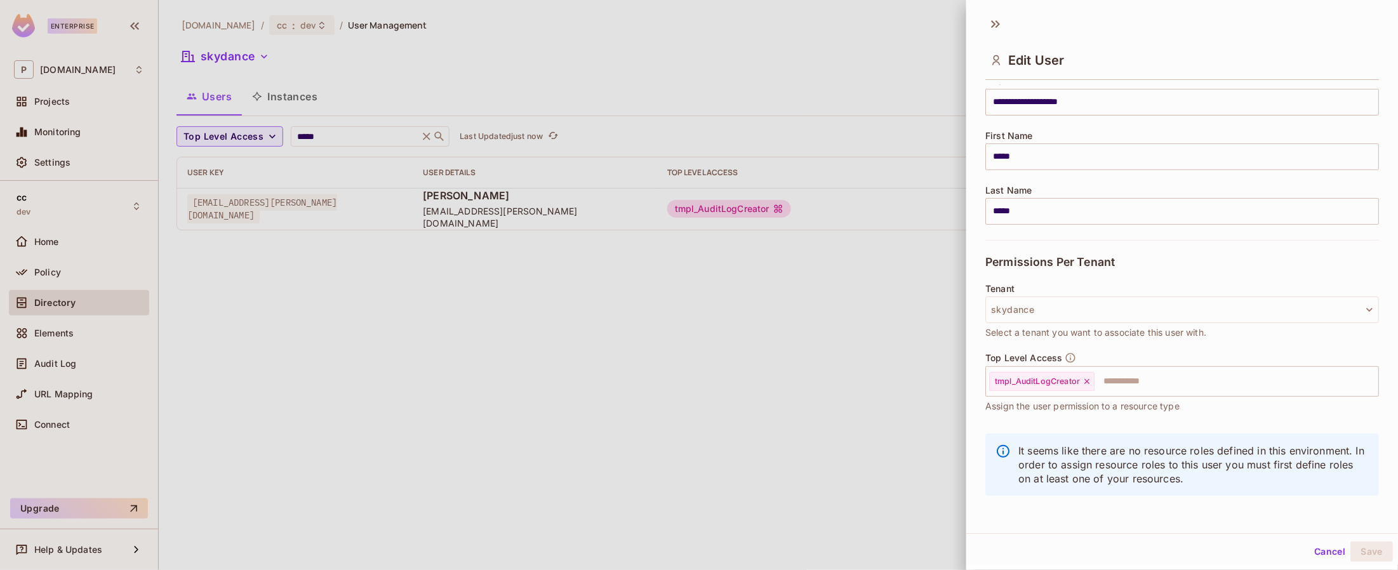
scroll to position [116, 0]
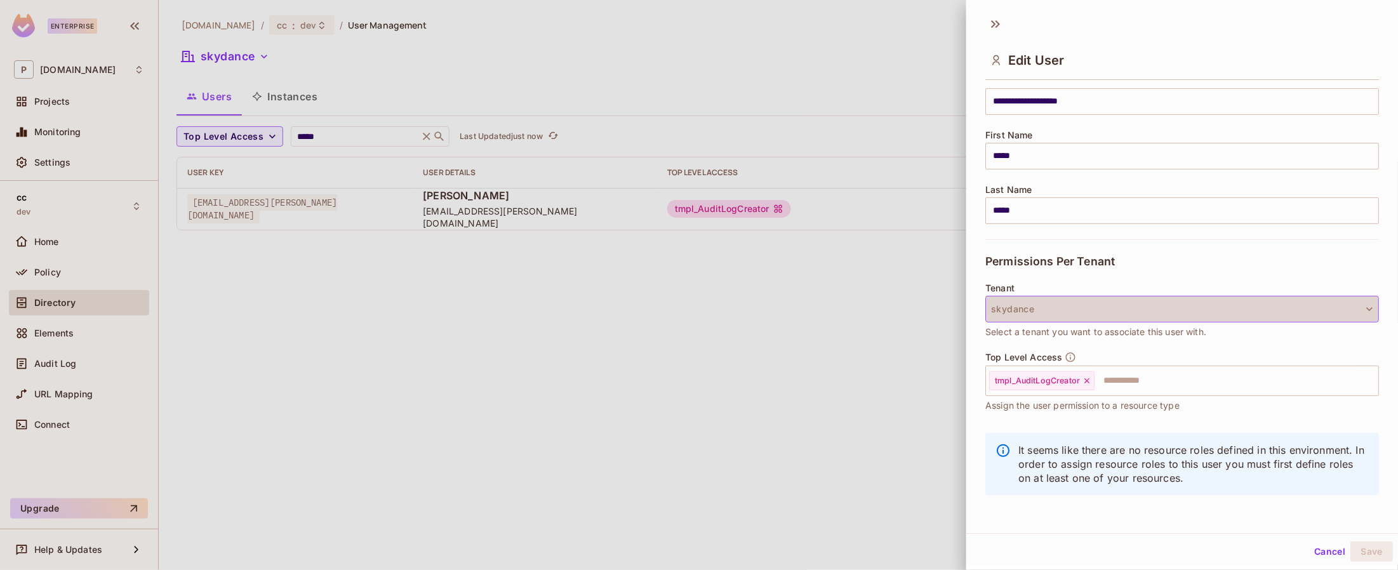
click at [1058, 303] on button "skydance" at bounding box center [1182, 309] width 394 height 27
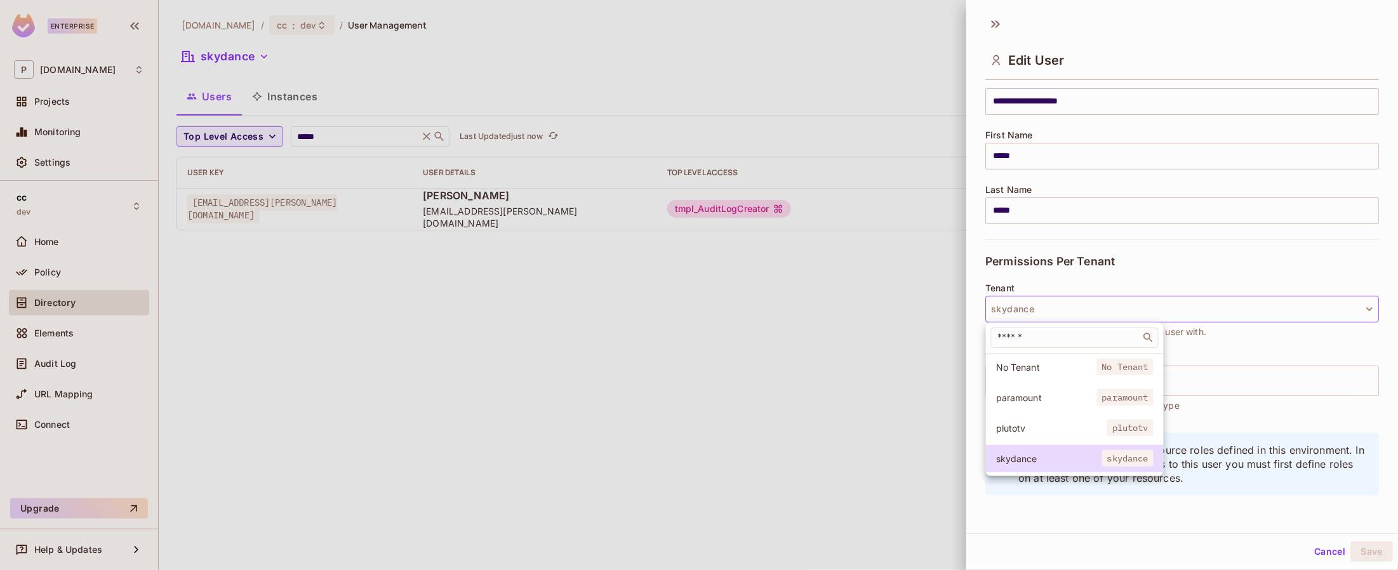
click at [1034, 397] on span "paramount" at bounding box center [1046, 398] width 101 height 12
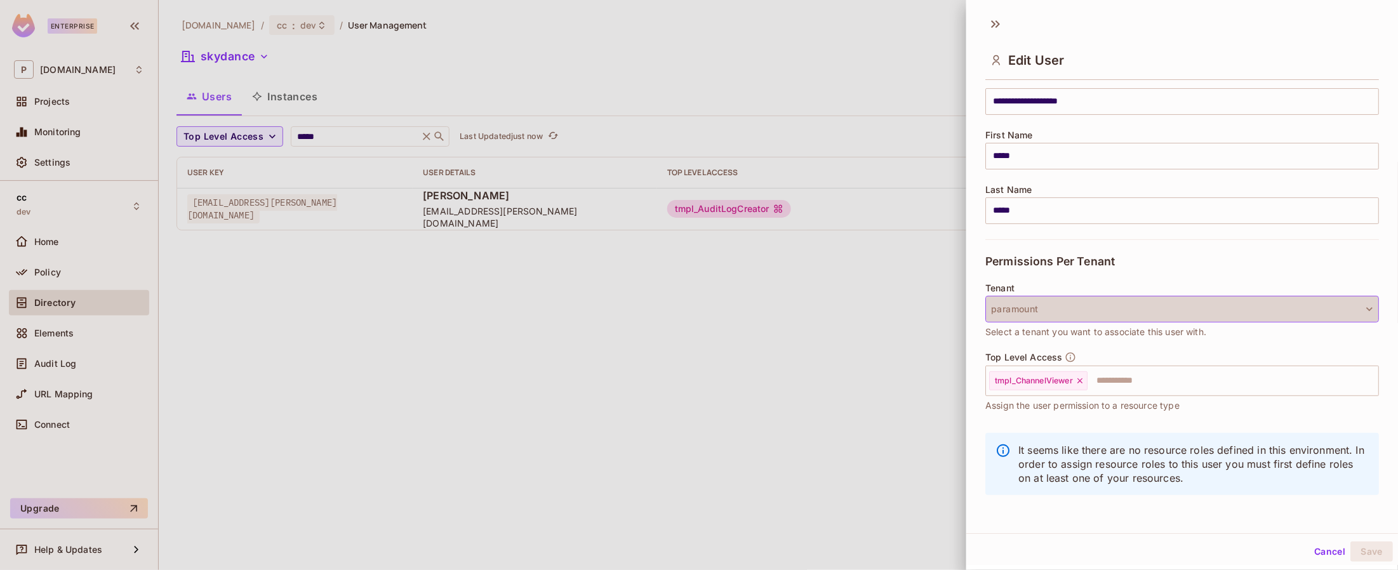
click at [1034, 309] on button "paramount" at bounding box center [1182, 309] width 394 height 27
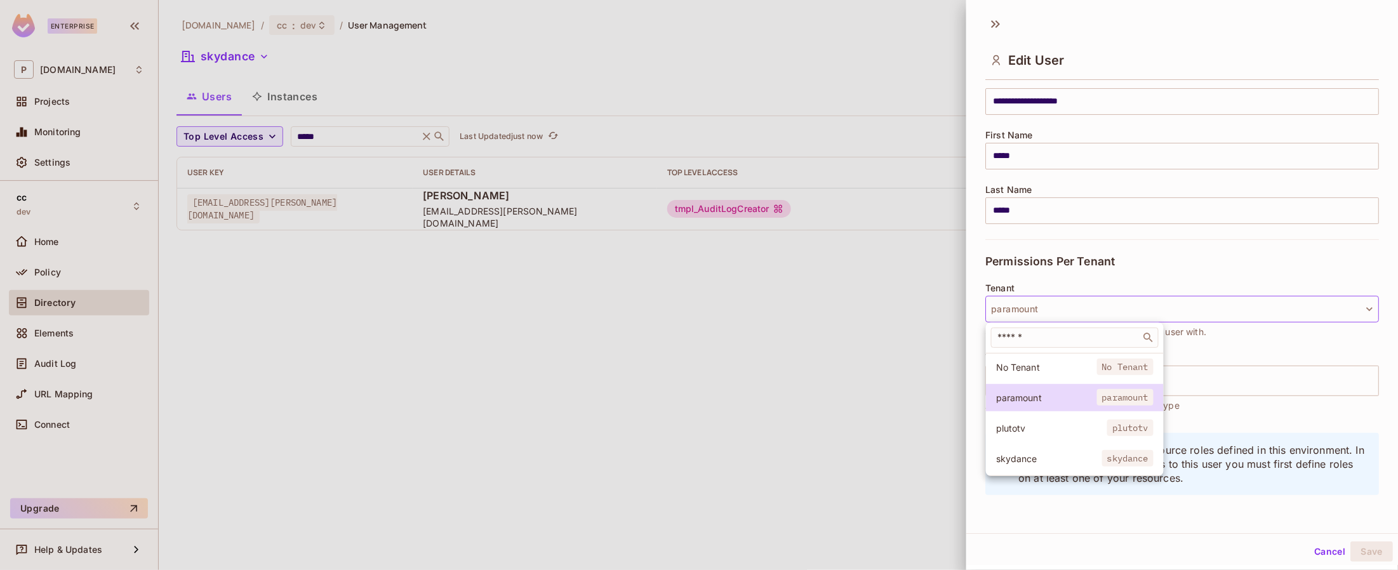
click at [1014, 430] on span "plutotv" at bounding box center [1051, 428] width 111 height 12
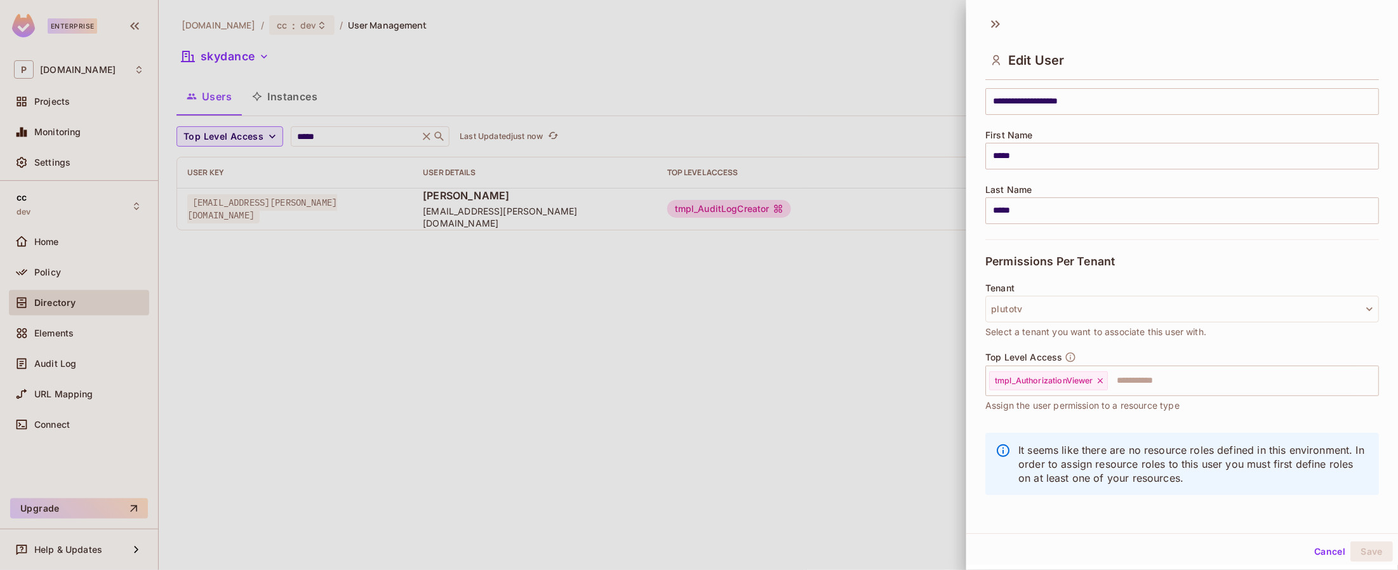
click at [1324, 552] on button "Cancel" at bounding box center [1329, 552] width 41 height 20
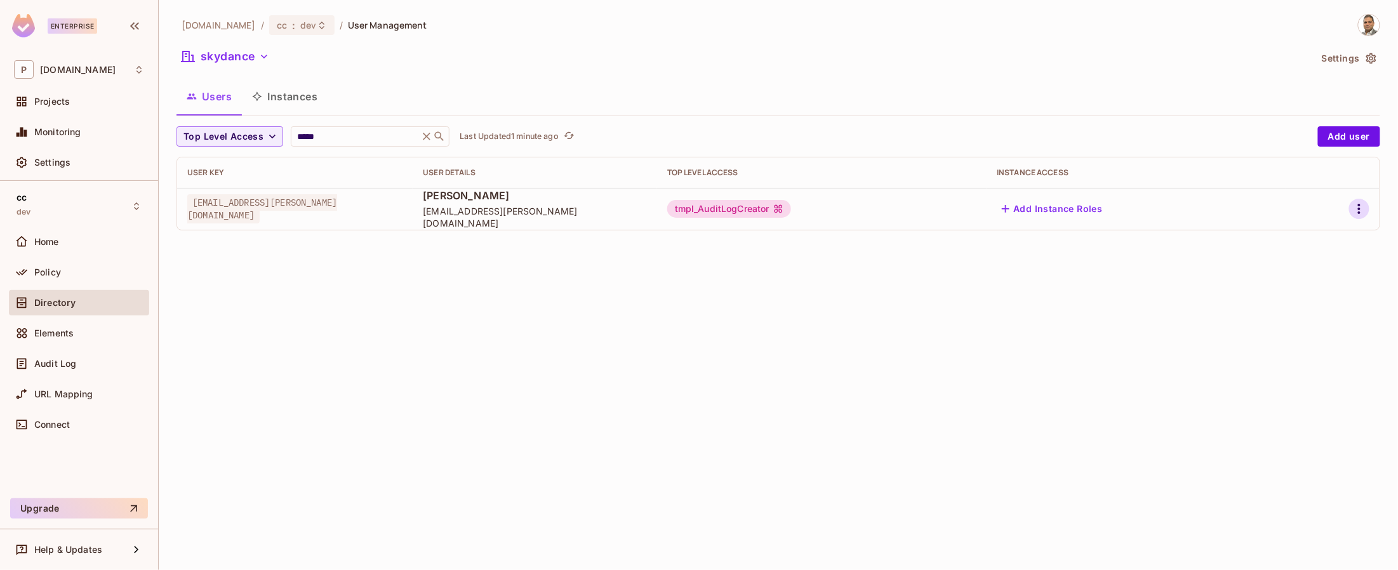
click at [1358, 208] on icon "button" at bounding box center [1359, 208] width 15 height 15
click at [1332, 261] on div "Edit Attributes" at bounding box center [1315, 266] width 63 height 13
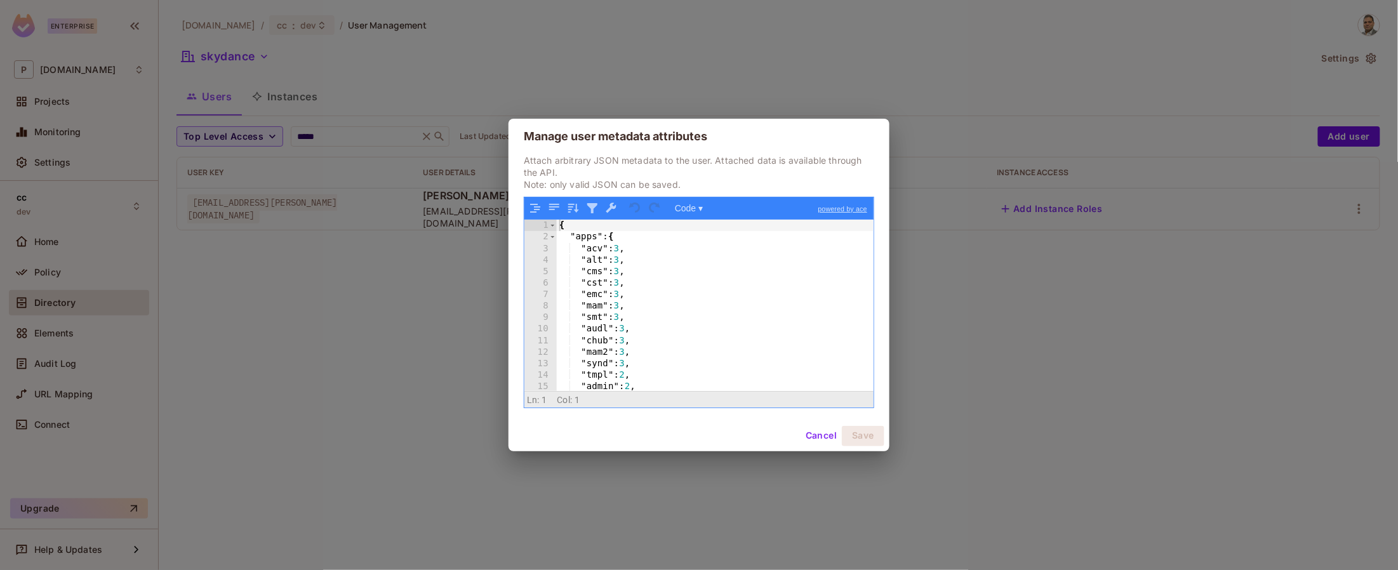
click at [620, 442] on div "Cancel Save" at bounding box center [699, 436] width 381 height 30
click at [585, 236] on div "{ "apps" : { "acv" : 3 , "alt" : 3 , "cms" : 3 , "cst" : 3 , "emc" : 3 , "mam" …" at bounding box center [715, 317] width 317 height 194
click at [687, 316] on div "{ "apps" : { "acv" : 3 , "alt" : 3 , "cms" : 3 , "cst" : 3 , "emc" : 3 , "mam" …" at bounding box center [715, 317] width 317 height 194
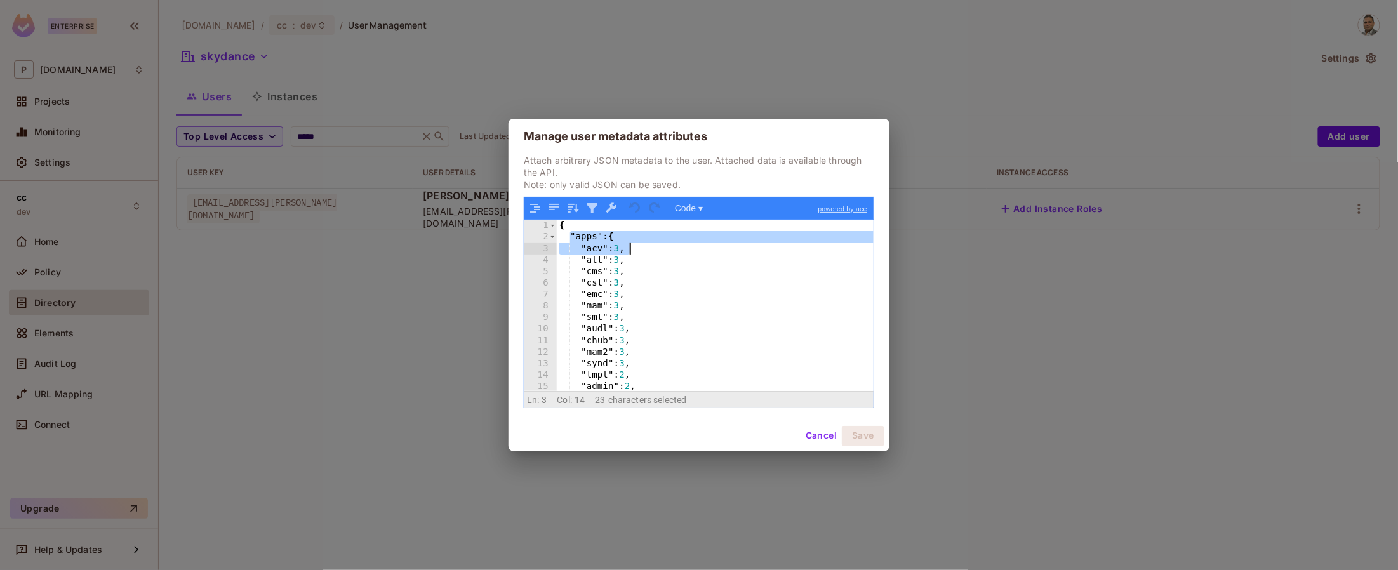
drag, startPoint x: 570, startPoint y: 239, endPoint x: 638, endPoint y: 247, distance: 68.4
click at [638, 247] on div "{ "apps" : { "acv" : 3 , "alt" : 3 , "cms" : 3 , "cst" : 3 , "emc" : 3 , "mam" …" at bounding box center [715, 317] width 317 height 194
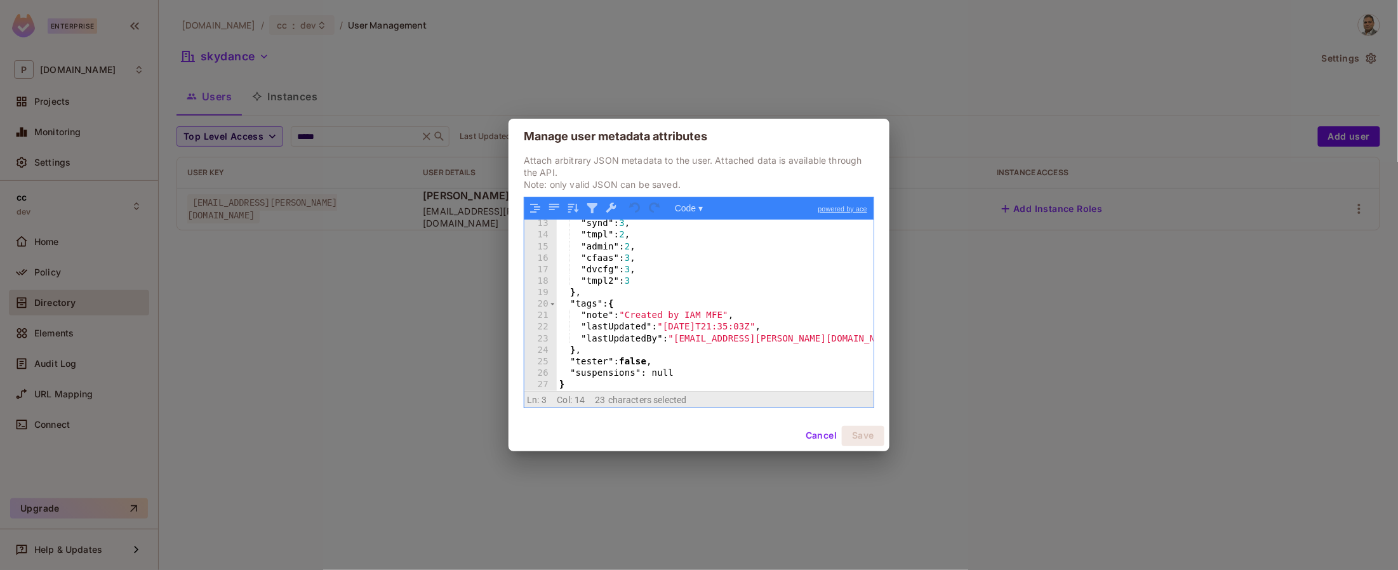
scroll to position [139, 0]
click at [601, 293] on div ""synd" : 3 , "tmpl" : 2 , "admin" : 2 , "cfaas" : 3 , "dvcfg" : 3 , "tmpl2" : 3…" at bounding box center [715, 315] width 317 height 194
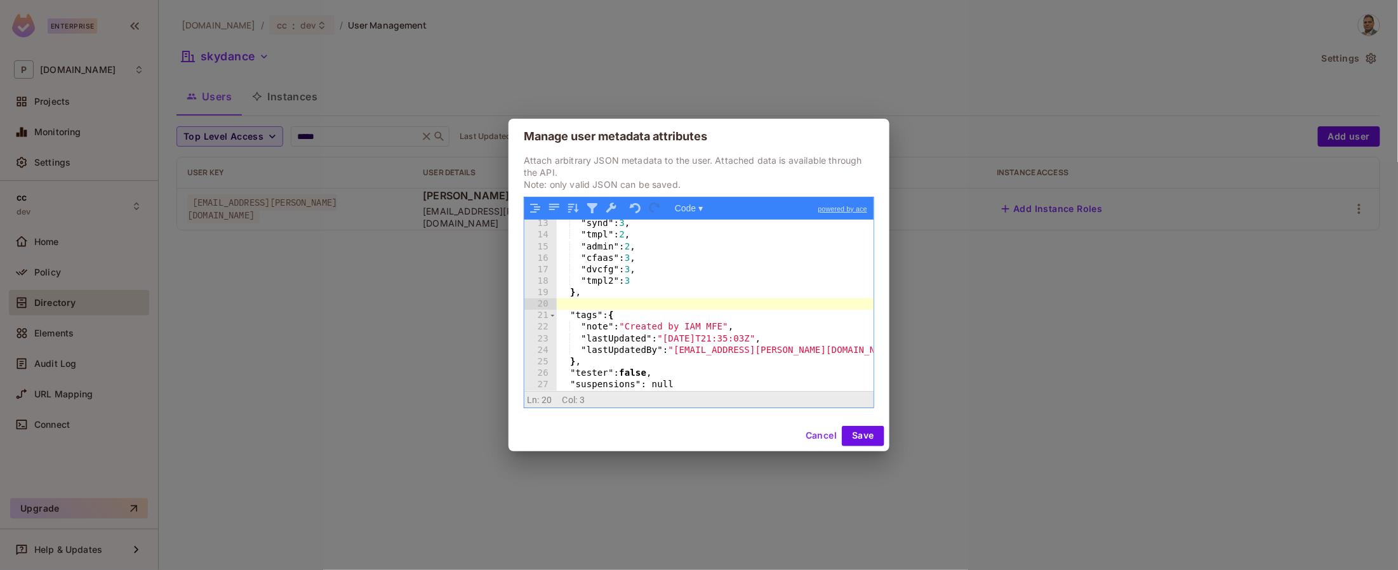
scroll to position [140, 0]
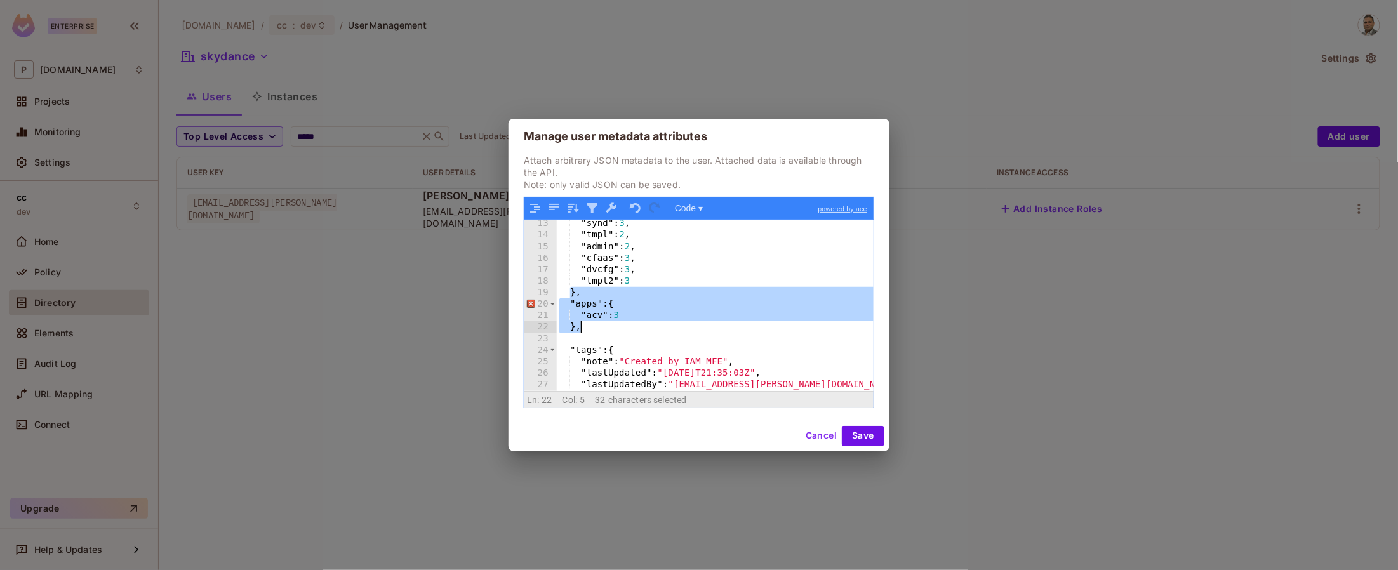
drag, startPoint x: 568, startPoint y: 291, endPoint x: 580, endPoint y: 328, distance: 38.1
click at [580, 328] on div ""synd" : 3 , "tmpl" : 2 , "admin" : 2 , "cfaas" : 3 , "dvcfg" : 3 , "tmpl2" : 3…" at bounding box center [715, 315] width 317 height 194
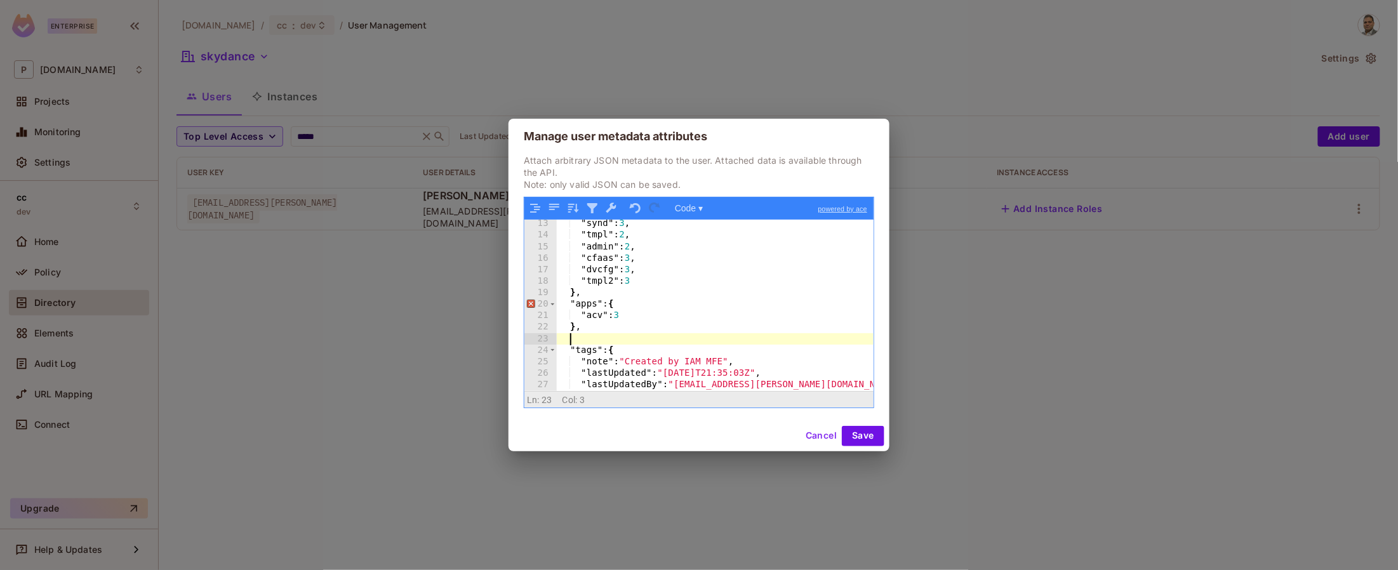
drag, startPoint x: 571, startPoint y: 340, endPoint x: 578, endPoint y: 339, distance: 7.6
click at [571, 340] on div ""synd" : 3 , "tmpl" : 2 , "admin" : 2 , "cfaas" : 3 , "dvcfg" : 3 , "tmpl2" : 3…" at bounding box center [715, 315] width 317 height 194
paste textarea
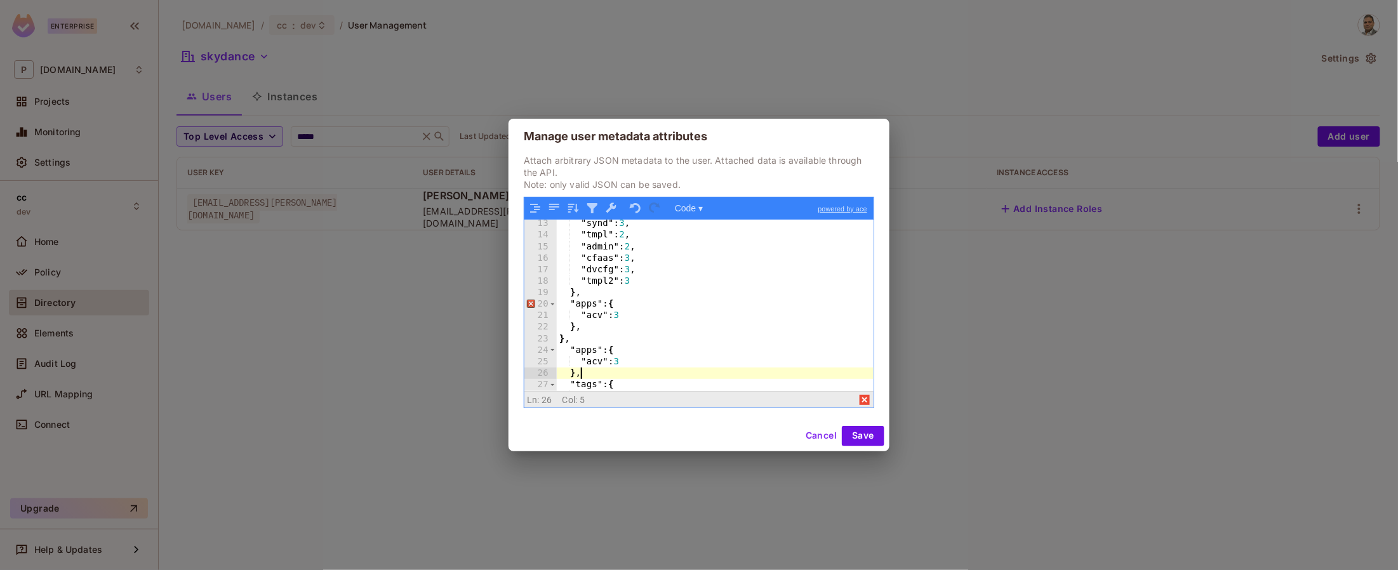
click at [577, 305] on div ""synd" : 3 , "tmpl" : 2 , "admin" : 2 , "cfaas" : 3 , "dvcfg" : 3 , "tmpl2" : 3…" at bounding box center [715, 315] width 317 height 194
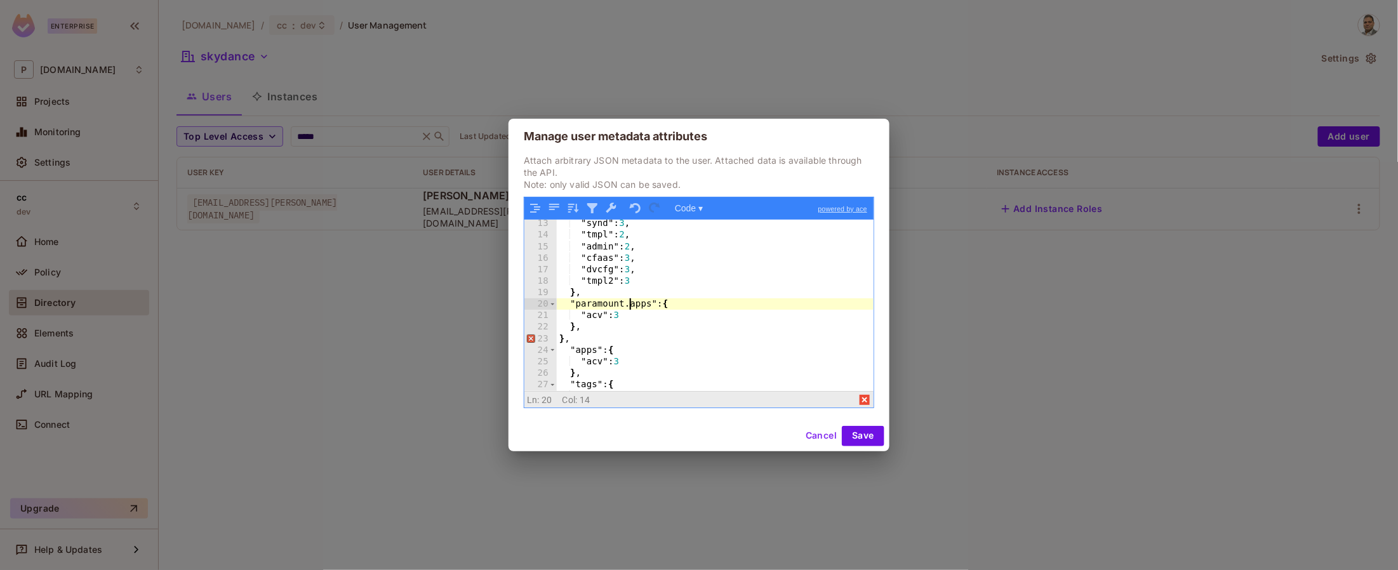
click at [575, 354] on div ""synd" : 3 , "tmpl" : 2 , "admin" : 2 , "cfaas" : 3 , "dvcfg" : 3 , "tmpl2" : 3…" at bounding box center [715, 315] width 317 height 194
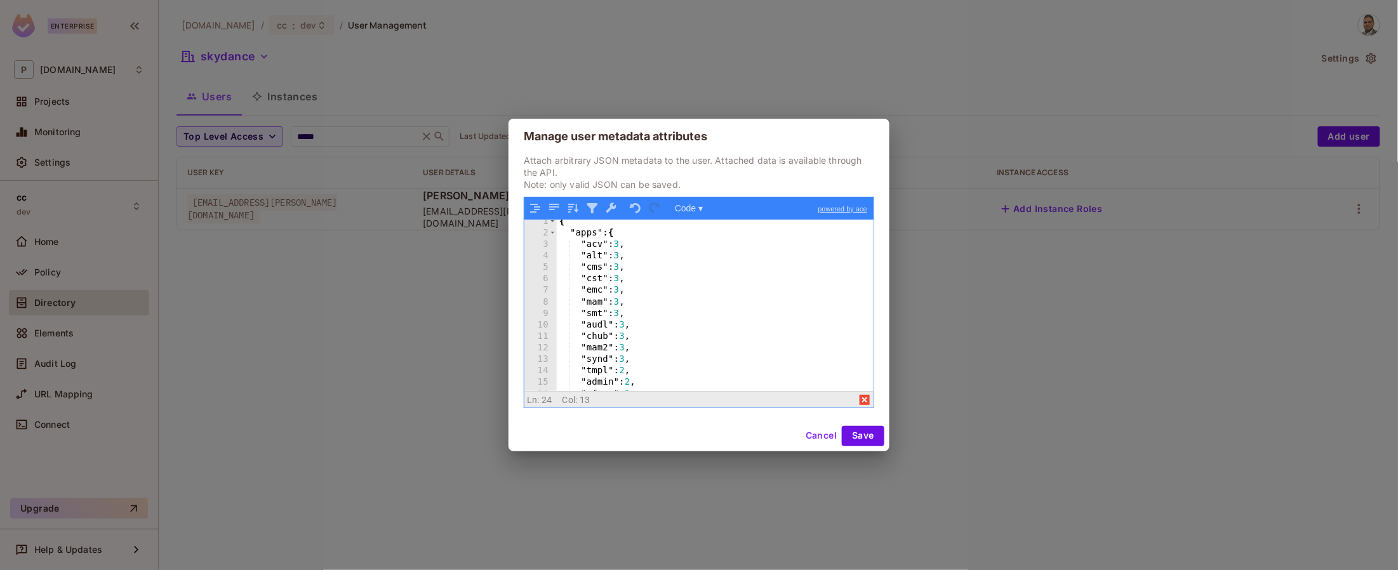
scroll to position [0, 0]
click at [571, 237] on div "{ "apps" : { "acv" : 3 , "alt" : 3 , "cms" : 3 , "cst" : 3 , "emc" : 3 , "mam" …" at bounding box center [715, 317] width 317 height 194
click at [576, 239] on div "{ "apps" : { "acv" : 3 , "alt" : 3 , "cms" : 3 , "cst" : 3 , "emc" : 3 , "mam" …" at bounding box center [715, 317] width 317 height 194
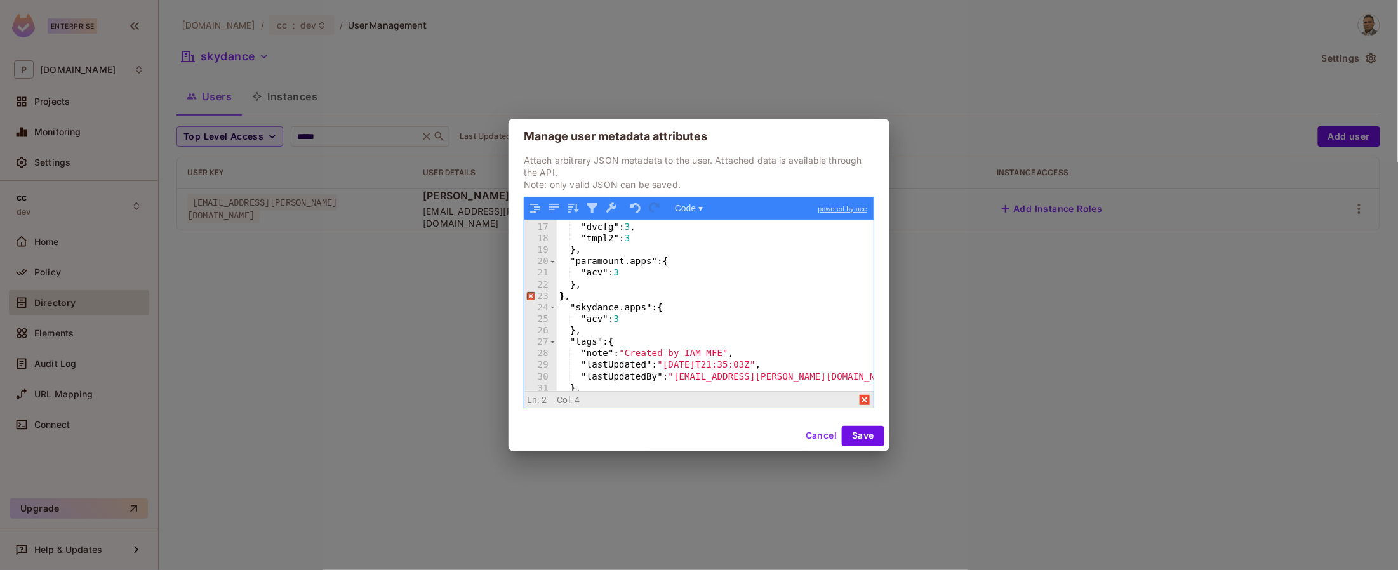
scroll to position [183, 0]
drag, startPoint x: 618, startPoint y: 270, endPoint x: 639, endPoint y: 277, distance: 22.1
click at [620, 270] on div ""cfaas" : 3 , "dvcfg" : 3 , "tmpl2" : 3 } , "paramount.apps" : { "acv" : 3 } , …" at bounding box center [715, 307] width 317 height 194
drag, startPoint x: 619, startPoint y: 319, endPoint x: 651, endPoint y: 321, distance: 31.8
click at [620, 319] on div ""cfaas" : 3 , "dvcfg" : 3 , "tmpl2" : 3 } , "paramount.apps" : { "acv" : 1 } , …" at bounding box center [715, 307] width 317 height 194
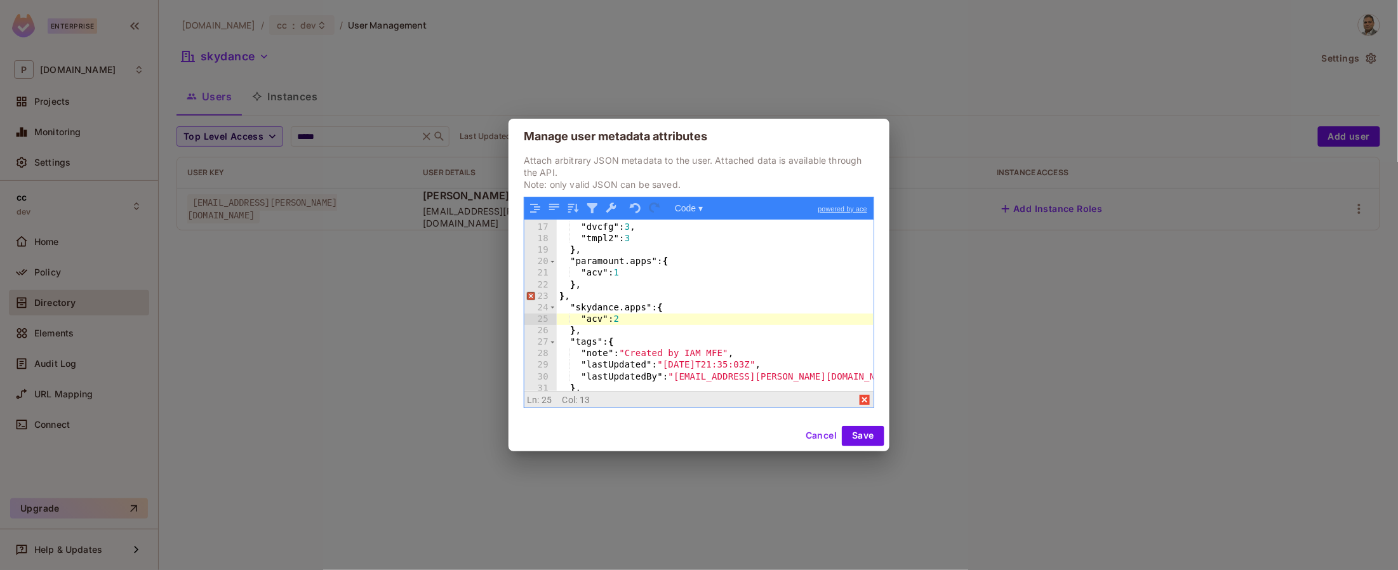
click at [651, 321] on div ""cfaas" : 3 , "dvcfg" : 3 , "tmpl2" : 3 } , "paramount.apps" : { "acv" : 1 } , …" at bounding box center [715, 307] width 317 height 194
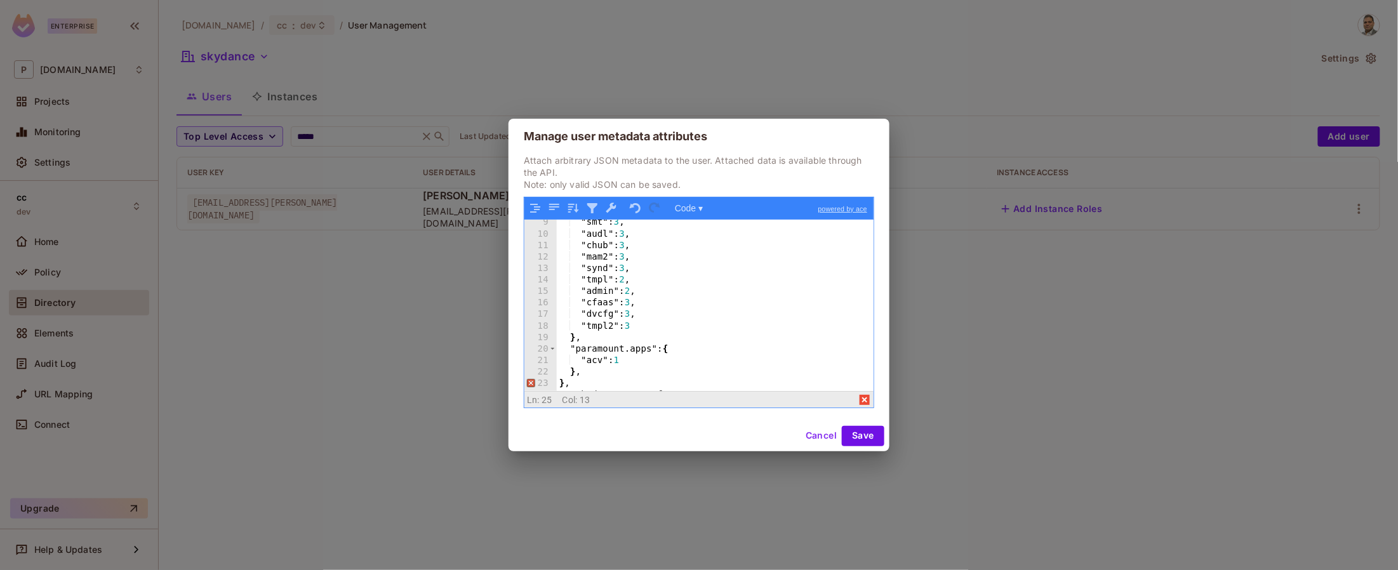
scroll to position [0, 0]
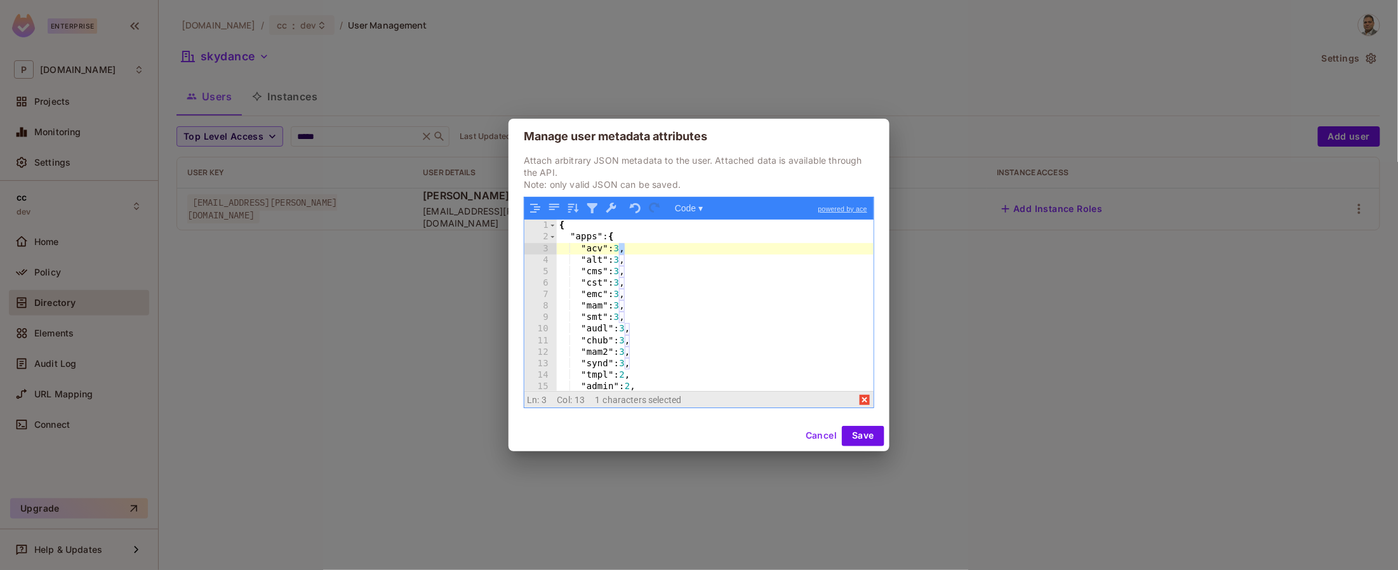
click at [623, 248] on div "{ "apps" : { "acv" : 3 , "alt" : 3 , "cms" : 3 , "cst" : 3 , "emc" : 3 , "mam" …" at bounding box center [715, 317] width 317 height 194
click at [618, 249] on div "{ "apps" : { "acv" : 3 , "alt" : 3 , "cms" : 3 , "cst" : 3 , "emc" : 3 , "mam" …" at bounding box center [715, 317] width 317 height 194
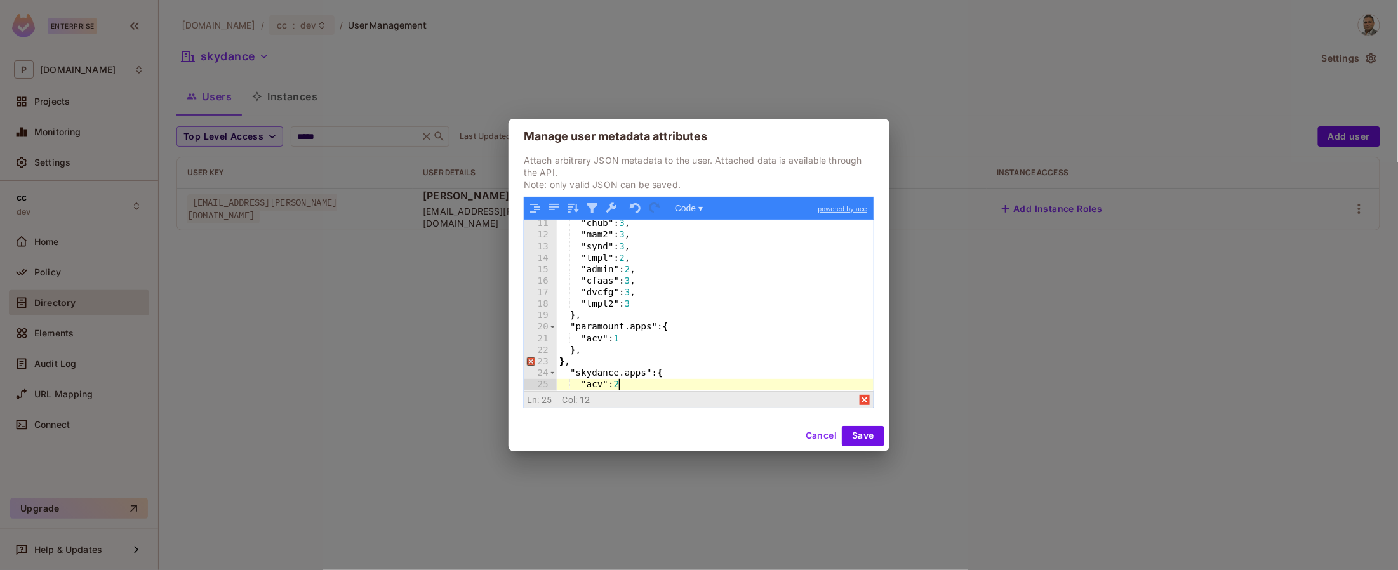
scroll to position [117, 0]
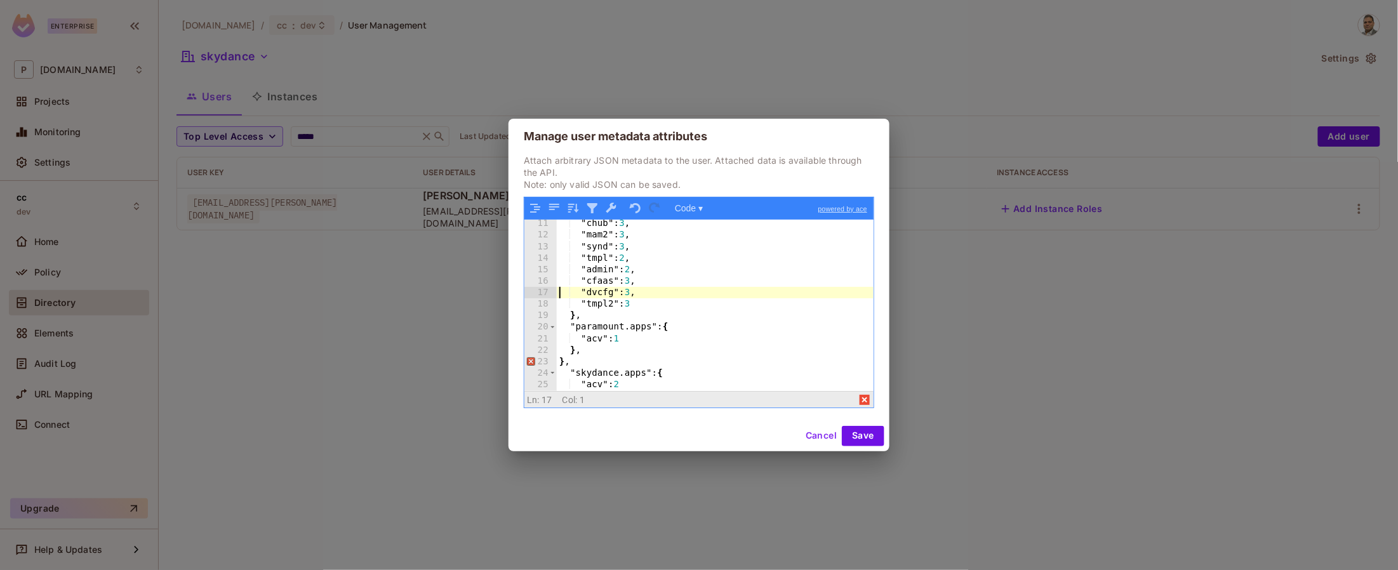
click at [562, 298] on div ""chub" : 3 , "mam2" : 3 , "synd" : 3 , "tmpl" : 2 , "admin" : 2 , "cfaas" : 3 ,…" at bounding box center [715, 315] width 317 height 194
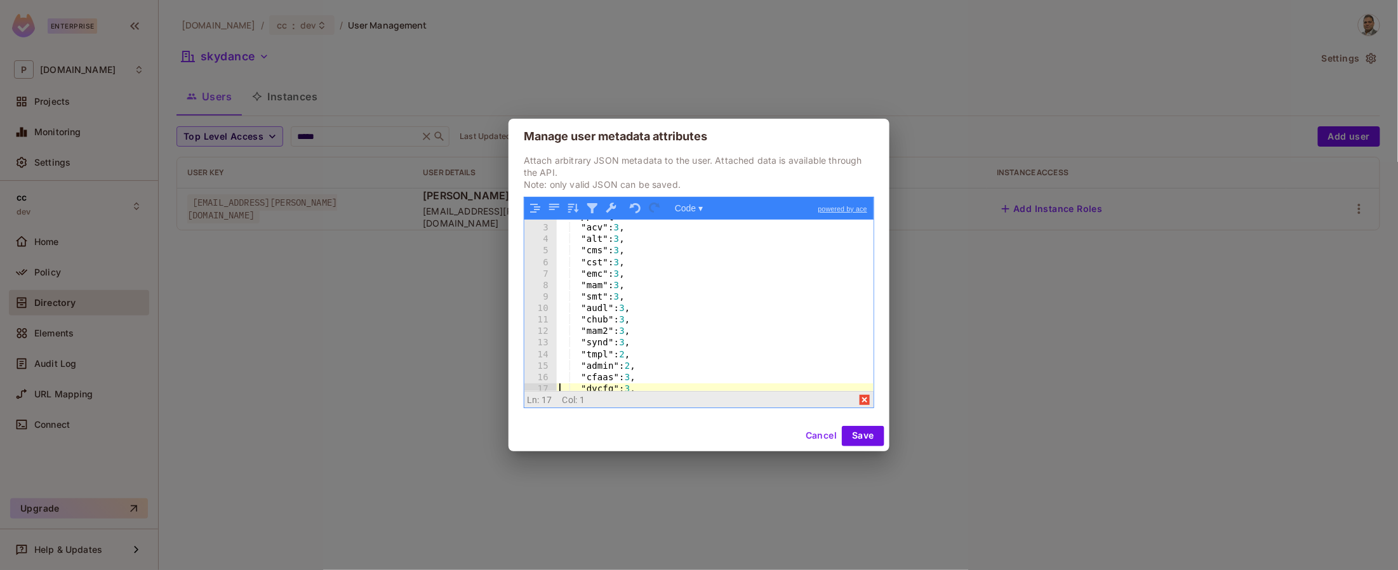
scroll to position [0, 0]
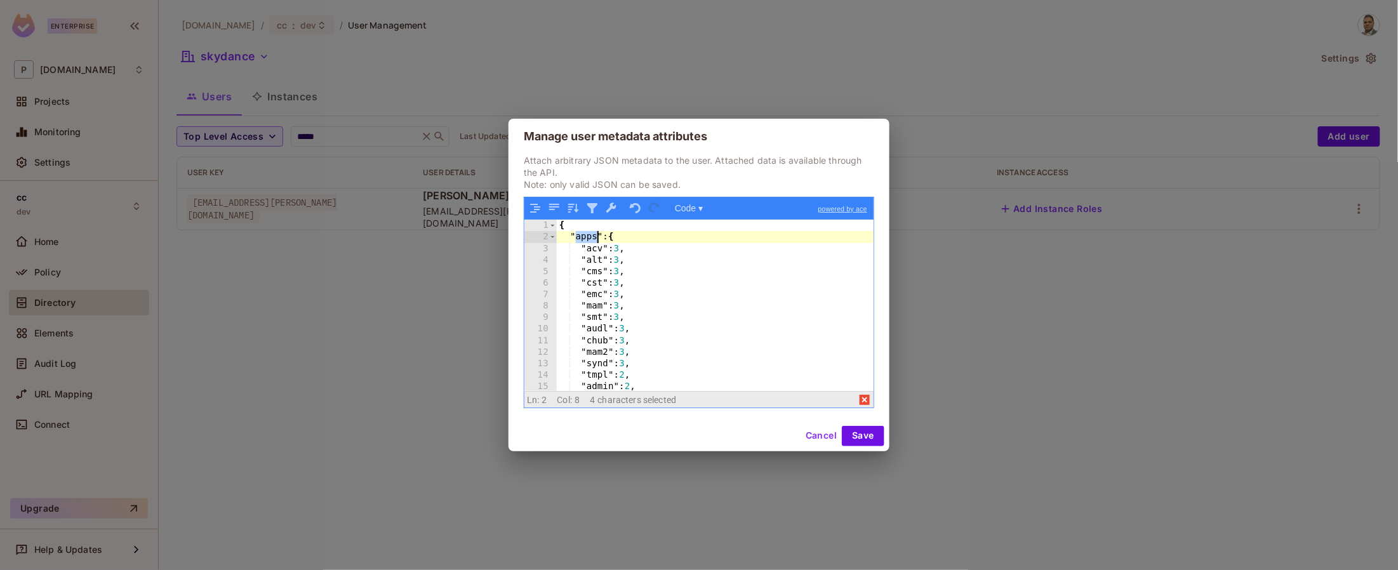
drag, startPoint x: 575, startPoint y: 237, endPoint x: 594, endPoint y: 236, distance: 19.1
click at [596, 236] on div "{ "apps" : { "acv" : 3 , "alt" : 3 , "cms" : 3 , "cst" : 3 , "emc" : 3 , "mam" …" at bounding box center [715, 317] width 317 height 194
drag, startPoint x: 610, startPoint y: 434, endPoint x: 615, endPoint y: 441, distance: 8.6
click at [610, 434] on div "Cancel Save" at bounding box center [699, 436] width 381 height 30
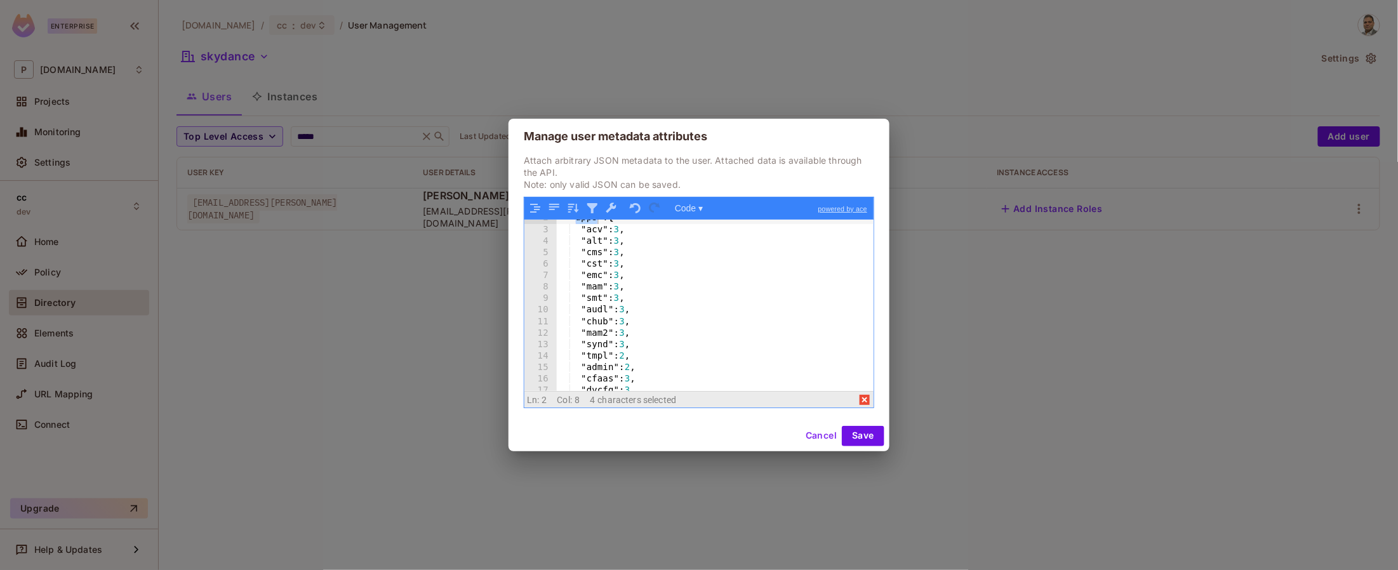
click at [613, 451] on div "Manage user metadata attributes Attach arbitrary JSON metadata to the user. Att…" at bounding box center [699, 285] width 1398 height 570
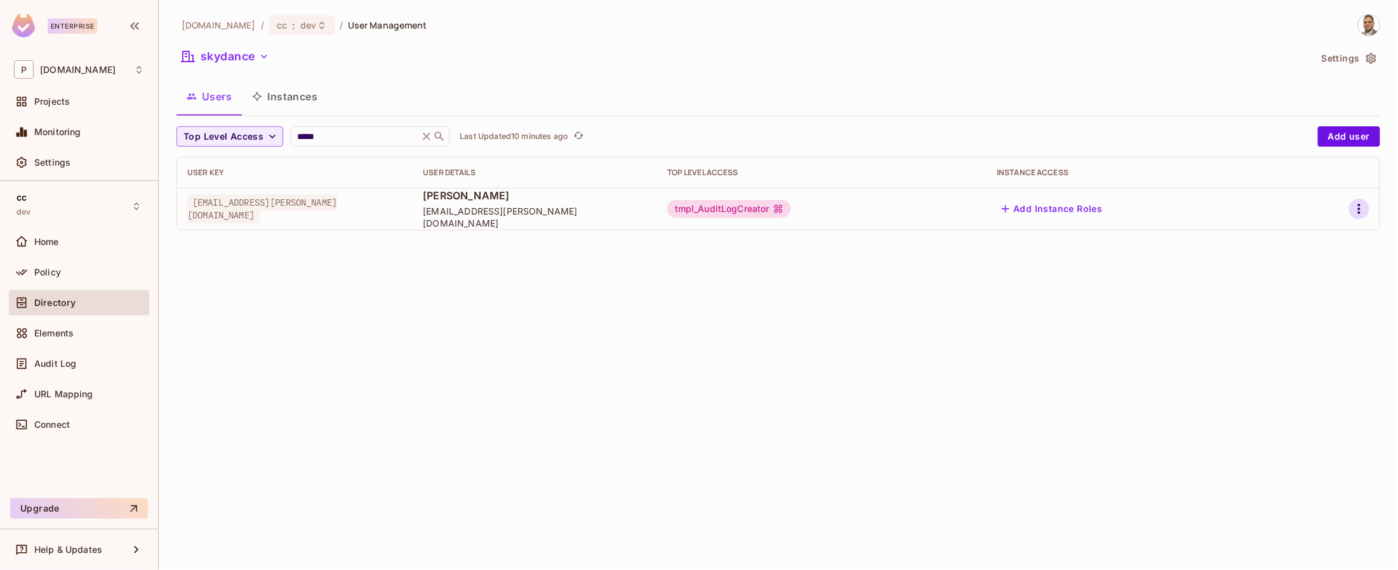
click at [1354, 213] on icon "button" at bounding box center [1359, 208] width 15 height 15
click at [1304, 267] on div "Edit Attributes" at bounding box center [1315, 266] width 63 height 13
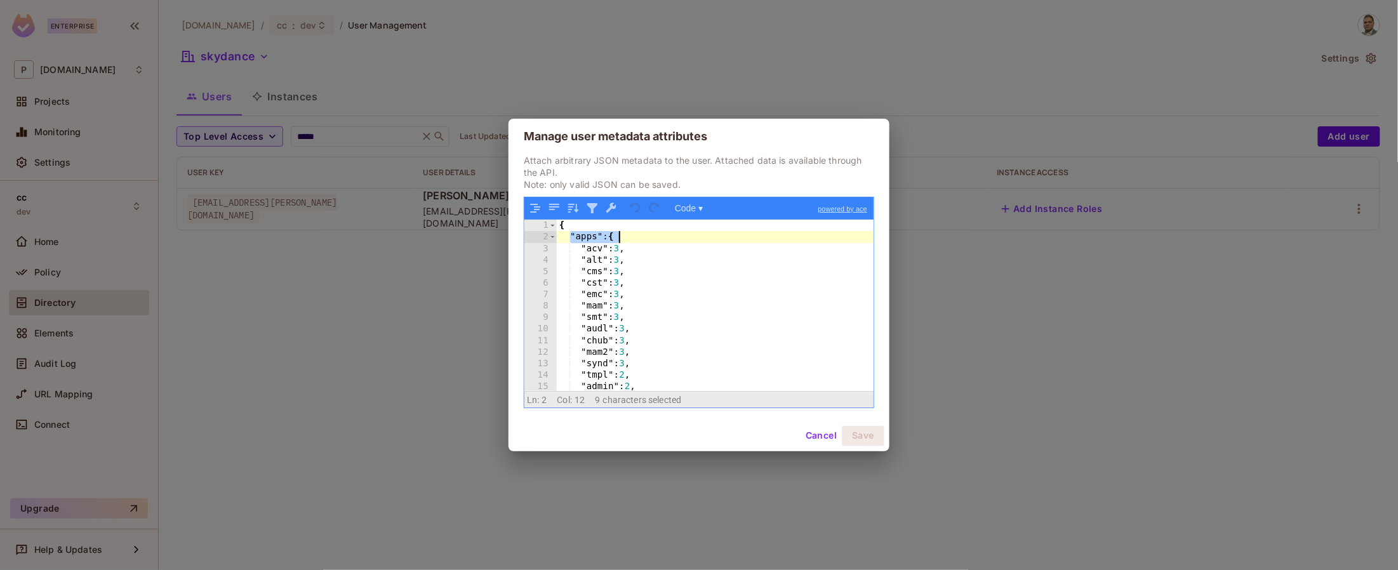
drag, startPoint x: 570, startPoint y: 236, endPoint x: 630, endPoint y: 243, distance: 60.7
click at [631, 242] on div "{ "apps" : { "acv" : 3 , "alt" : 3 , "cms" : 3 , "cst" : 3 , "emc" : 3 , "mam" …" at bounding box center [715, 317] width 317 height 194
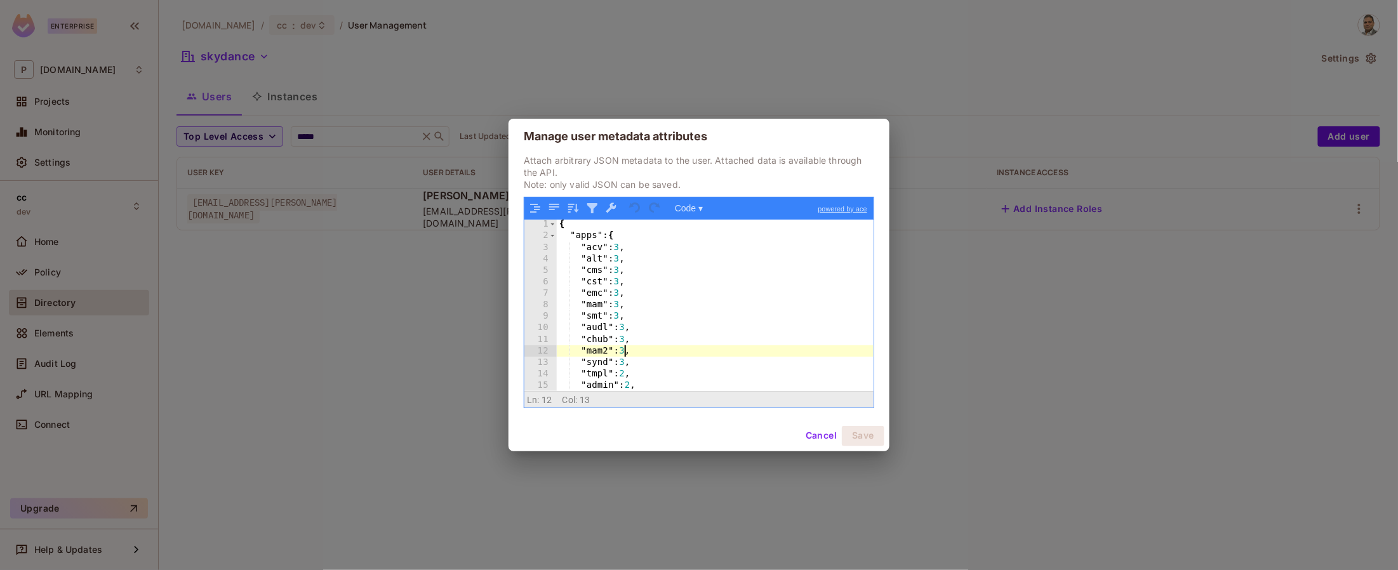
drag, startPoint x: 624, startPoint y: 347, endPoint x: 695, endPoint y: 386, distance: 81.3
click at [624, 347] on div "{ "apps" : { "acv" : 3 , "alt" : 3 , "cms" : 3 , "cst" : 3 , "emc" : 3 , "mam" …" at bounding box center [715, 315] width 317 height 194
click at [822, 432] on button "Cancel" at bounding box center [821, 436] width 41 height 20
